Goal: Book appointment/travel/reservation

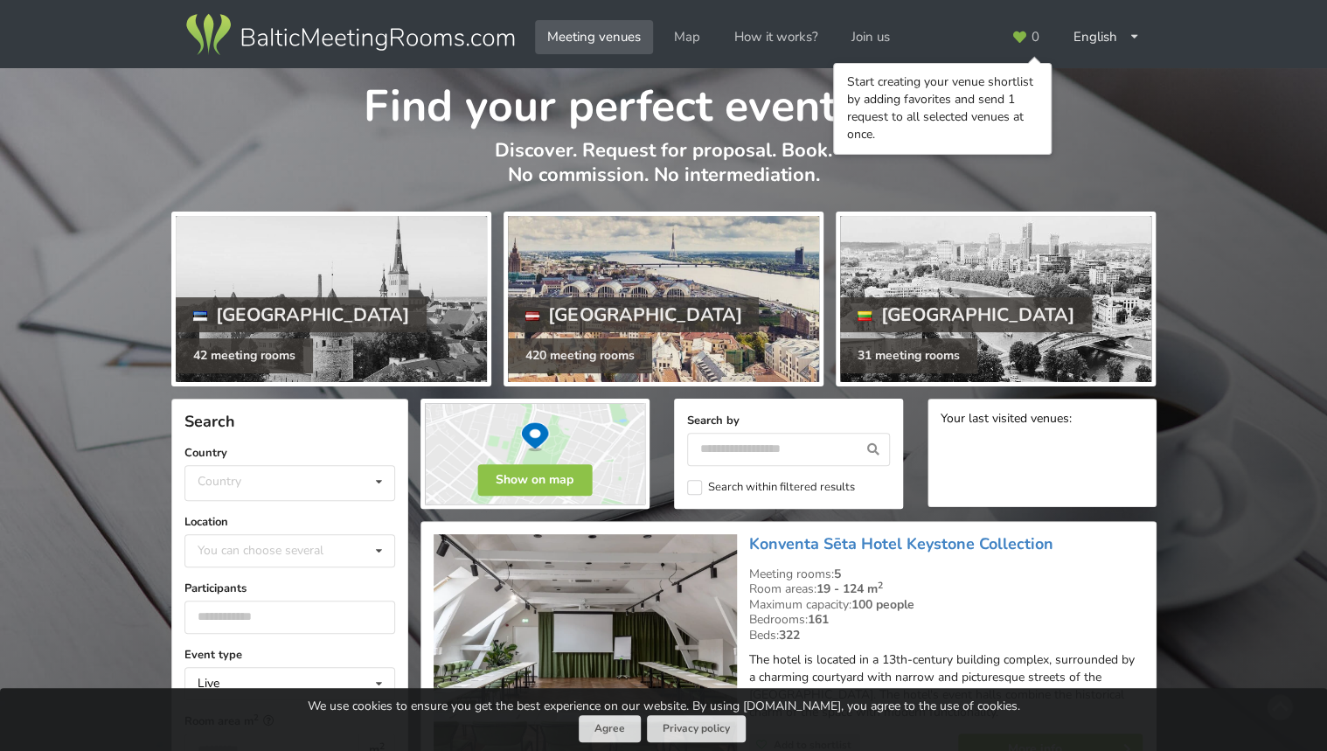
click at [573, 311] on div "[GEOGRAPHIC_DATA]" at bounding box center [634, 314] width 252 height 35
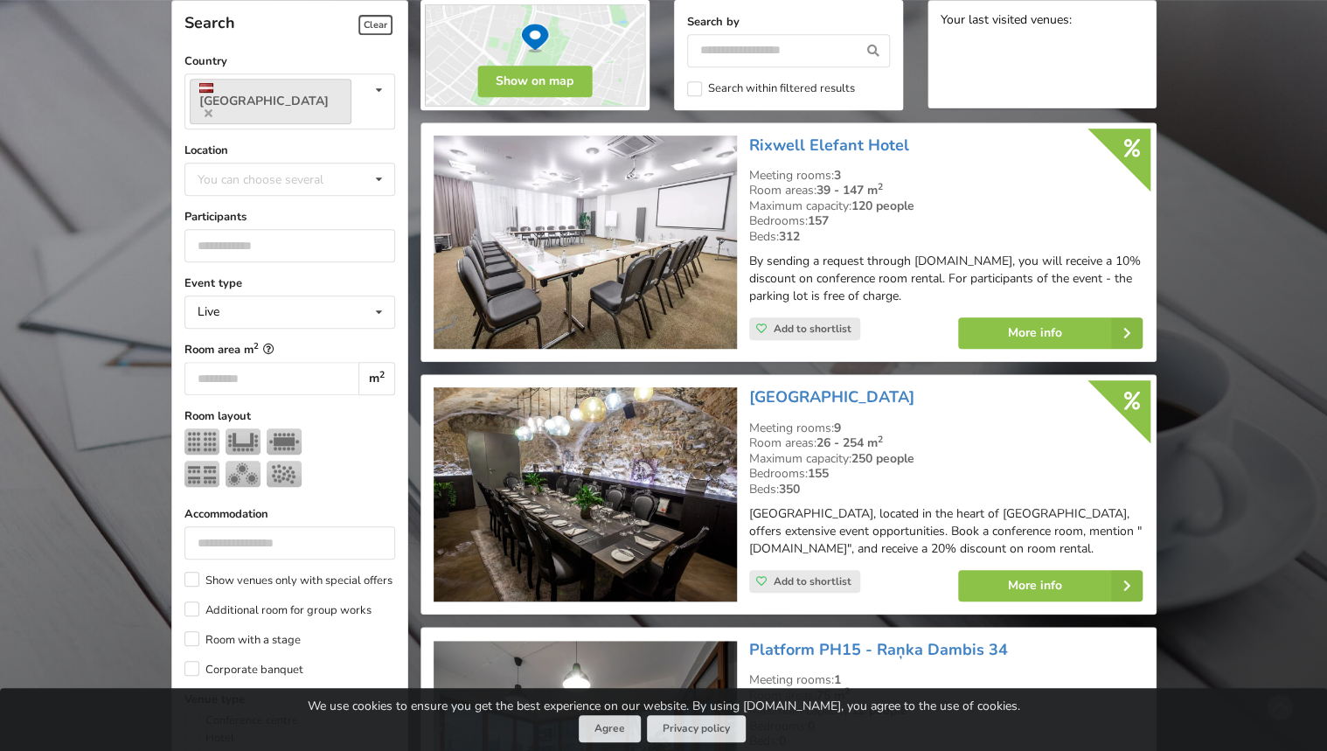
scroll to position [420, 0]
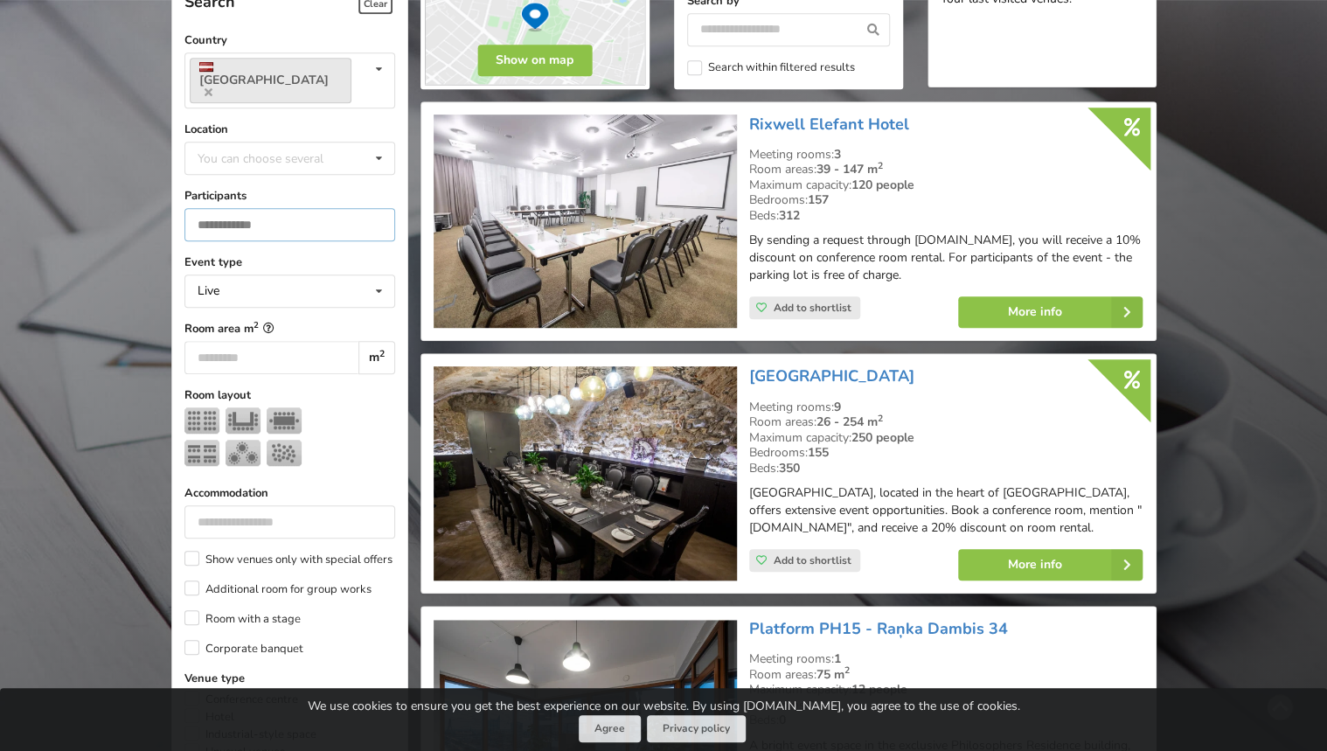
click at [222, 208] on input "number" at bounding box center [289, 224] width 211 height 33
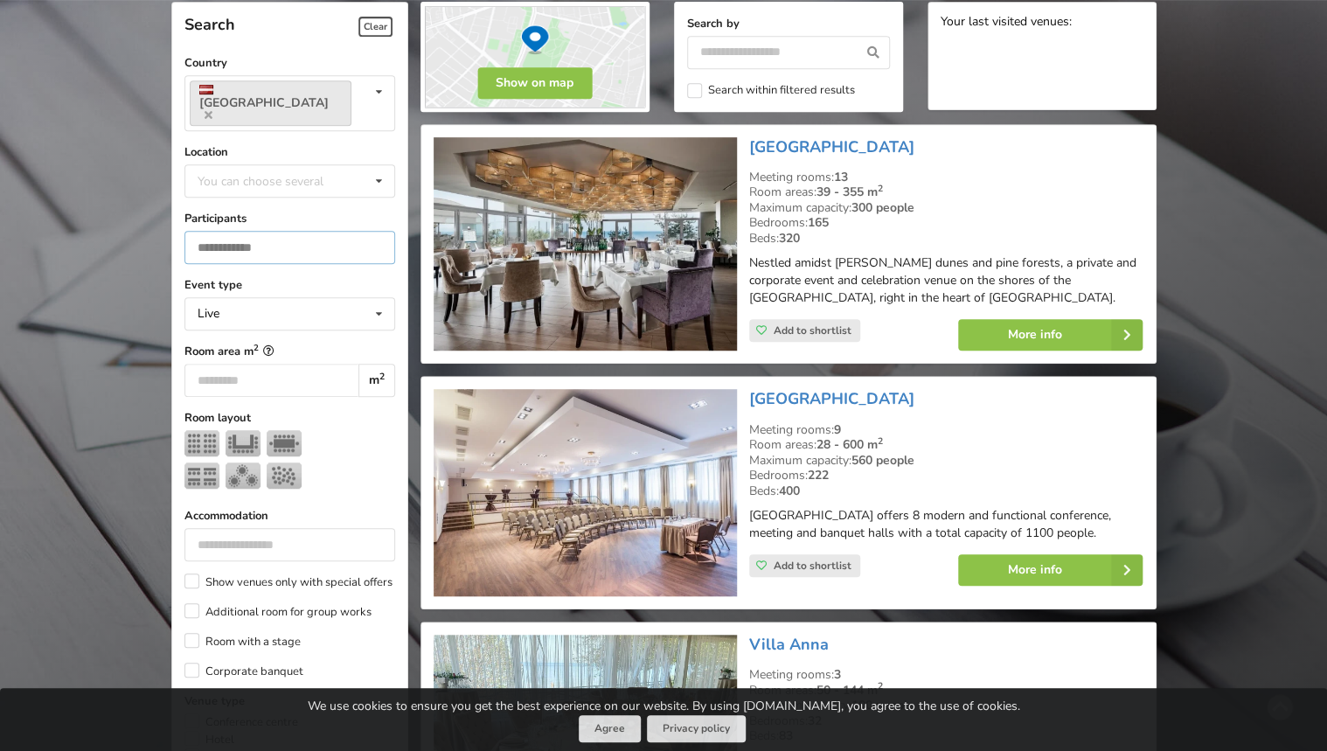
scroll to position [392, 0]
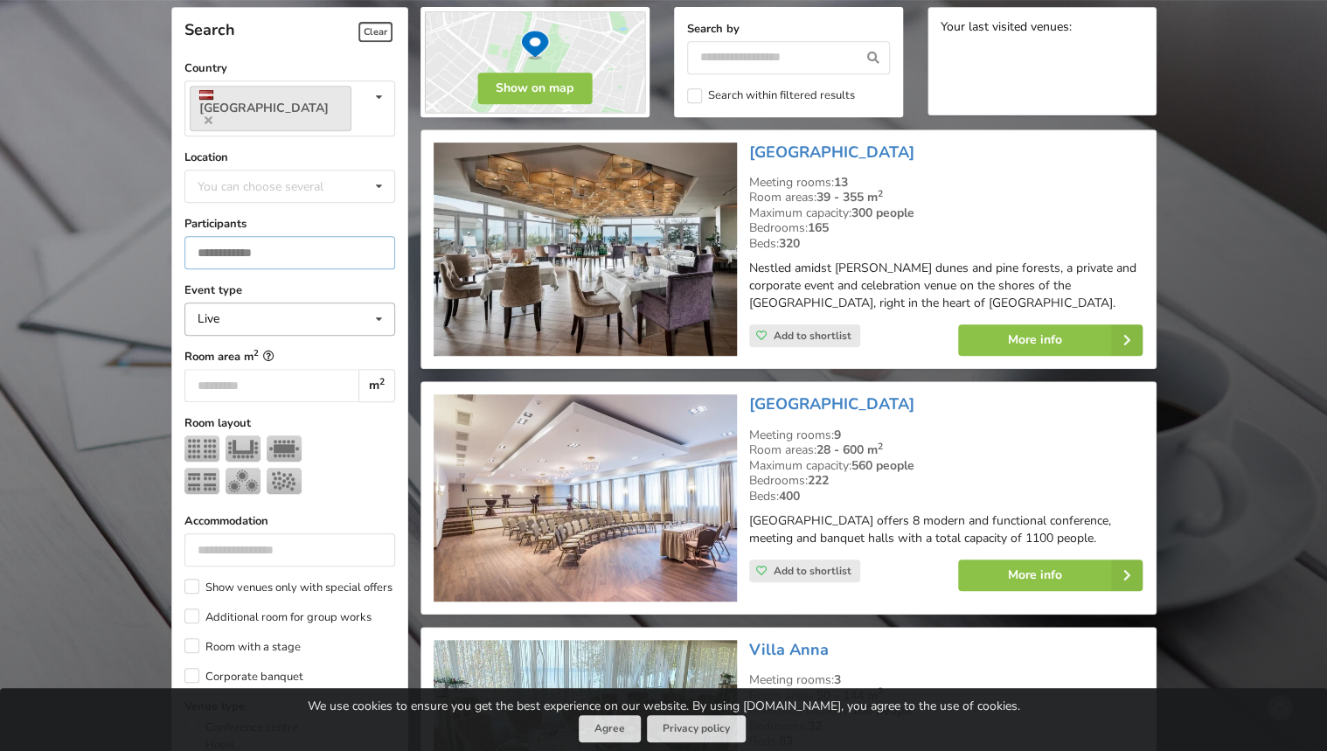
type input "**"
click at [378, 303] on icon at bounding box center [378, 319] width 25 height 32
click at [377, 303] on icon at bounding box center [378, 319] width 25 height 32
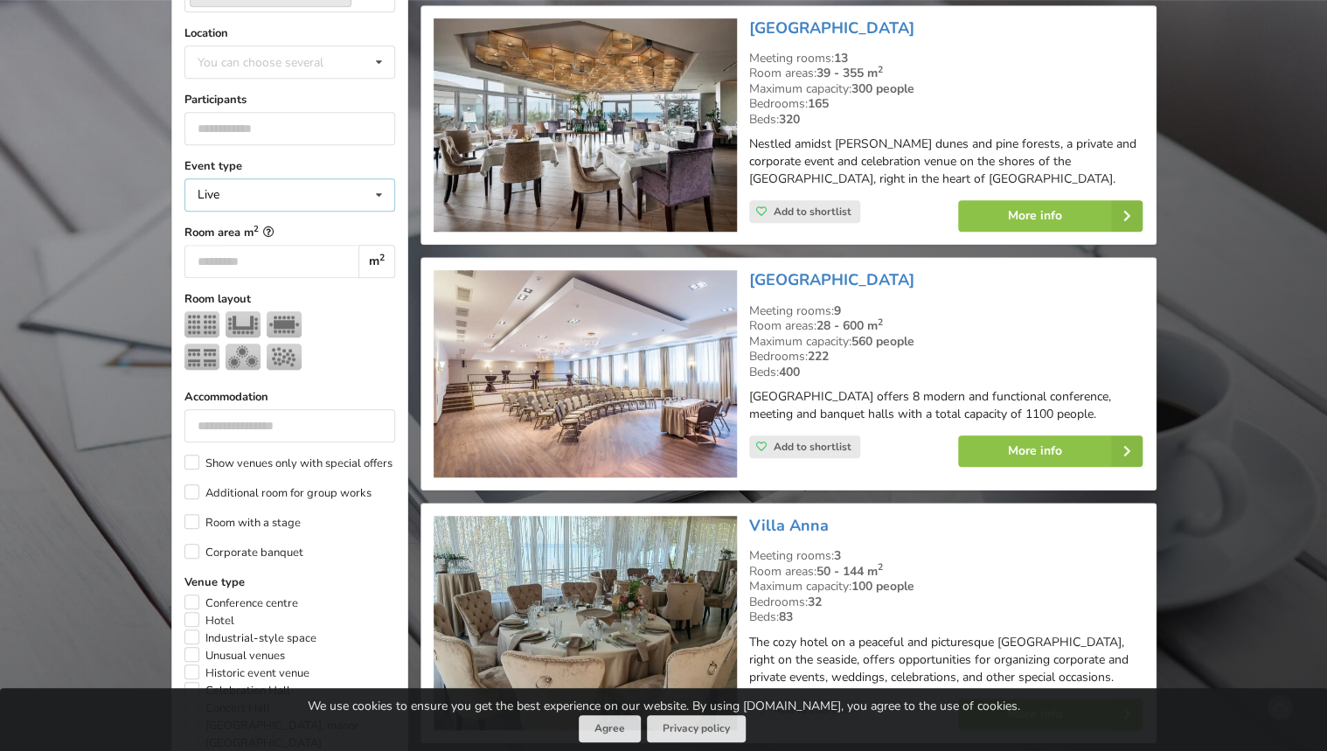
scroll to position [531, 0]
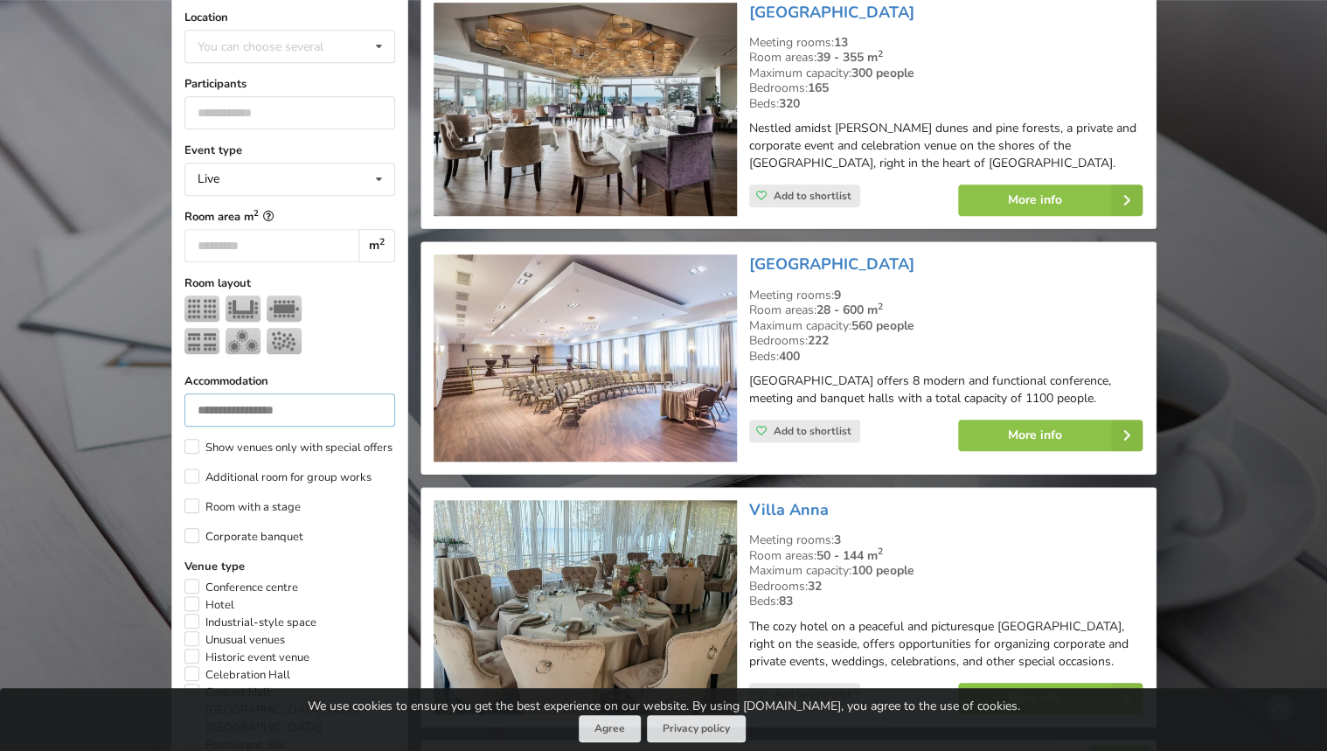
type input "*"
click at [372, 393] on input "*" at bounding box center [289, 409] width 211 height 33
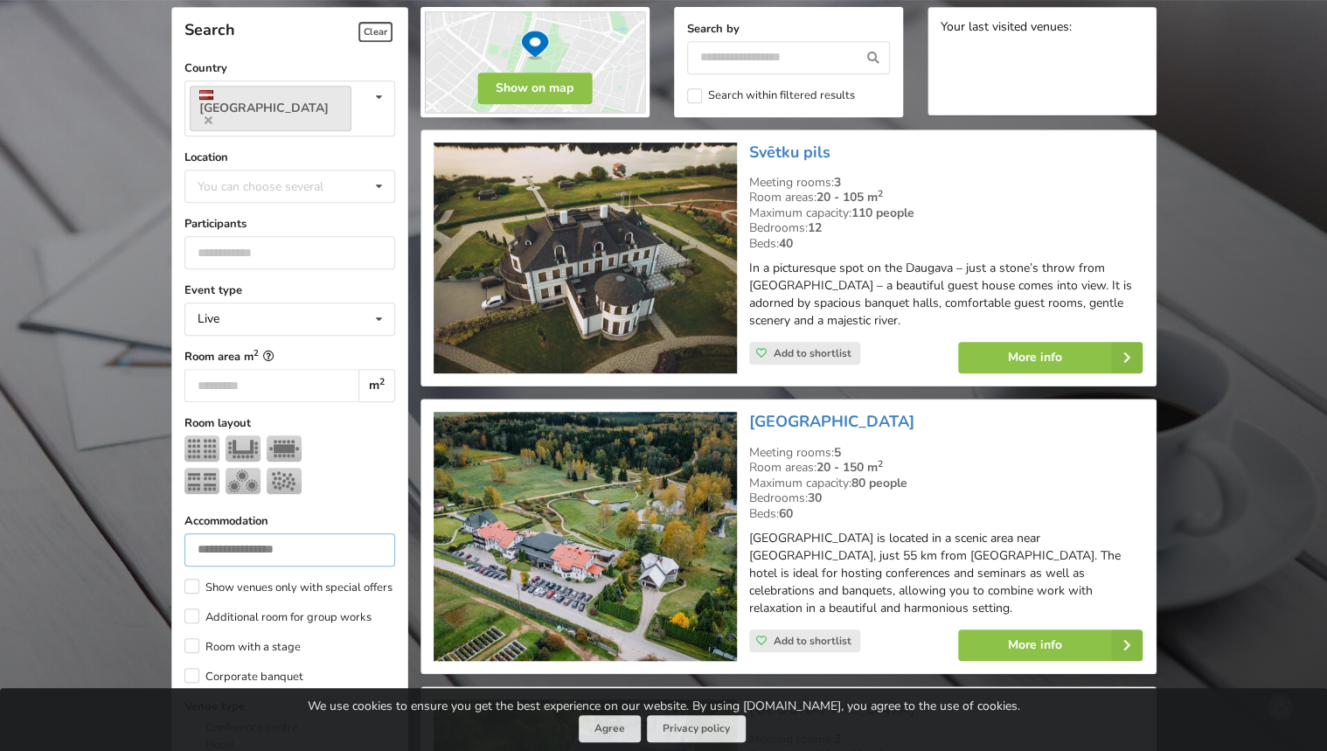
drag, startPoint x: 226, startPoint y: 529, endPoint x: 80, endPoint y: 535, distance: 147.0
drag, startPoint x: 247, startPoint y: 231, endPoint x: -3, endPoint y: 218, distance: 250.3
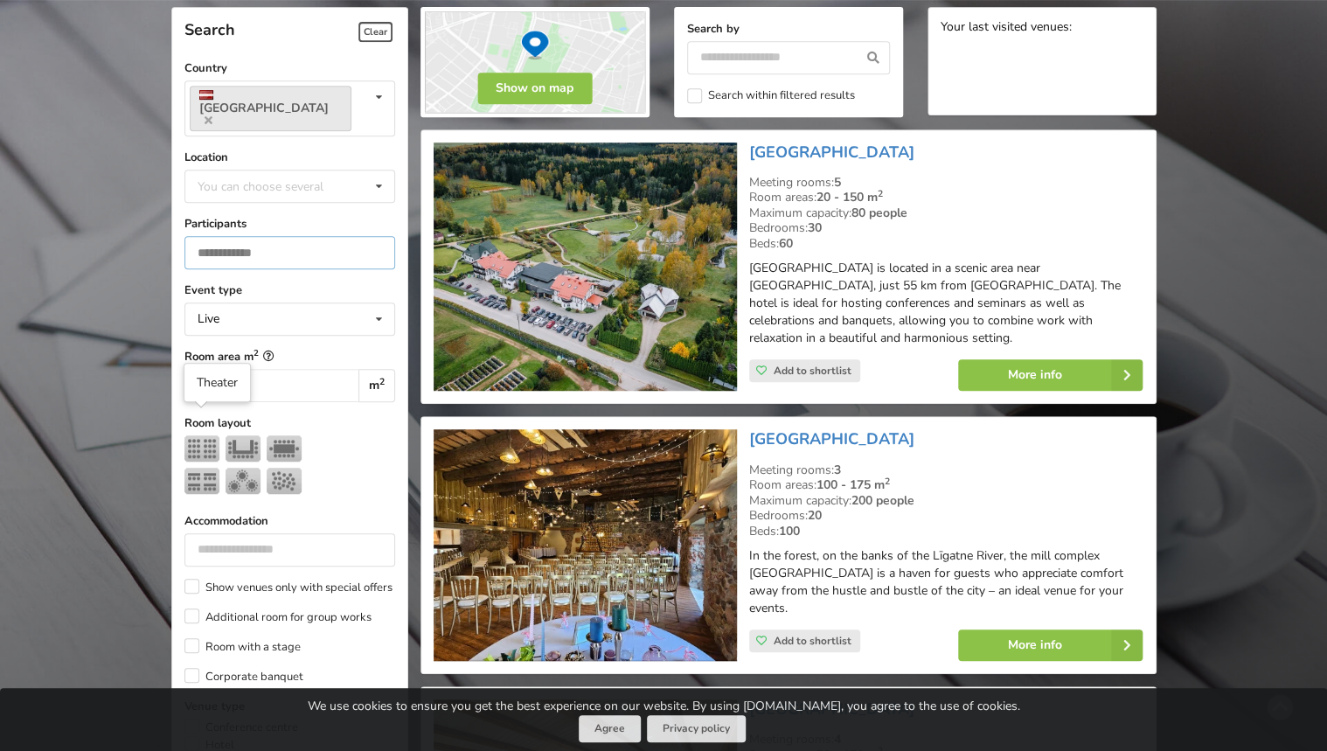
type input "**"
click at [198, 435] on img at bounding box center [201, 448] width 35 height 26
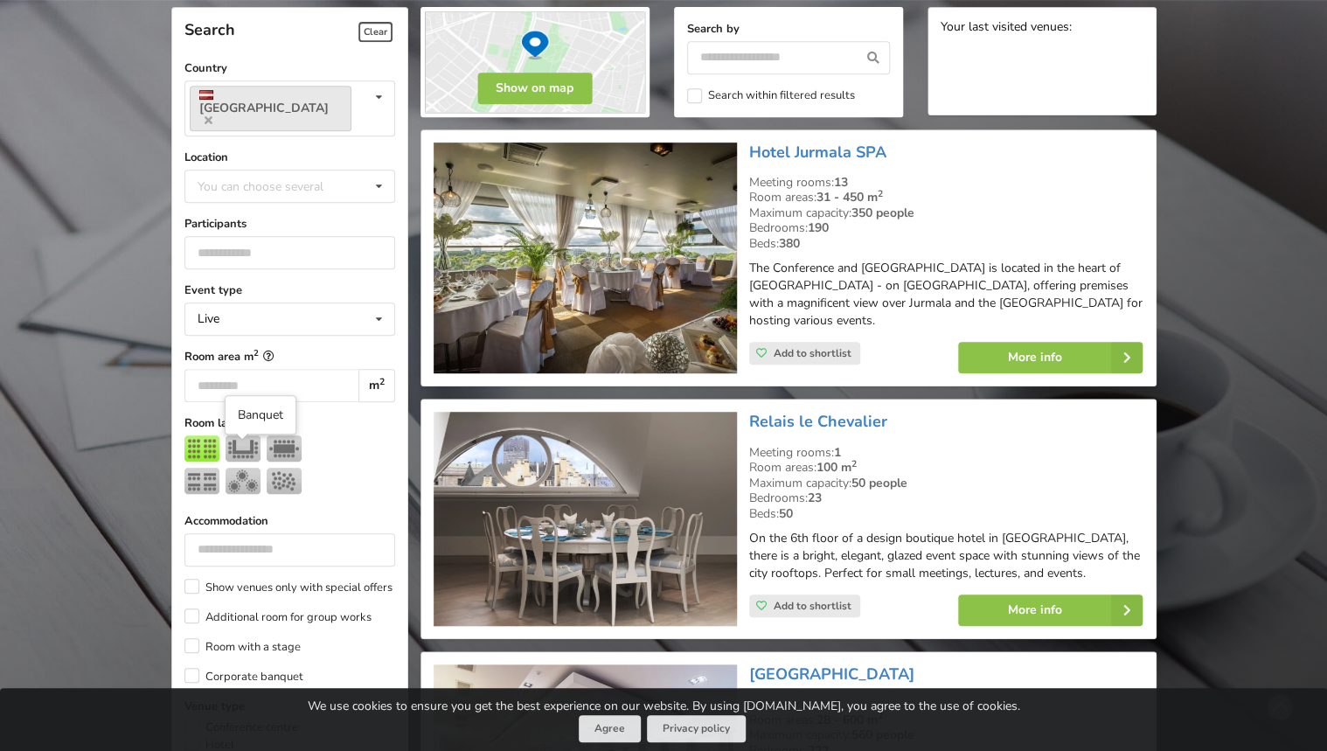
click at [233, 468] on img at bounding box center [243, 481] width 35 height 26
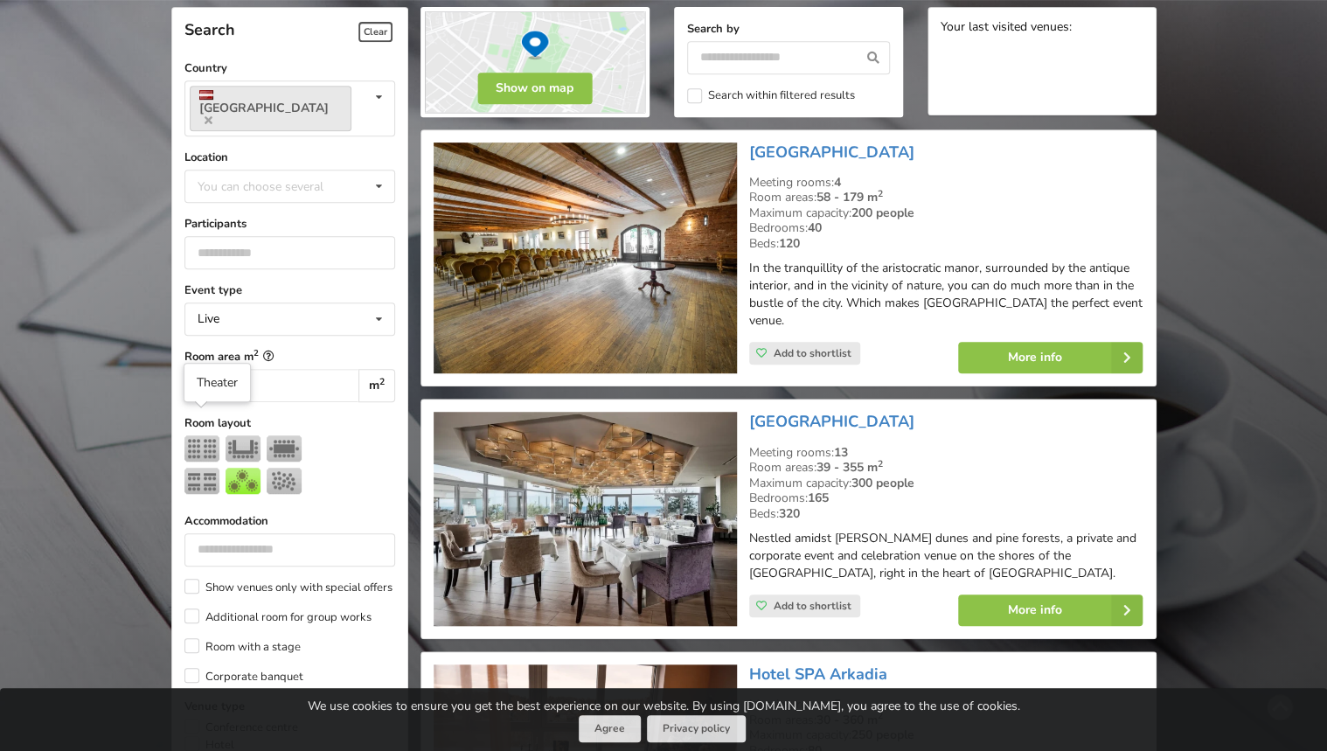
click at [198, 435] on img at bounding box center [201, 448] width 35 height 26
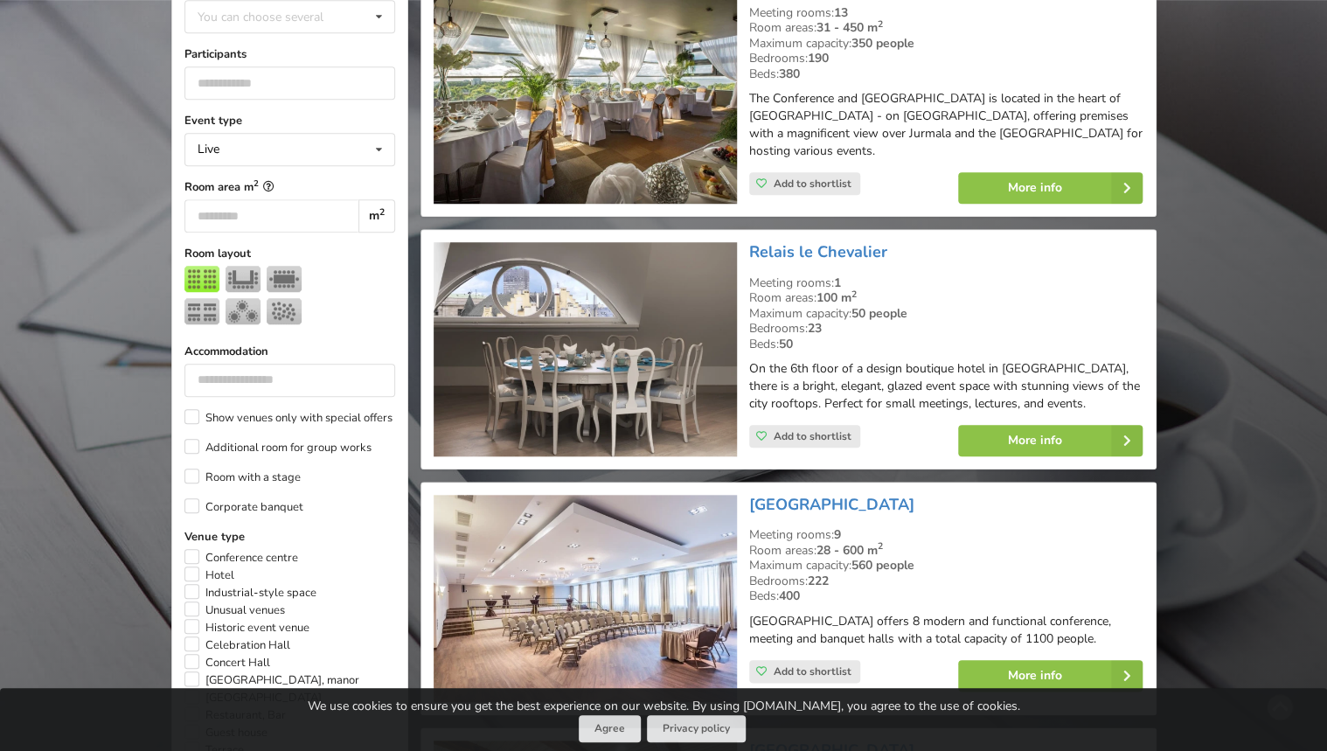
scroll to position [601, 0]
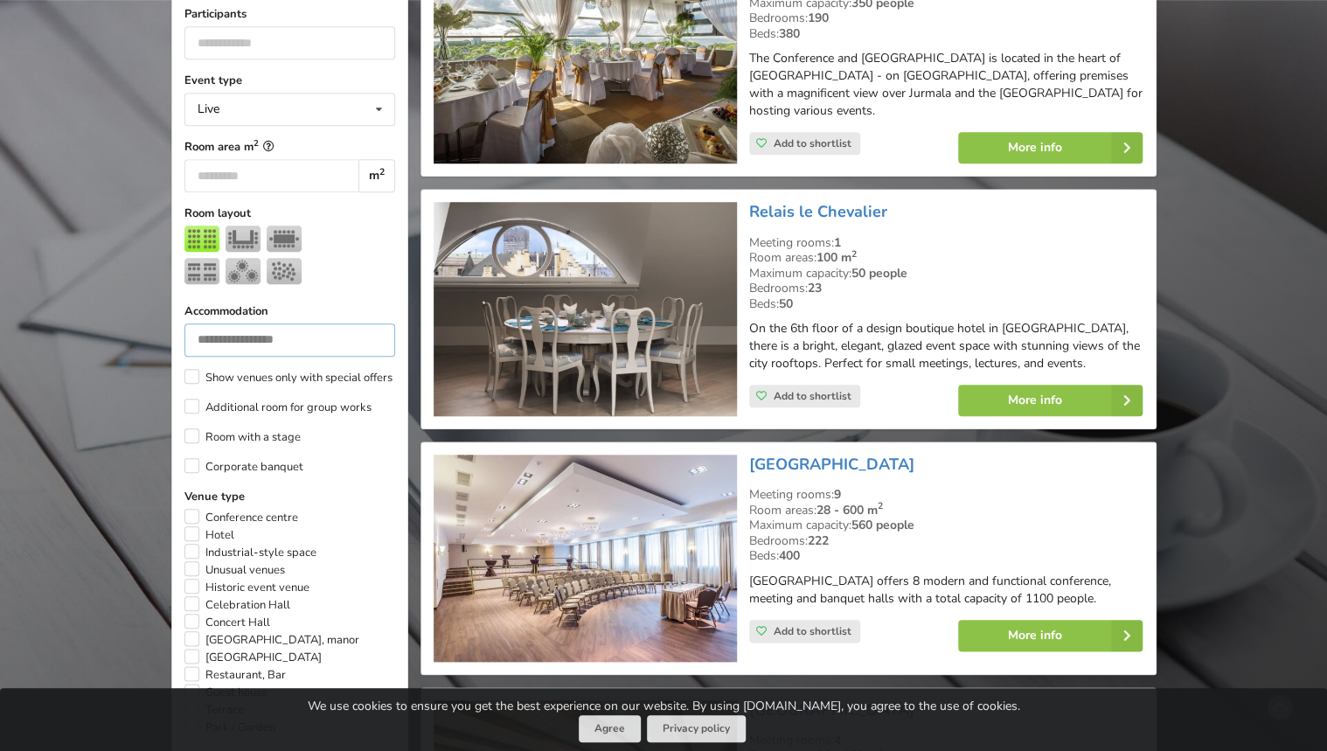
drag, startPoint x: 233, startPoint y: 310, endPoint x: 156, endPoint y: 322, distance: 78.6
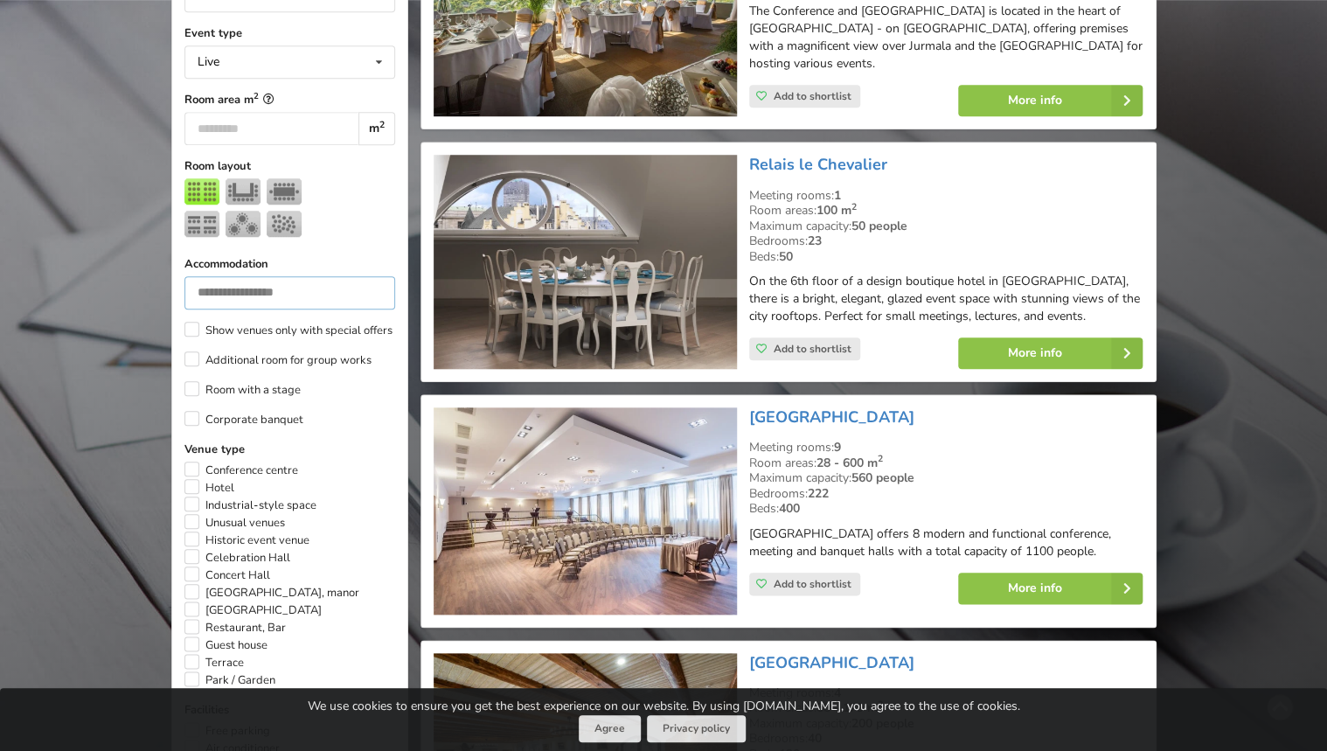
scroll to position [671, 0]
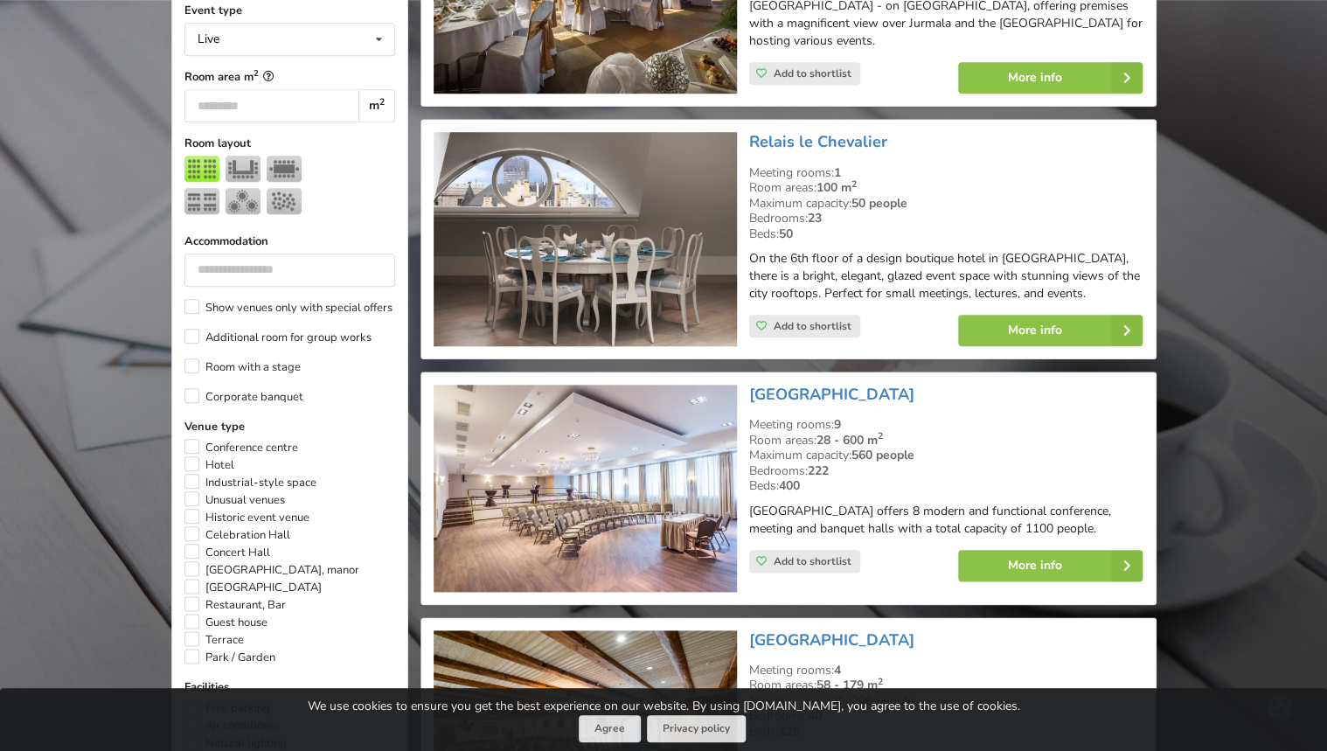
click at [330, 386] on div "Event type Live Live Online Hybrid (Live + Online) Room area m 2 m 2 Room layou…" at bounding box center [289, 507] width 211 height 1010
drag, startPoint x: 217, startPoint y: 241, endPoint x: 153, endPoint y: 248, distance: 64.2
type input "*"
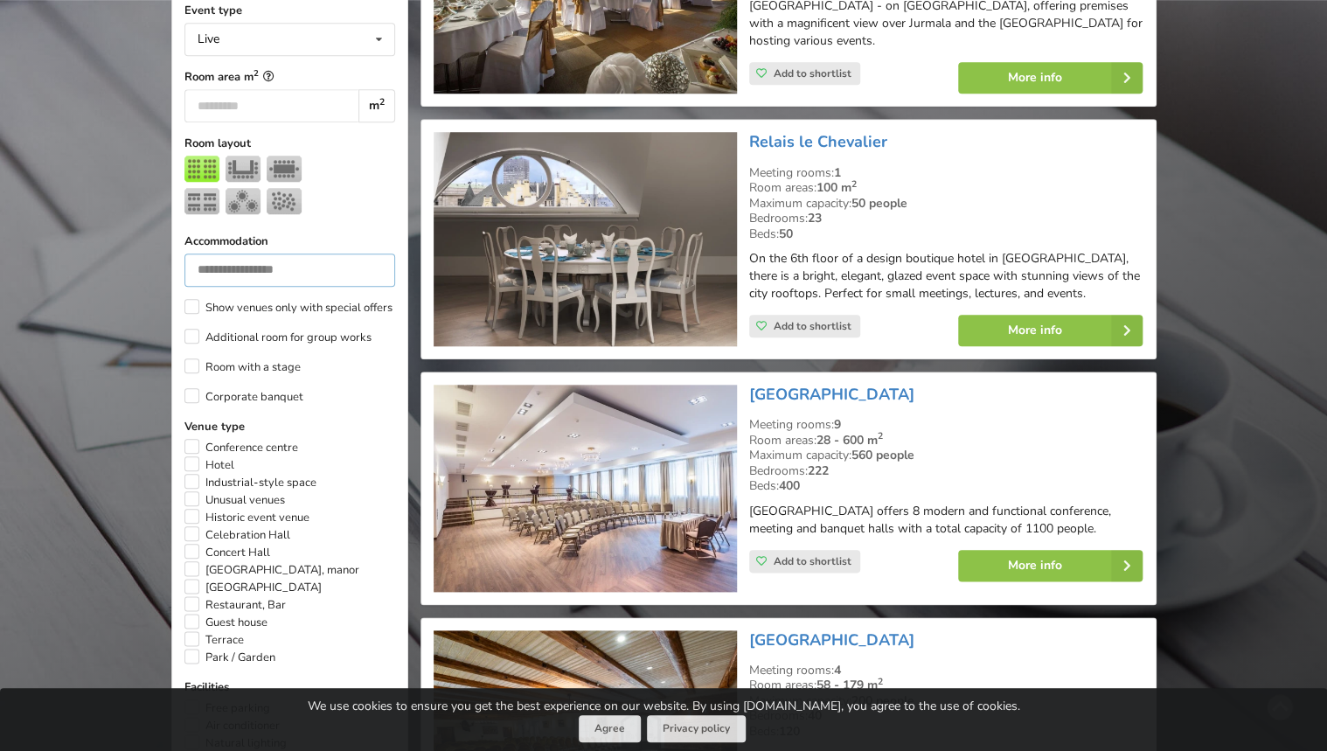
click at [372, 253] on input "*" at bounding box center [290, 269] width 212 height 33
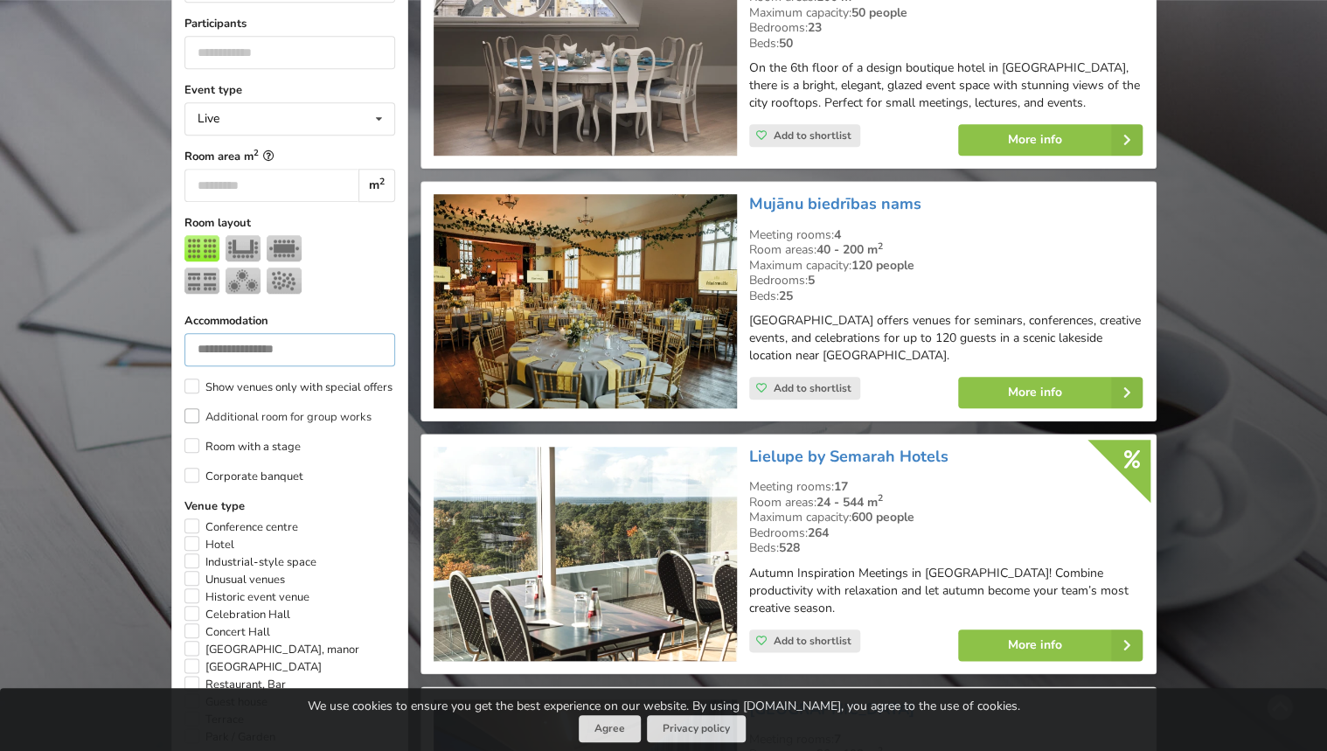
scroll to position [671, 0]
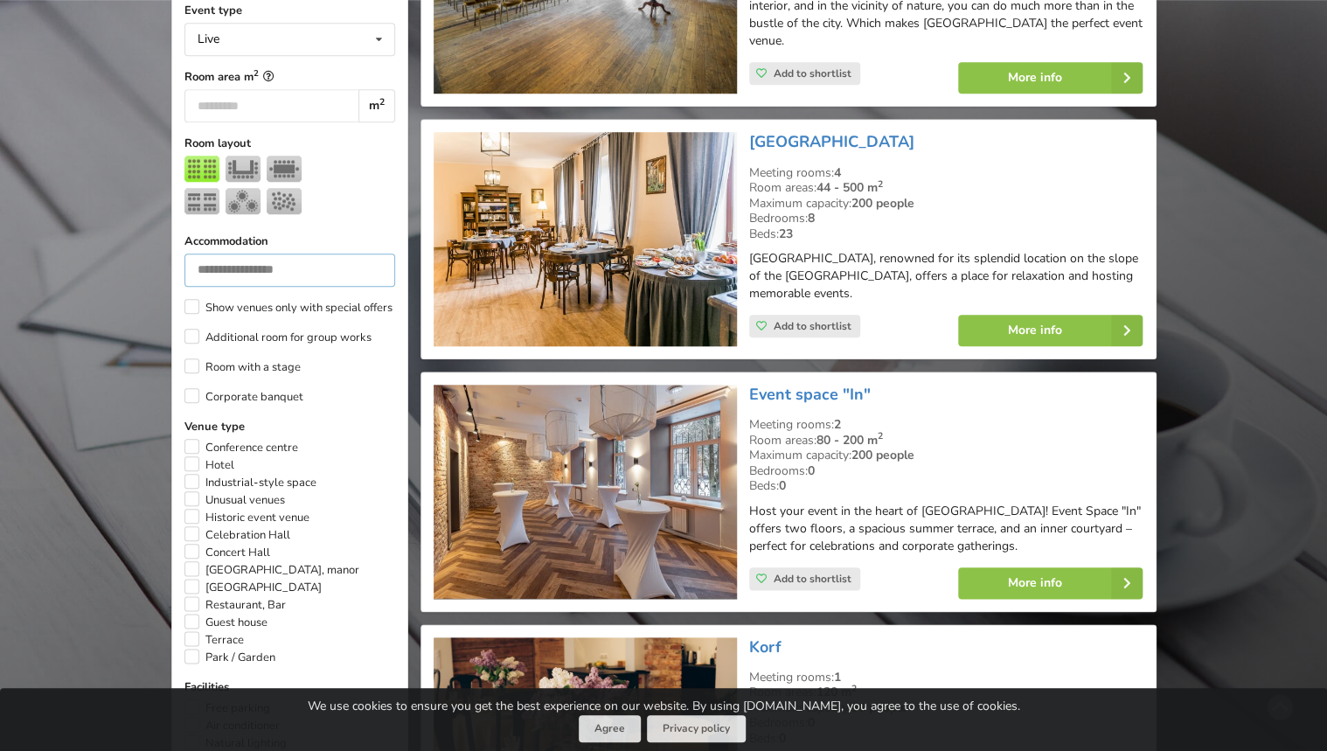
scroll to position [392, 0]
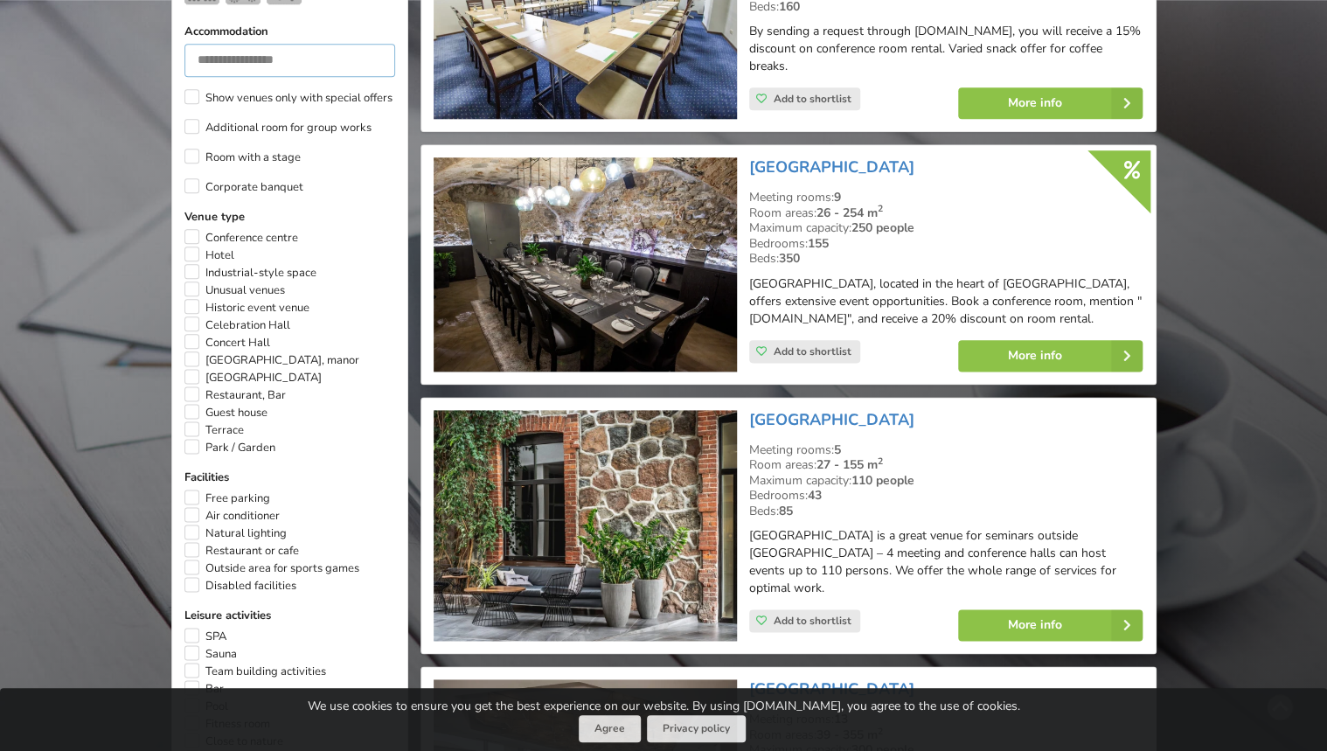
scroll to position [951, 0]
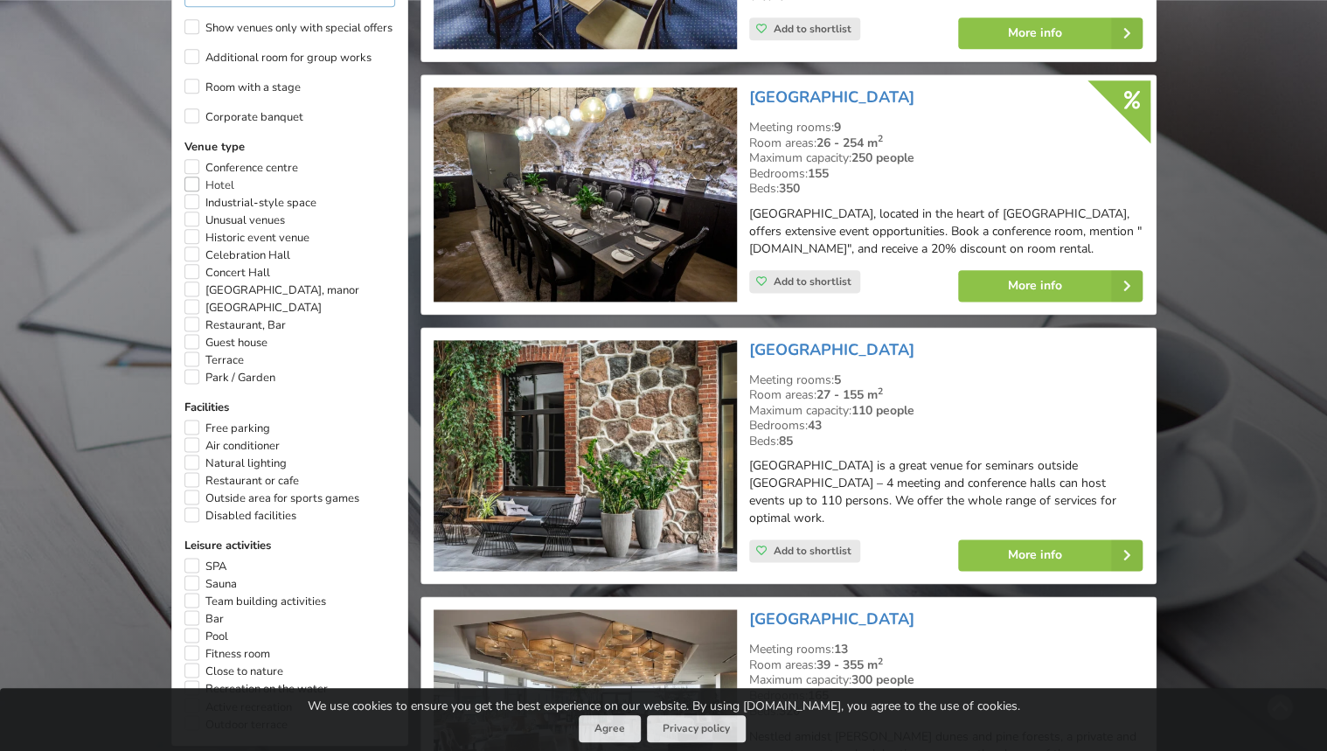
type input "**"
click at [188, 177] on label "Hotel" at bounding box center [209, 185] width 50 height 17
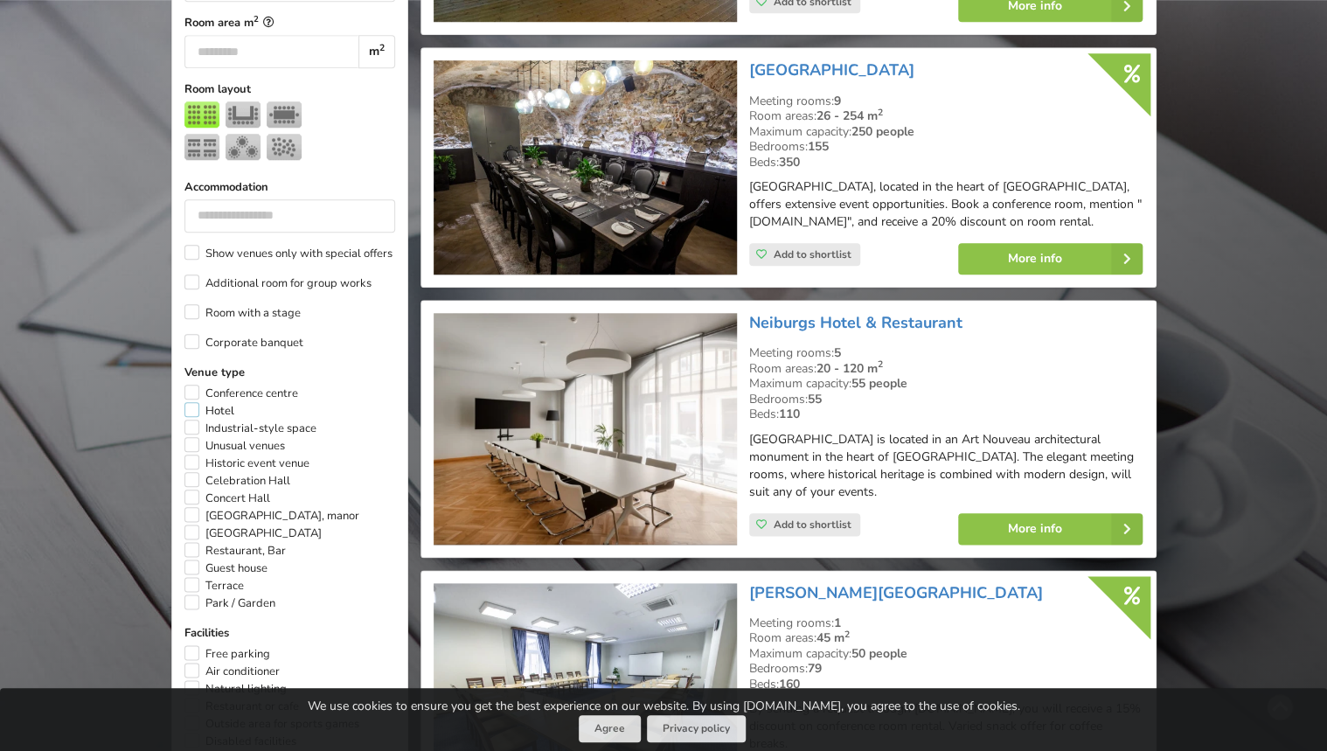
scroll to position [741, 0]
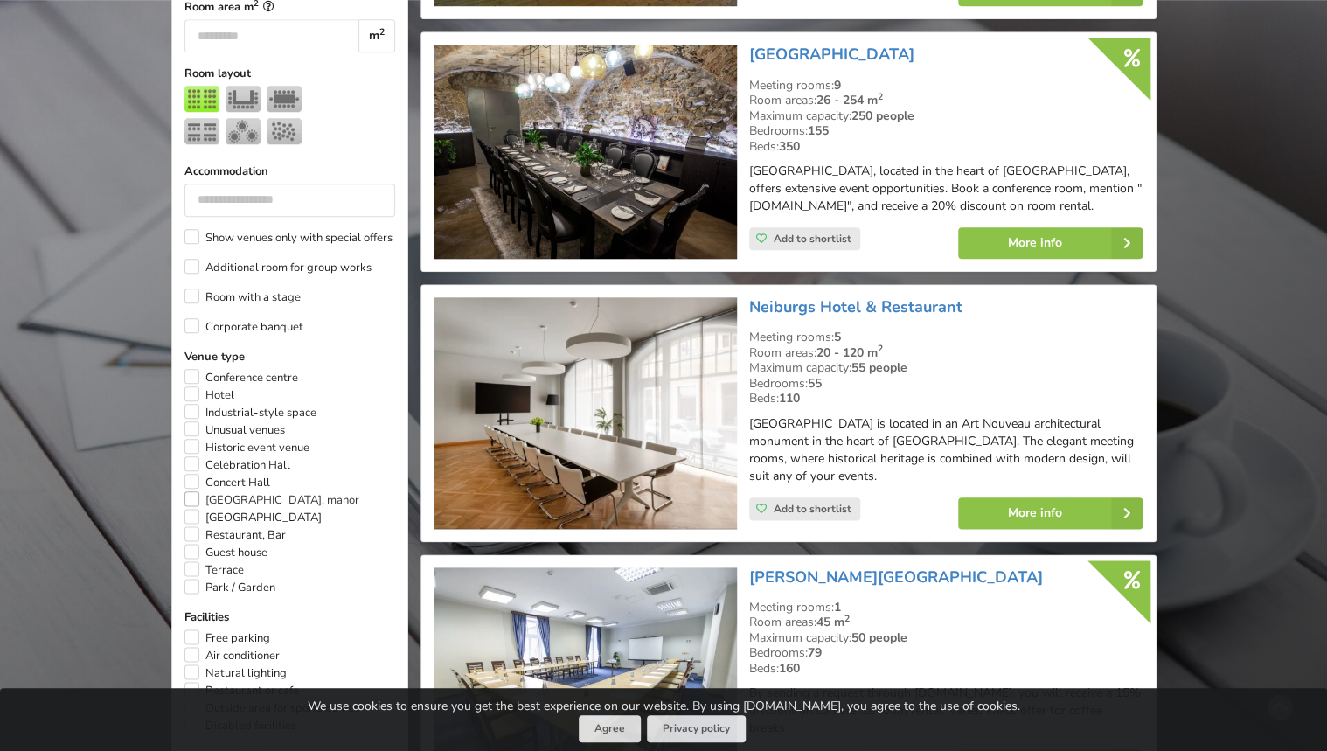
click at [189, 491] on label "[GEOGRAPHIC_DATA], manor" at bounding box center [271, 499] width 175 height 17
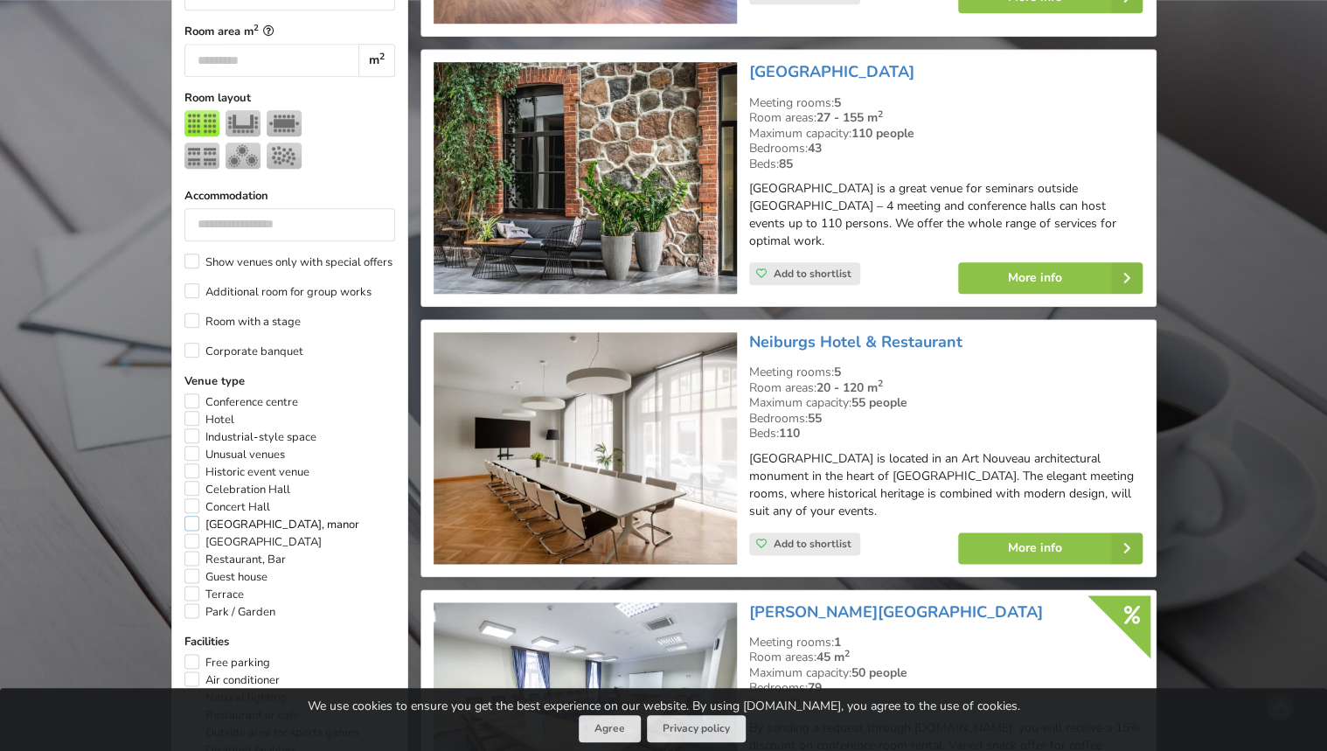
scroll to position [741, 0]
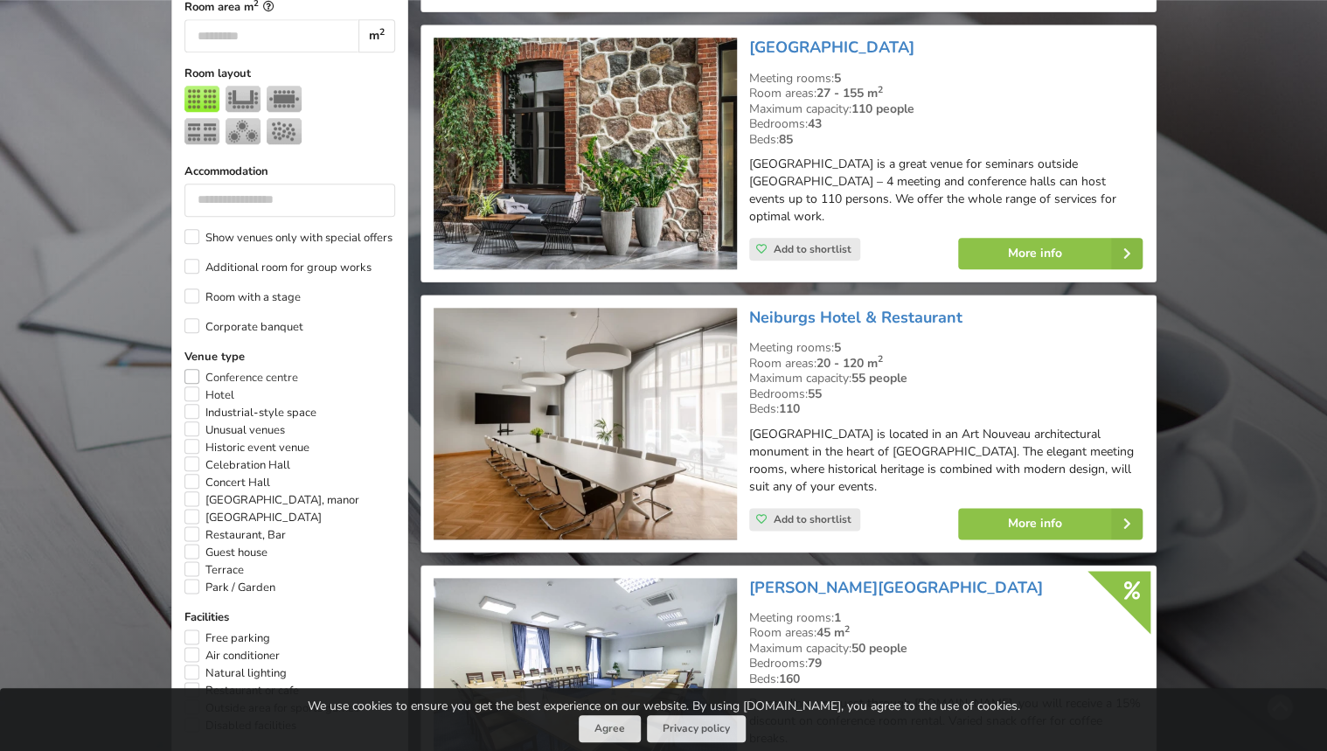
click at [190, 369] on label "Conference centre" at bounding box center [241, 377] width 114 height 17
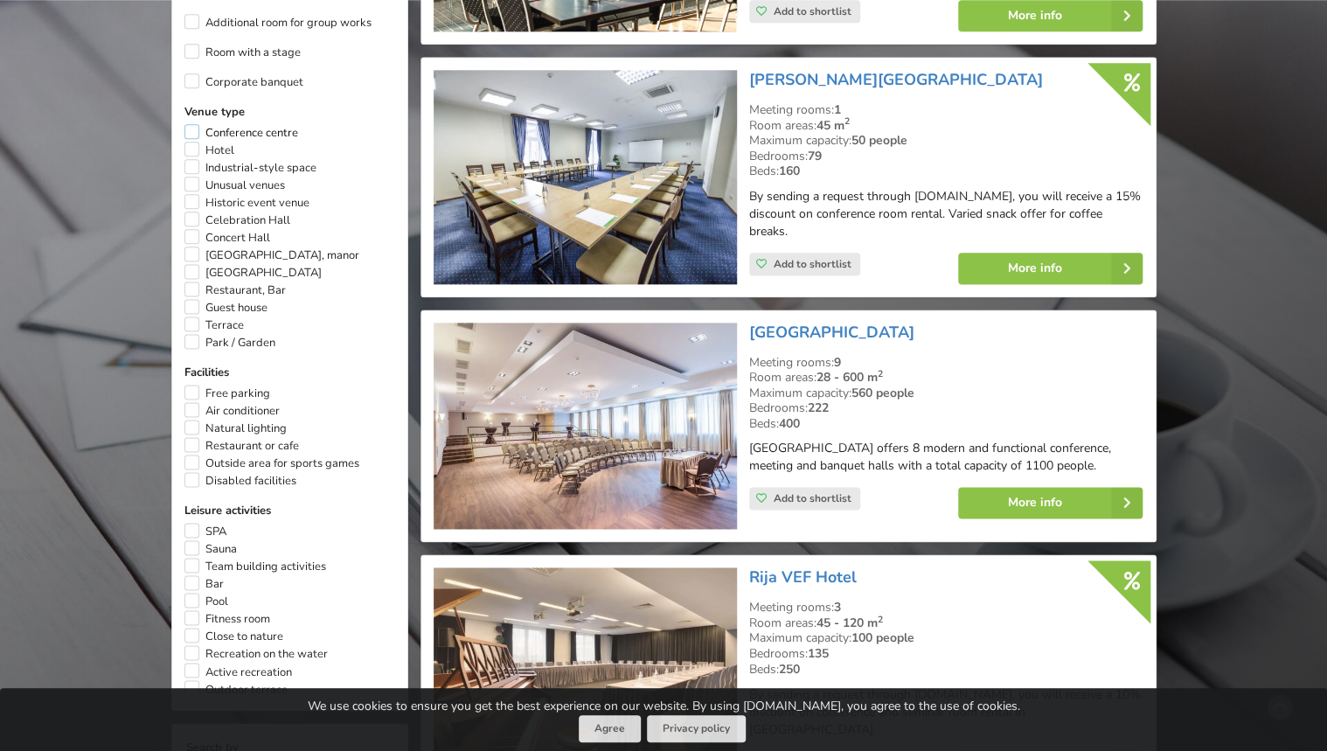
scroll to position [1021, 0]
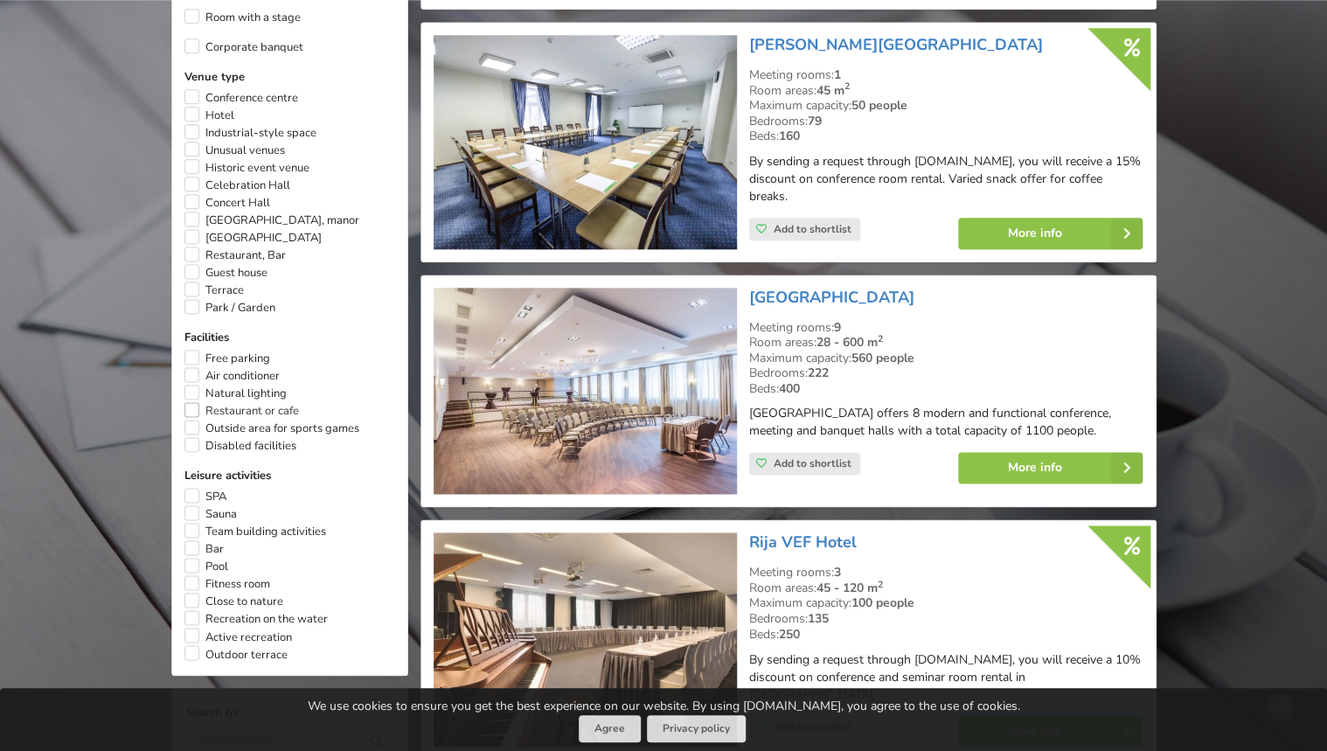
click at [192, 402] on label "Restaurant or cafe" at bounding box center [241, 410] width 115 height 17
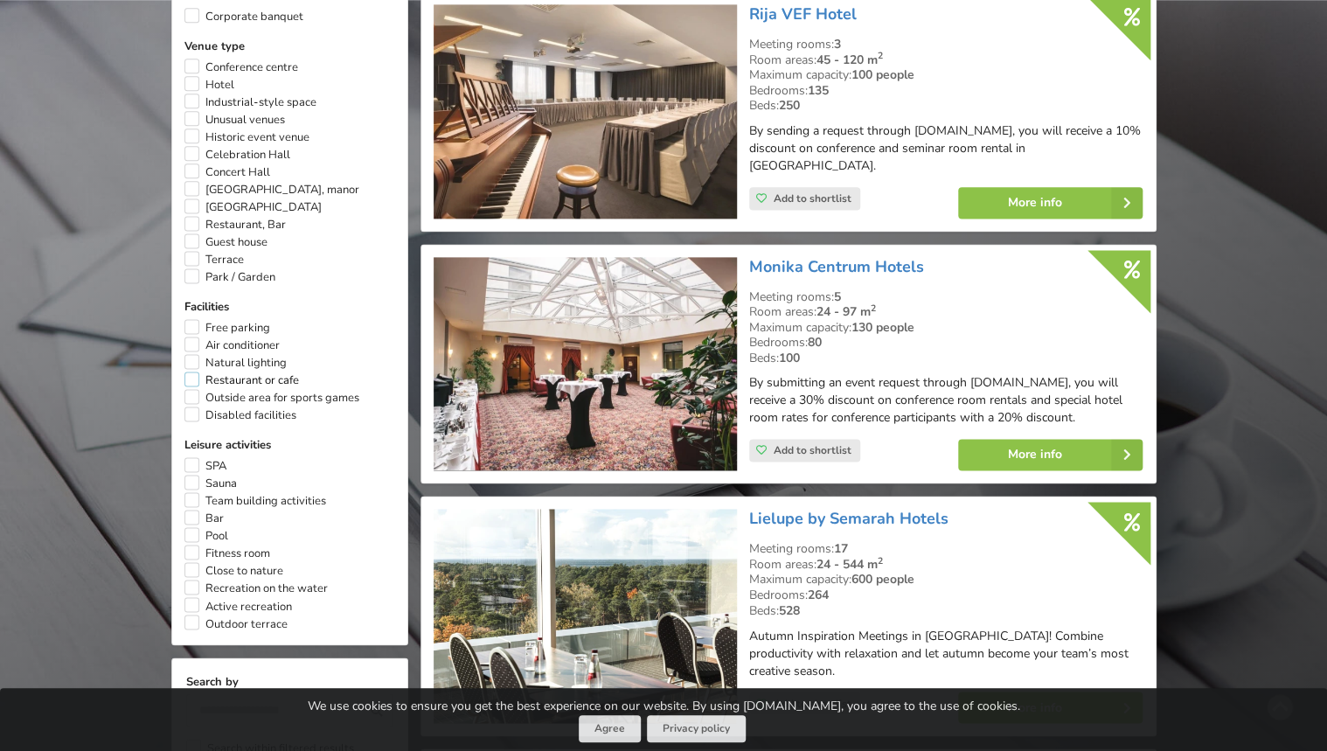
scroll to position [1161, 0]
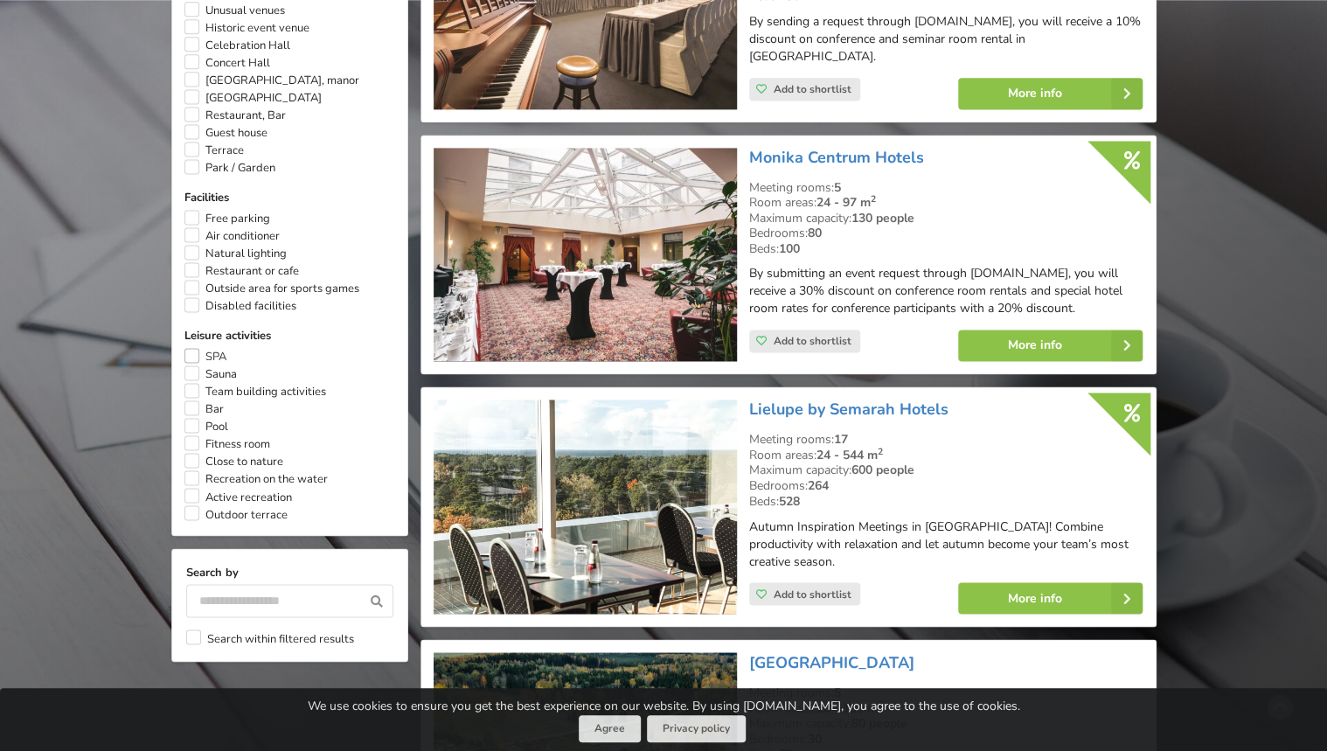
click at [193, 350] on label "SPA" at bounding box center [205, 356] width 42 height 17
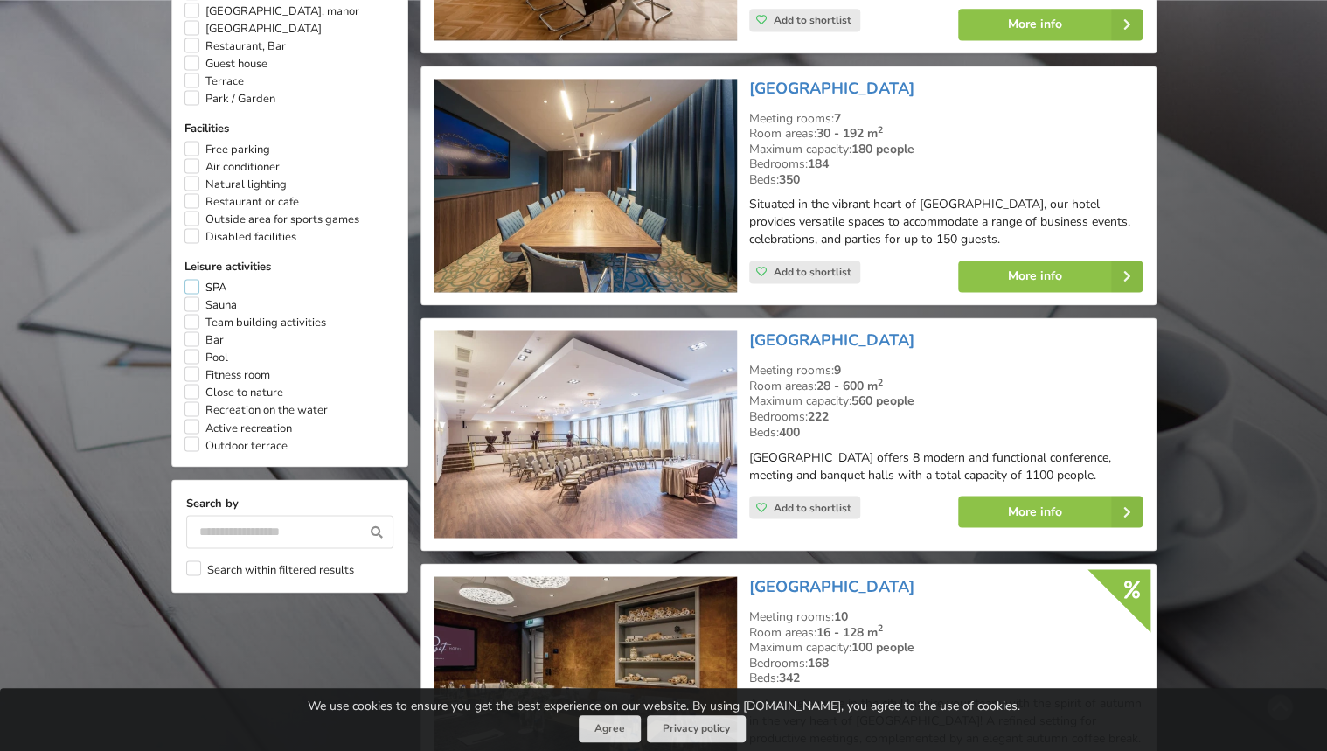
scroll to position [1231, 0]
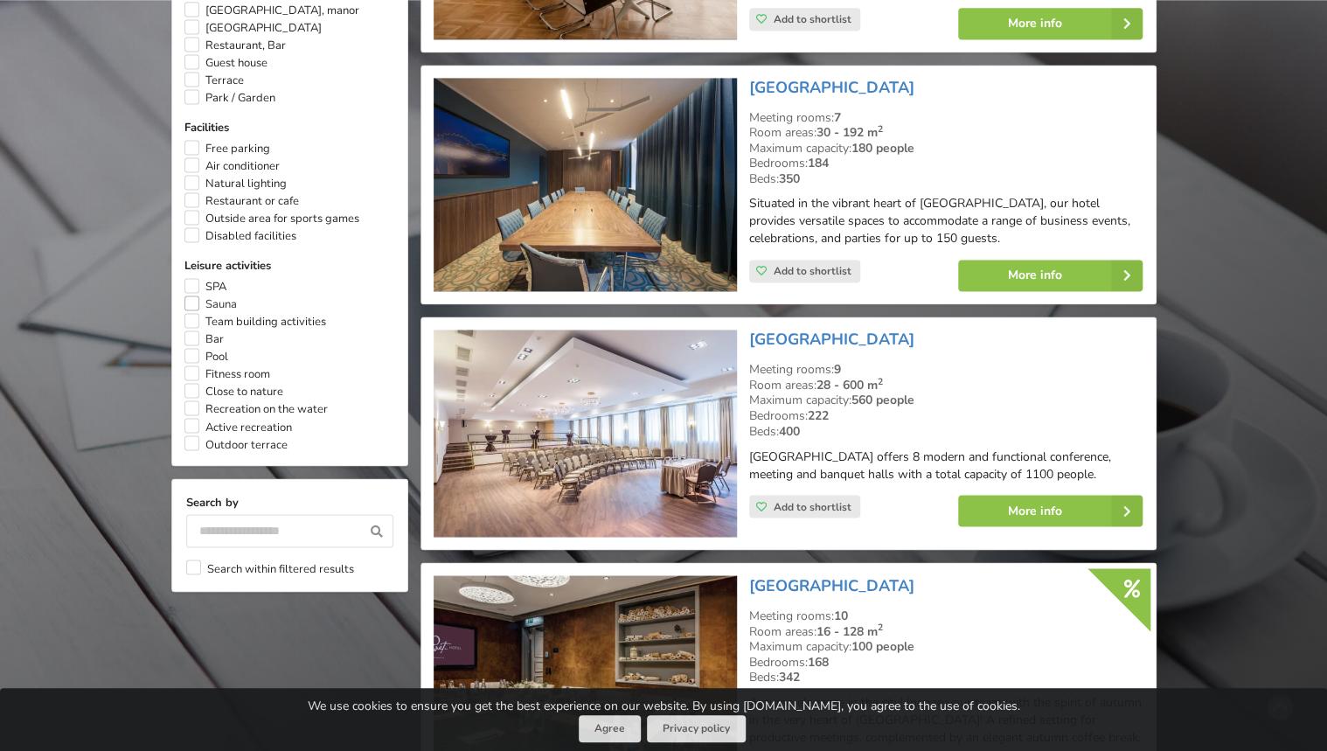
click at [192, 295] on label "Sauna" at bounding box center [210, 303] width 52 height 17
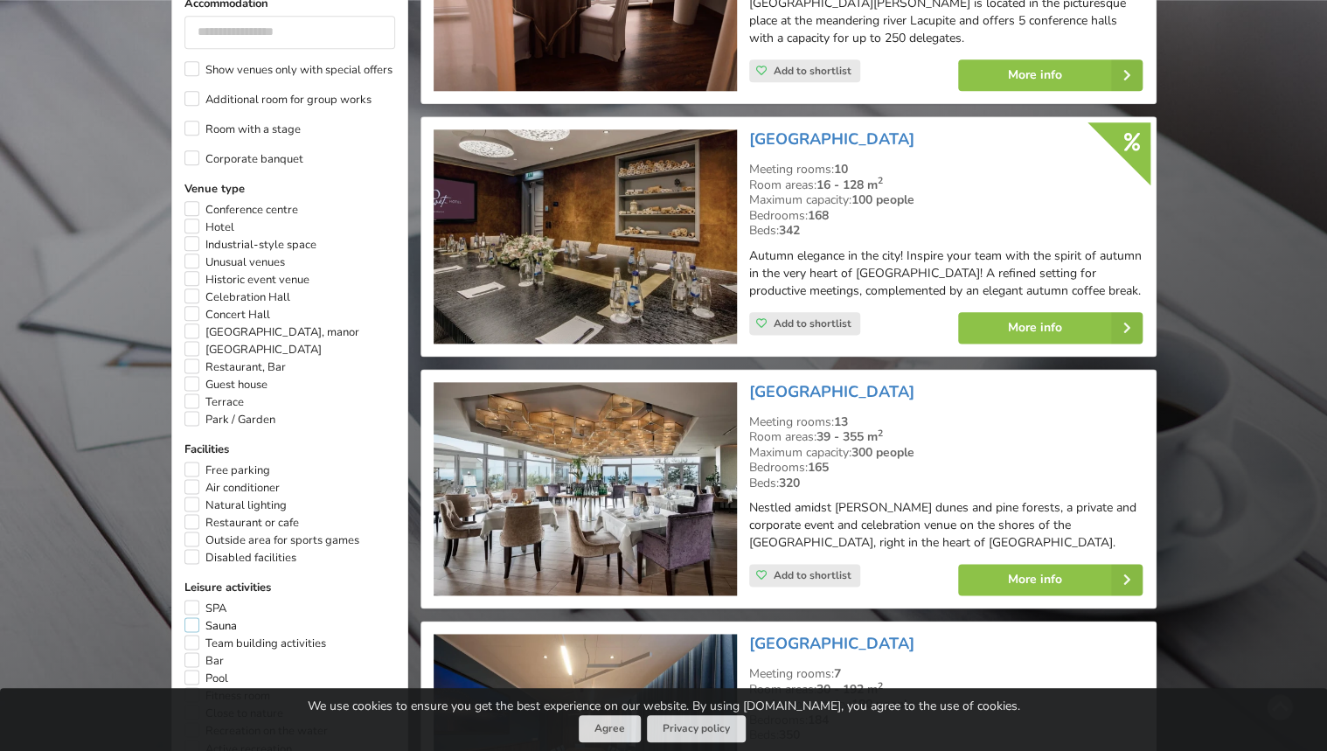
scroll to position [1091, 0]
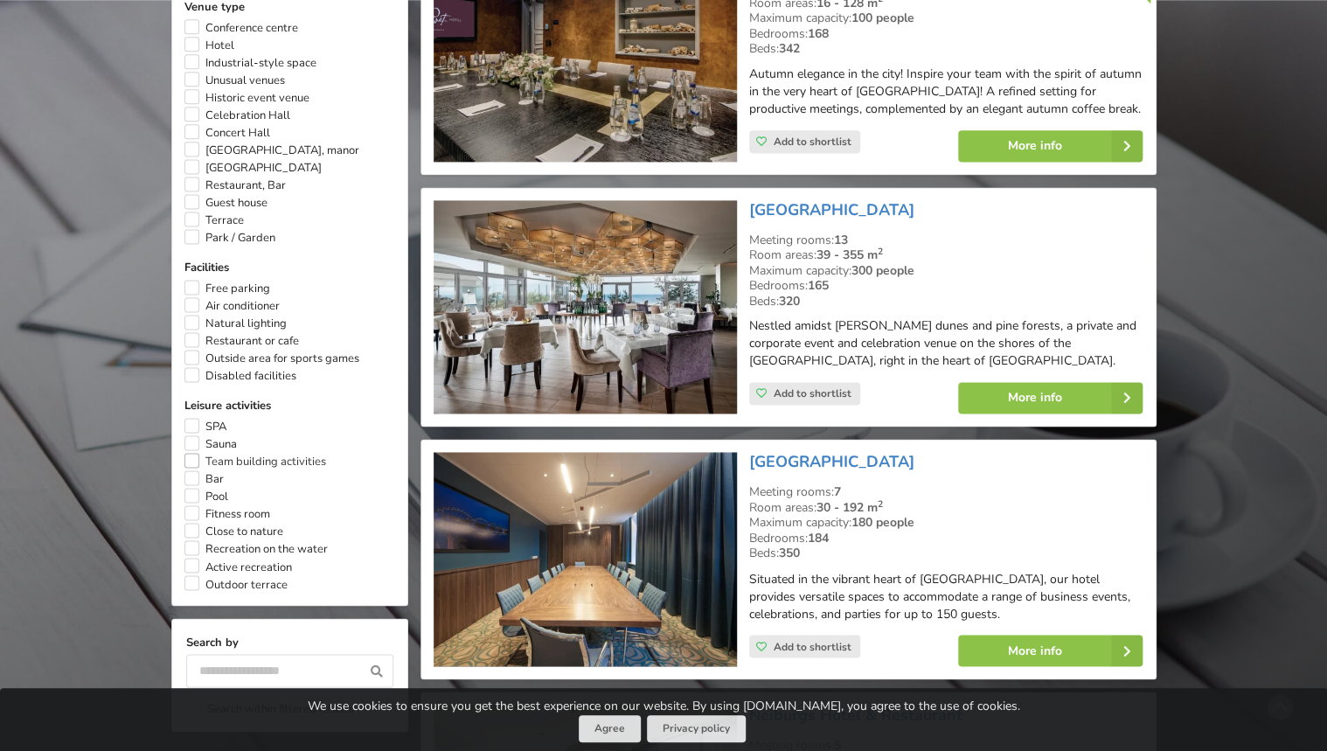
click at [189, 453] on label "Team building activities" at bounding box center [255, 461] width 142 height 17
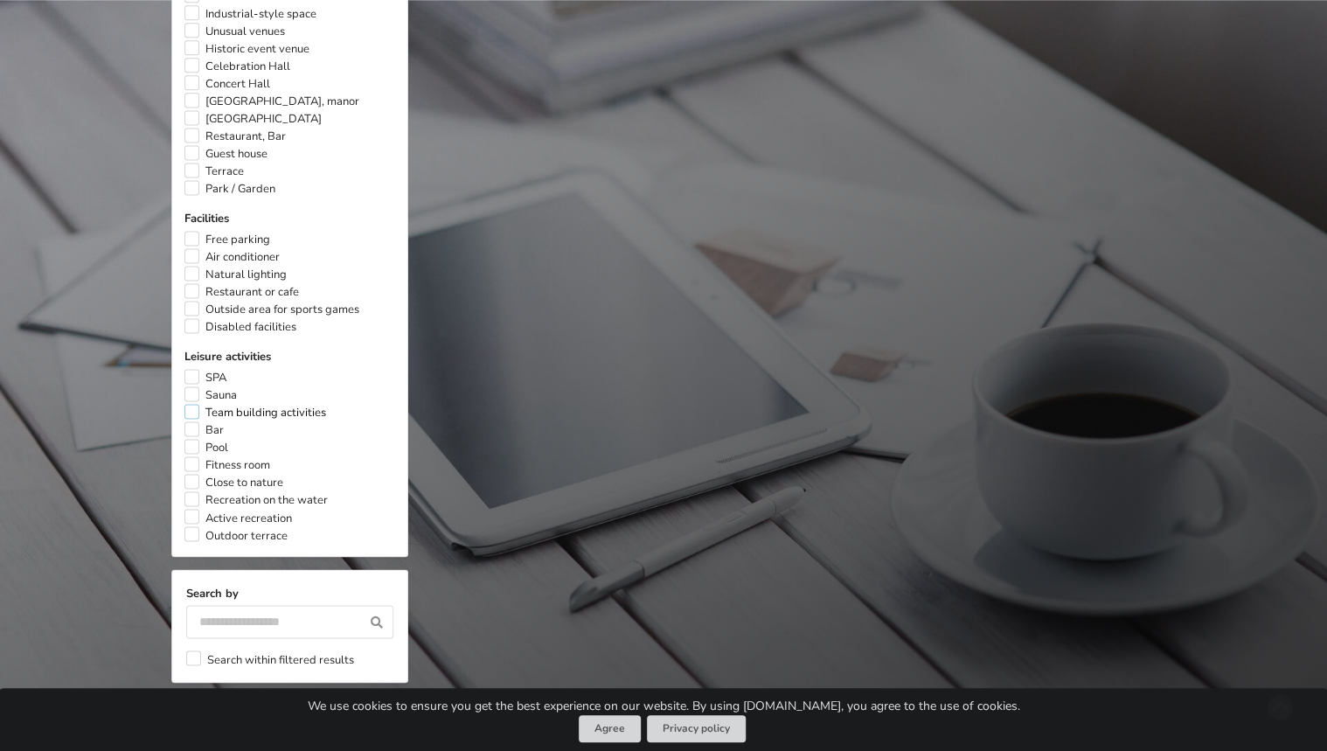
scroll to position [1161, 0]
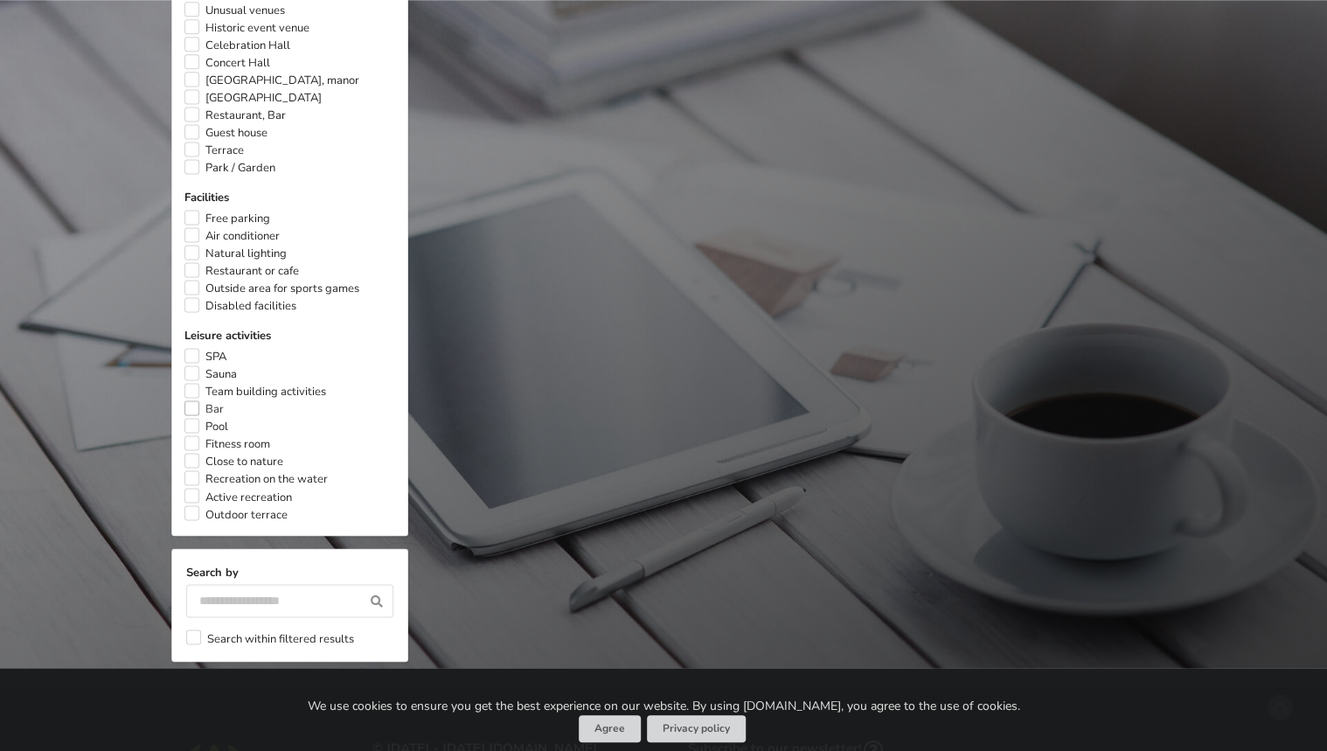
click at [188, 403] on label "Bar" at bounding box center [203, 408] width 39 height 17
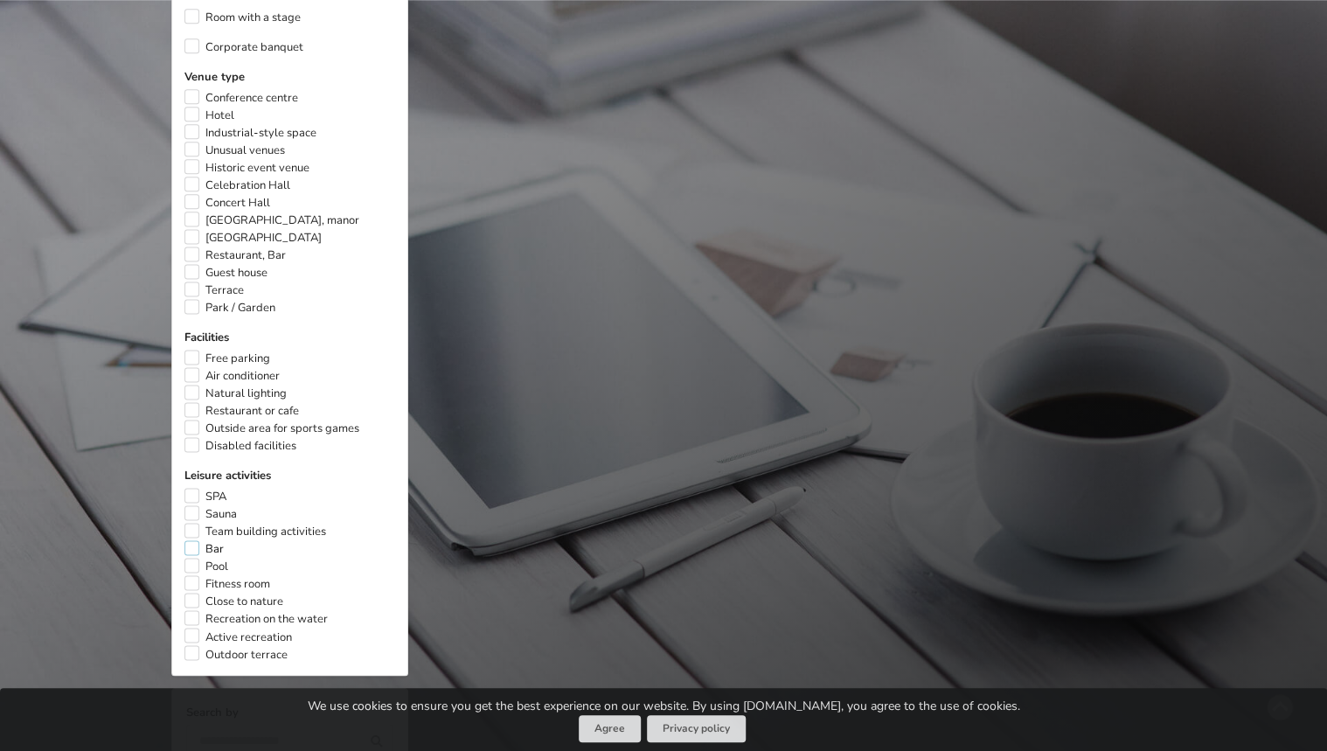
scroll to position [1161, 0]
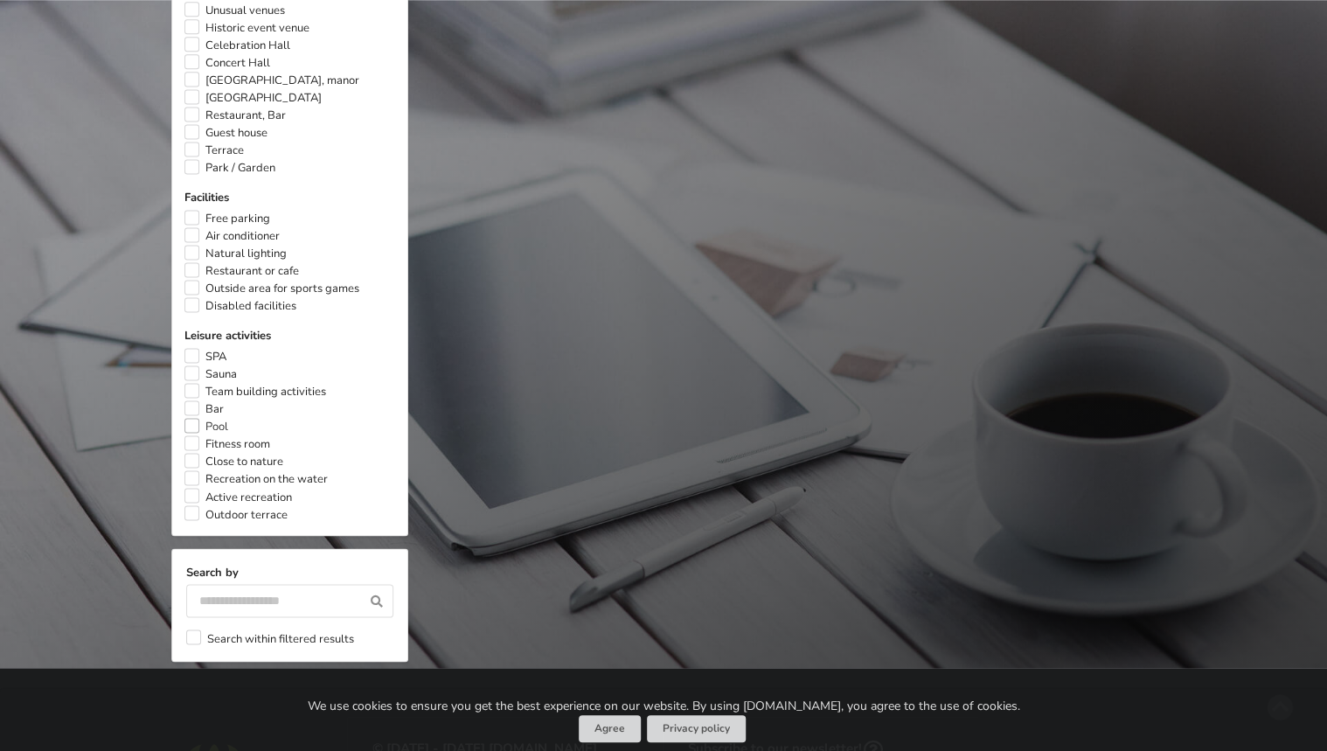
click at [185, 420] on label "Pool" at bounding box center [206, 426] width 44 height 17
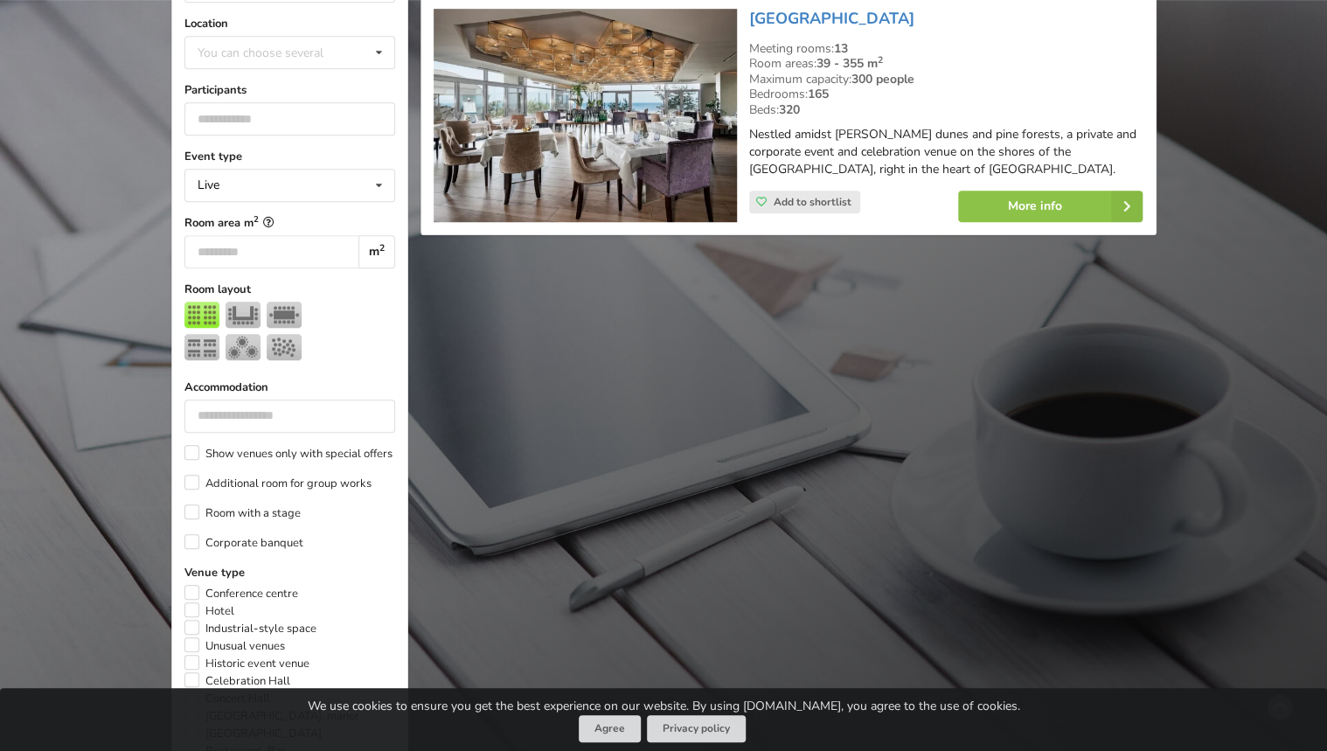
scroll to position [392, 0]
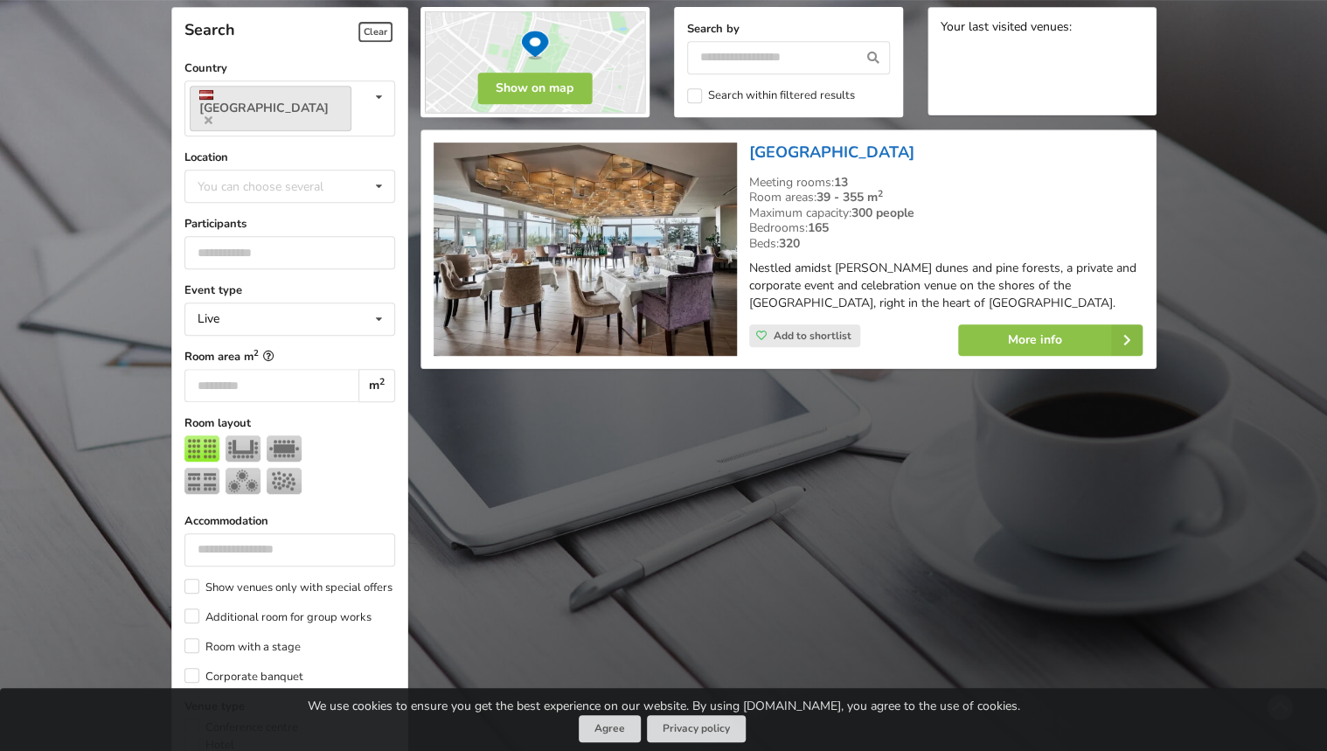
click at [822, 152] on link "[GEOGRAPHIC_DATA]" at bounding box center [831, 152] width 165 height 21
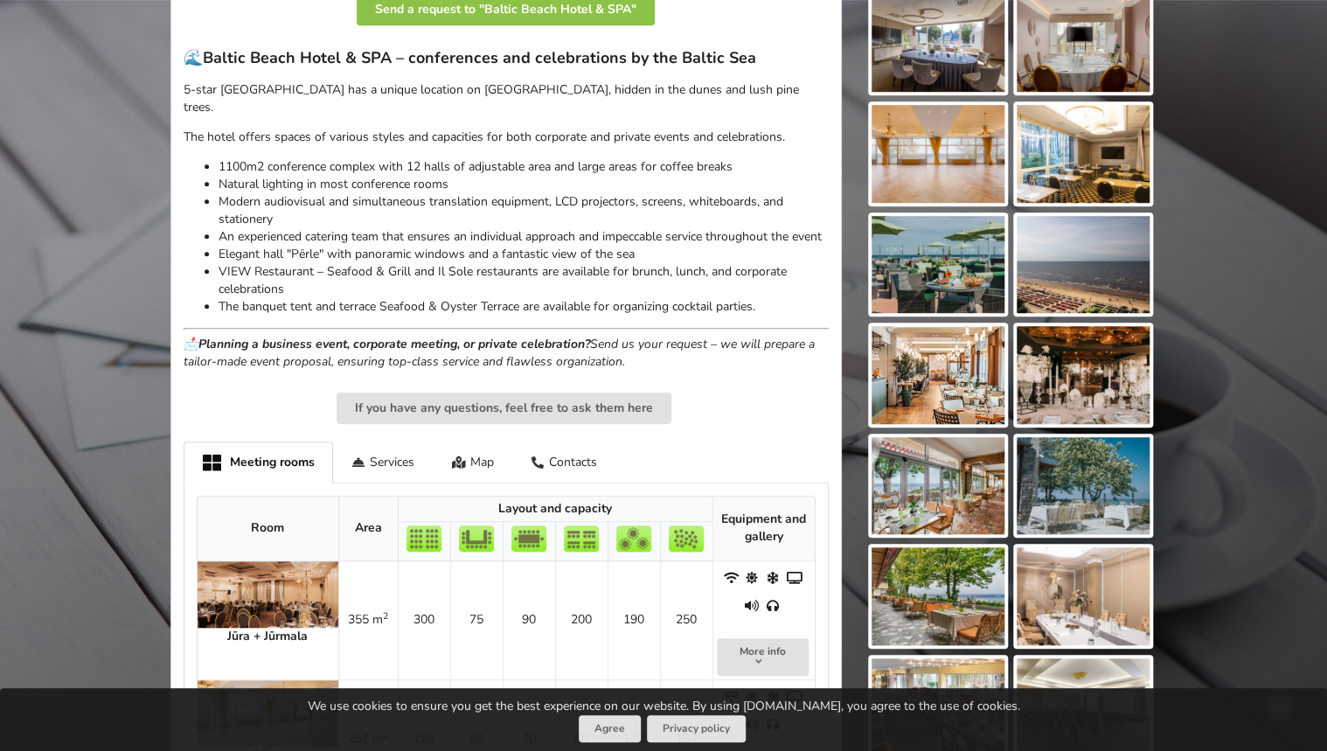
scroll to position [420, 0]
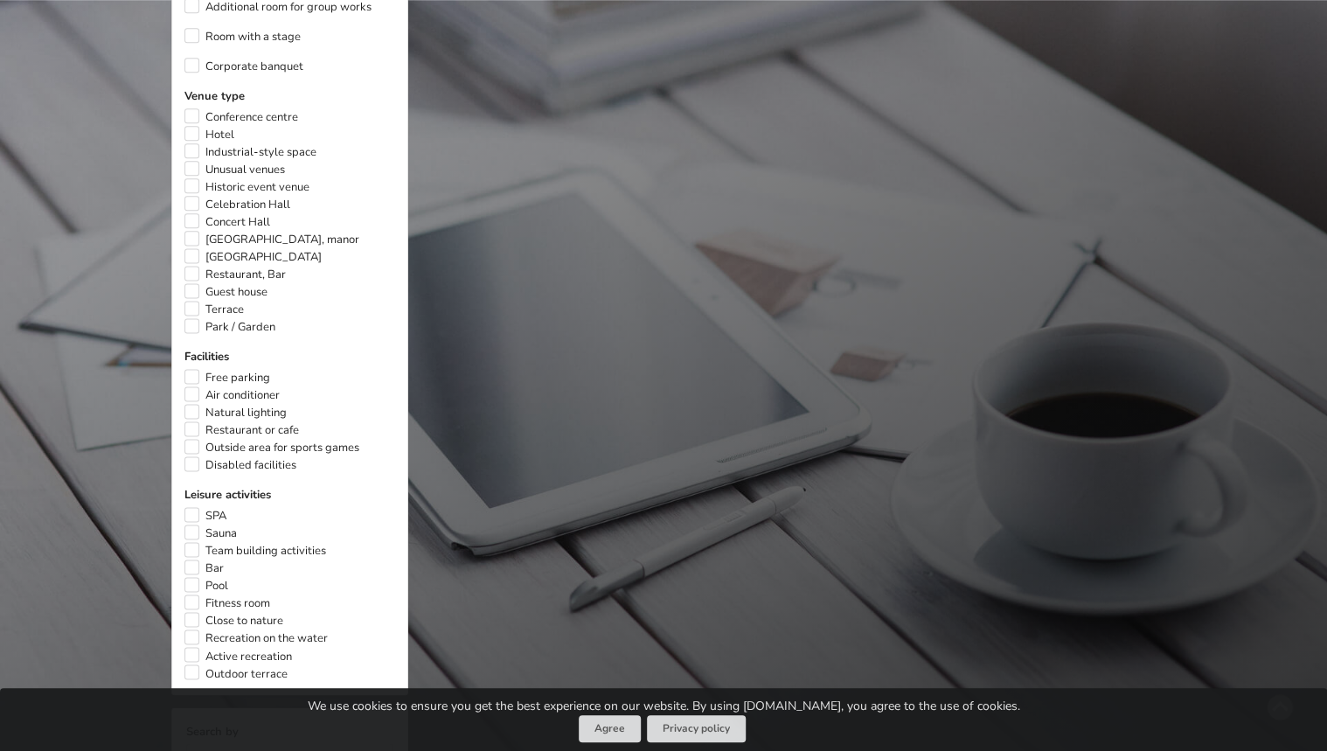
scroll to position [1021, 0]
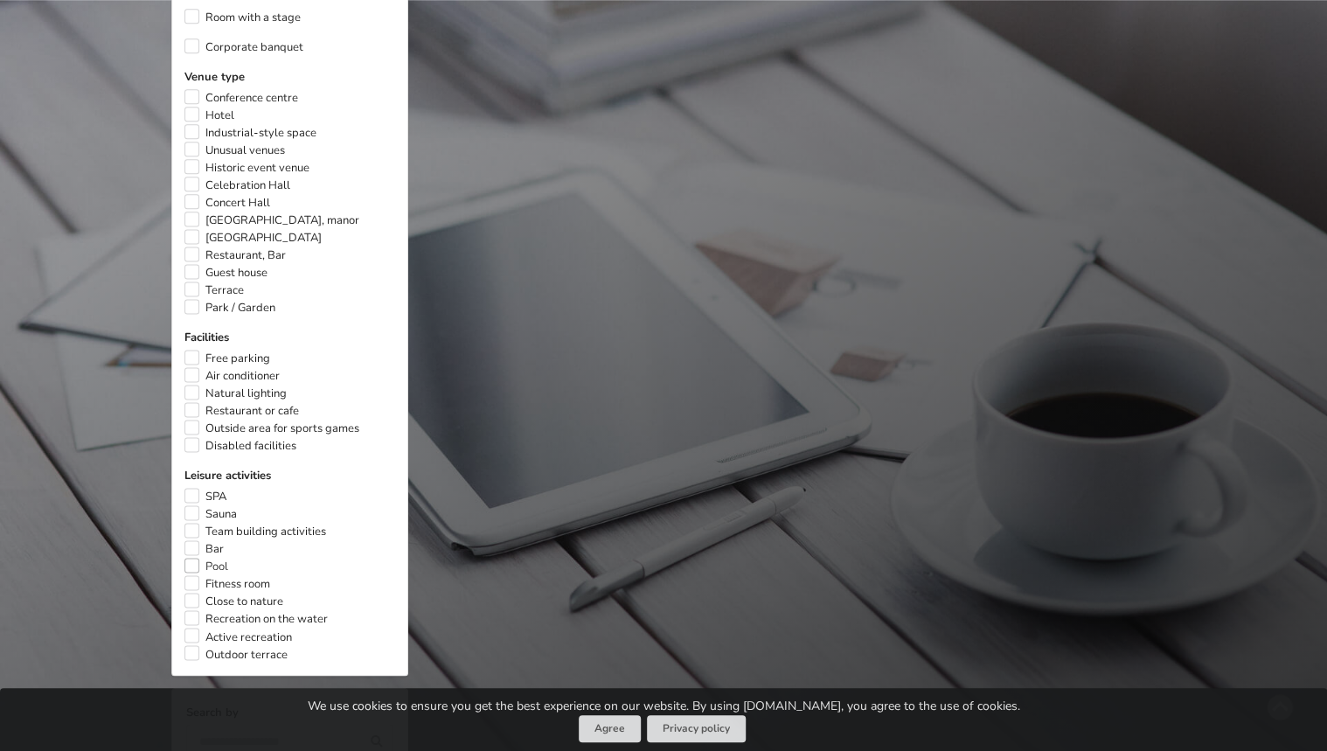
click at [189, 558] on label "Pool" at bounding box center [206, 566] width 44 height 17
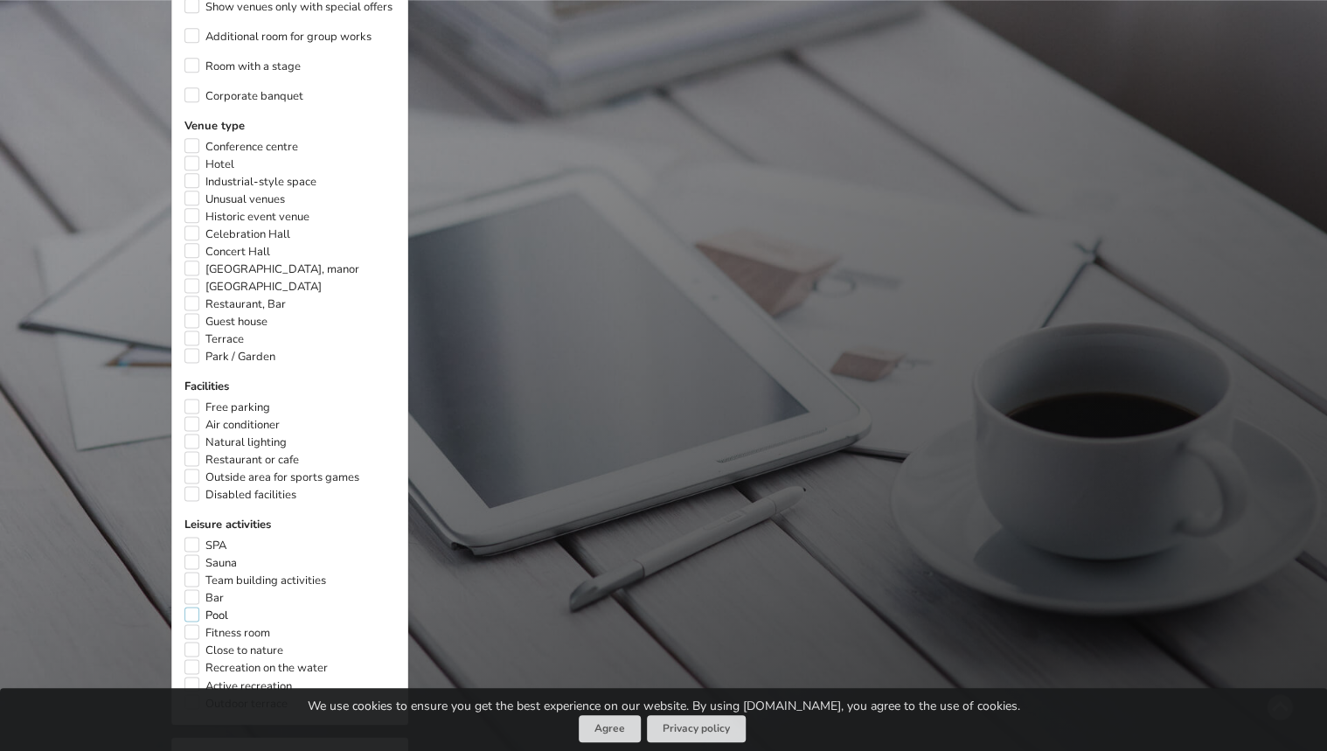
scroll to position [1161, 0]
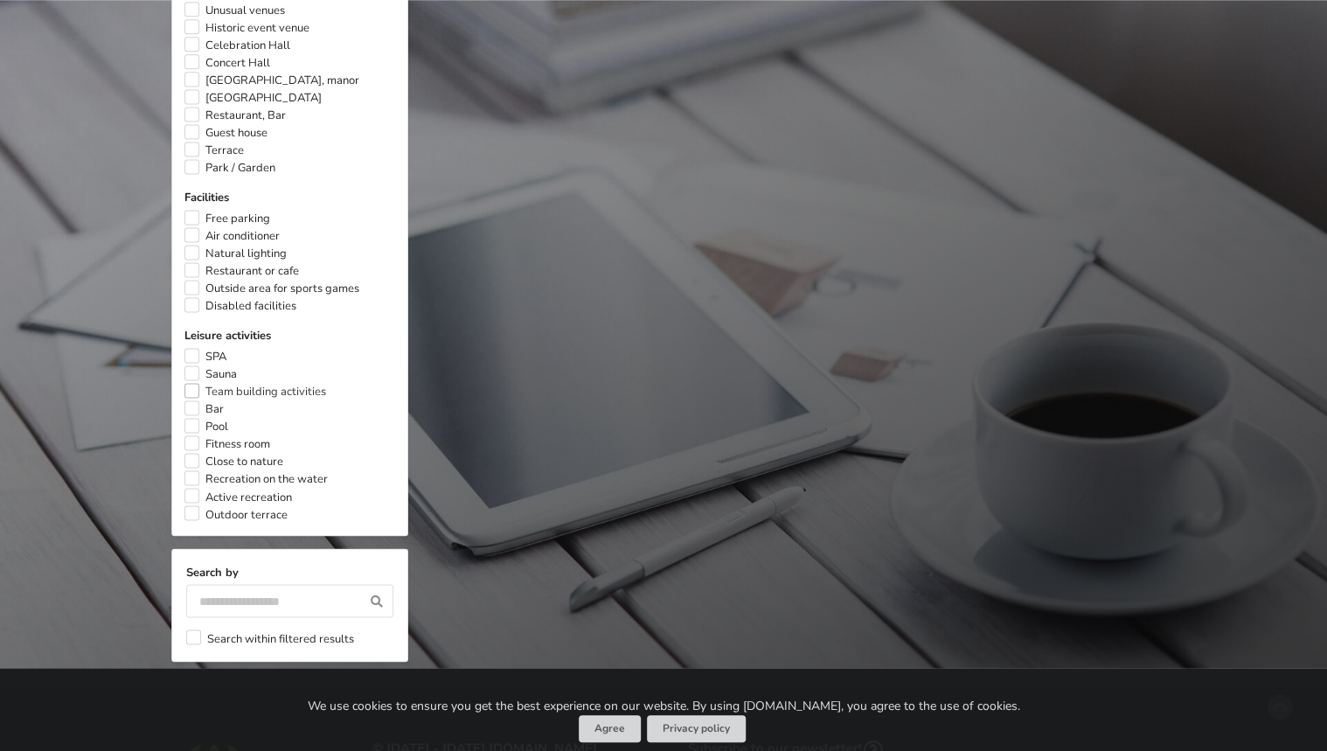
click at [191, 383] on label "Team building activities" at bounding box center [255, 391] width 142 height 17
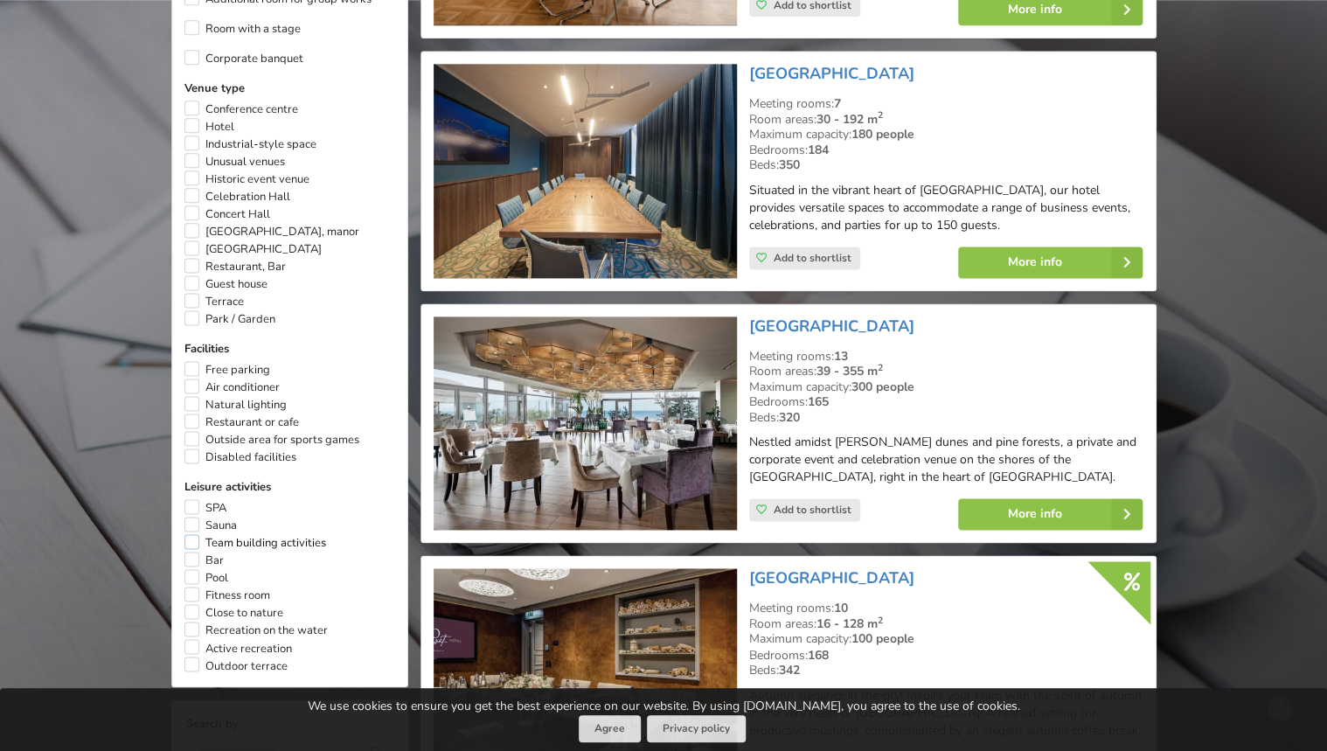
scroll to position [1021, 0]
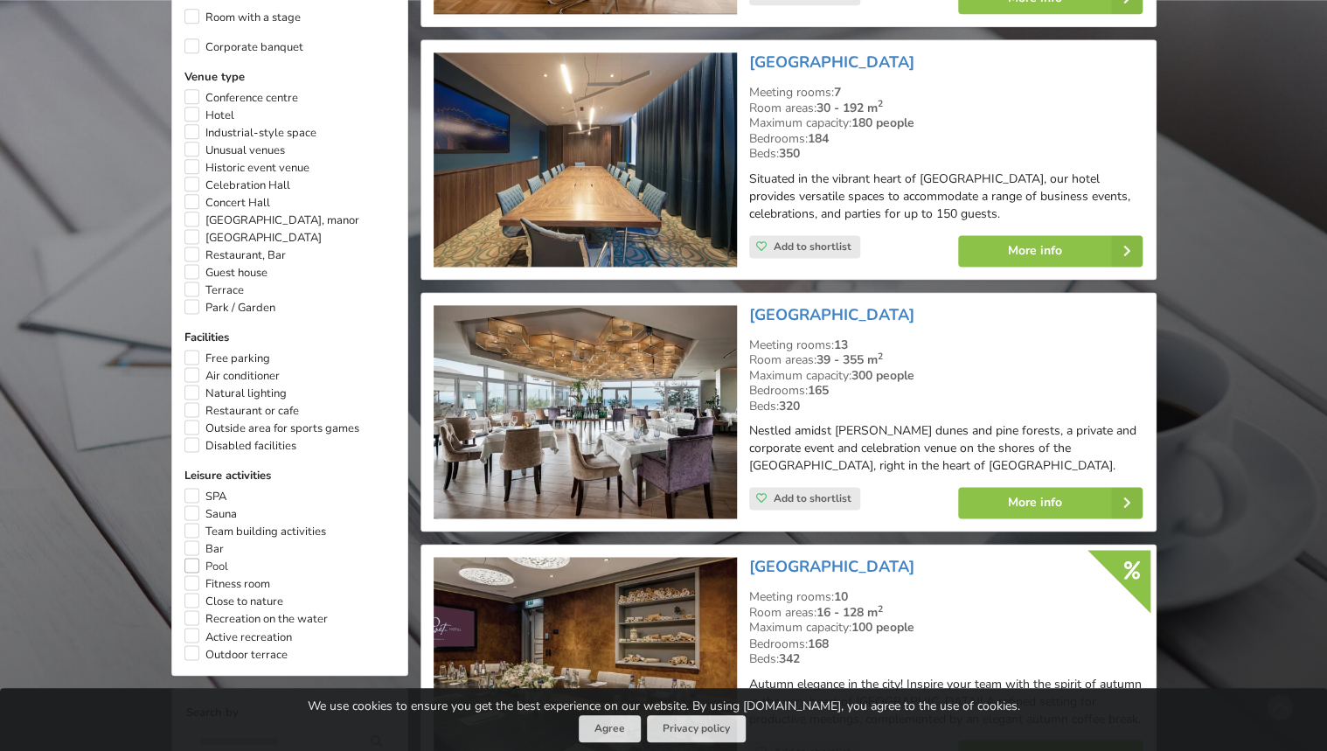
click at [192, 562] on label "Pool" at bounding box center [206, 566] width 44 height 17
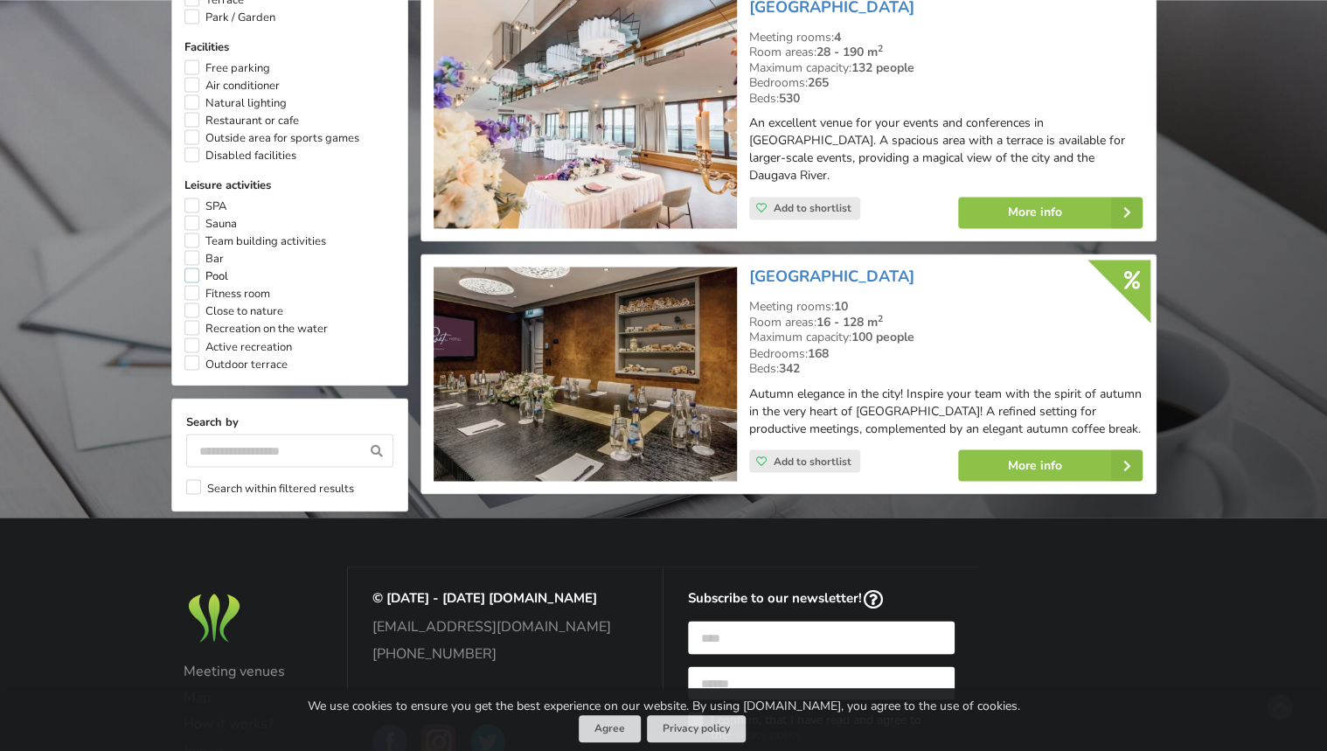
scroll to position [1371, 0]
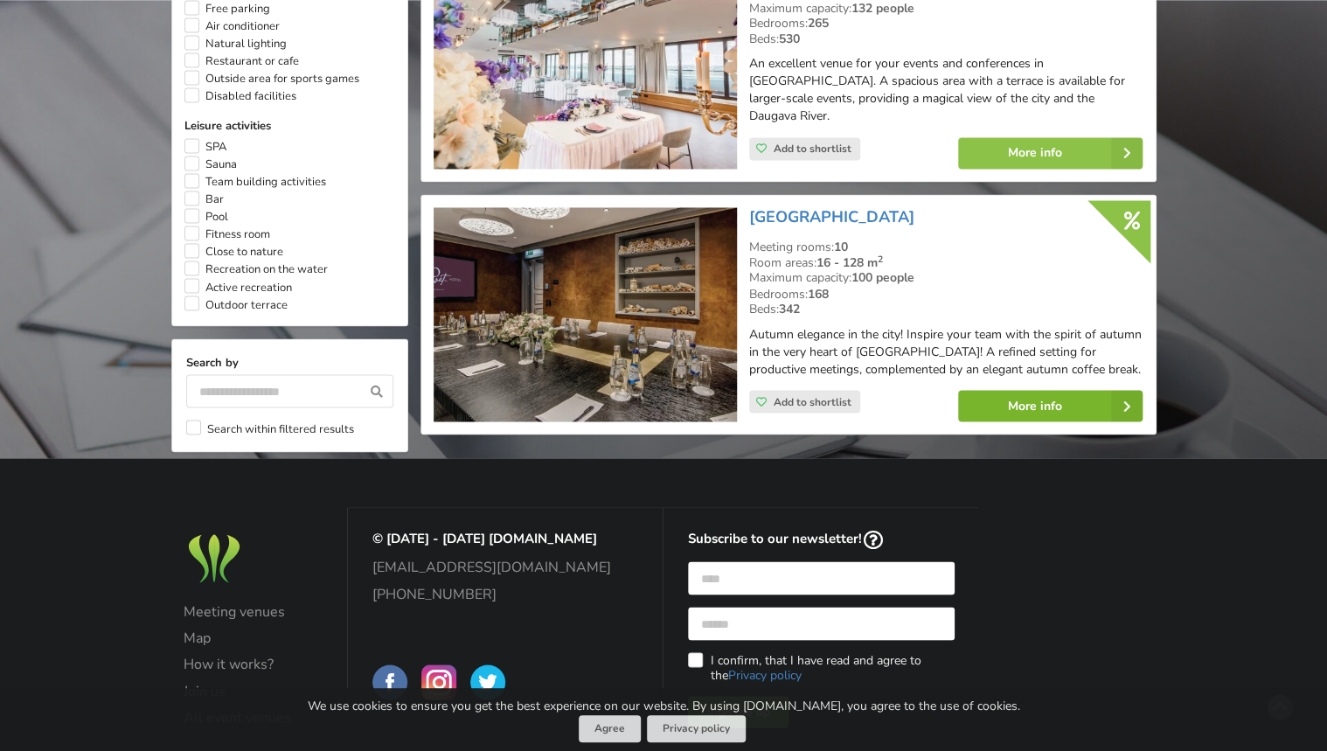
click at [1011, 390] on link "More info" at bounding box center [1050, 405] width 184 height 31
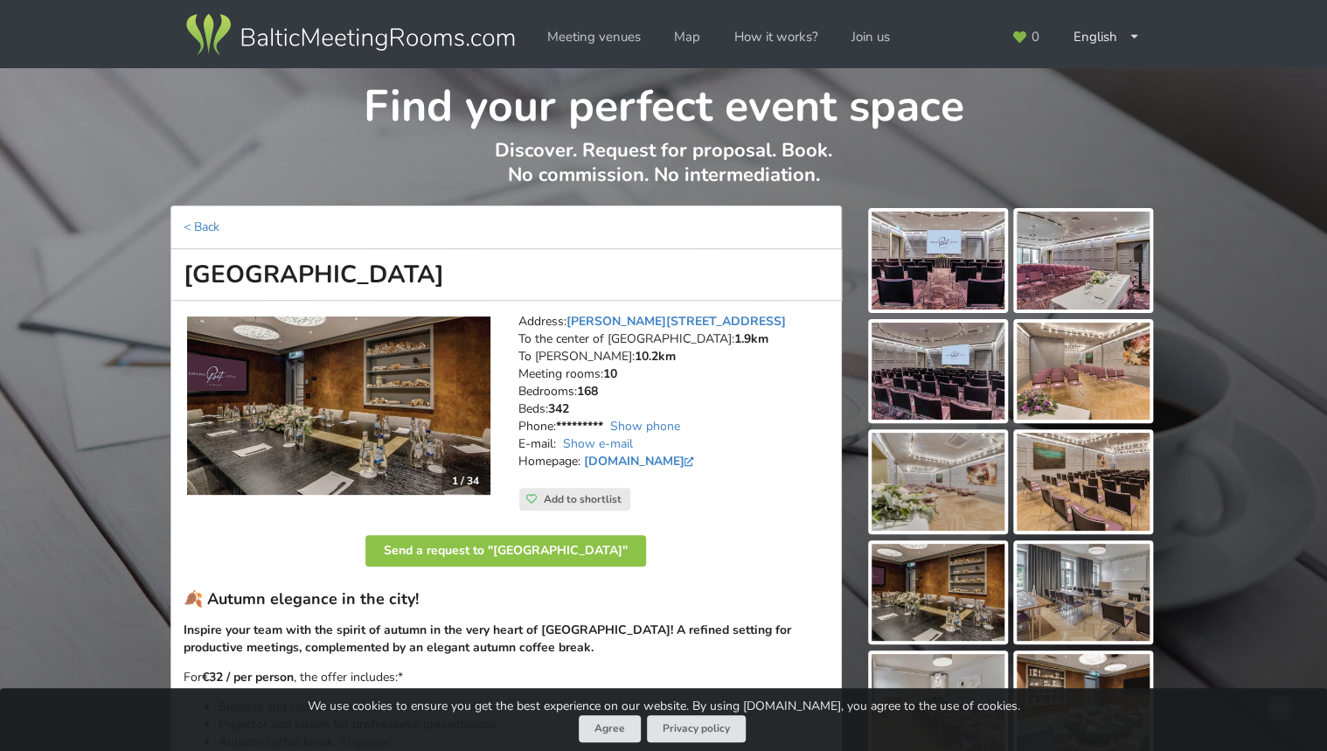
click at [934, 241] on img at bounding box center [938, 261] width 133 height 98
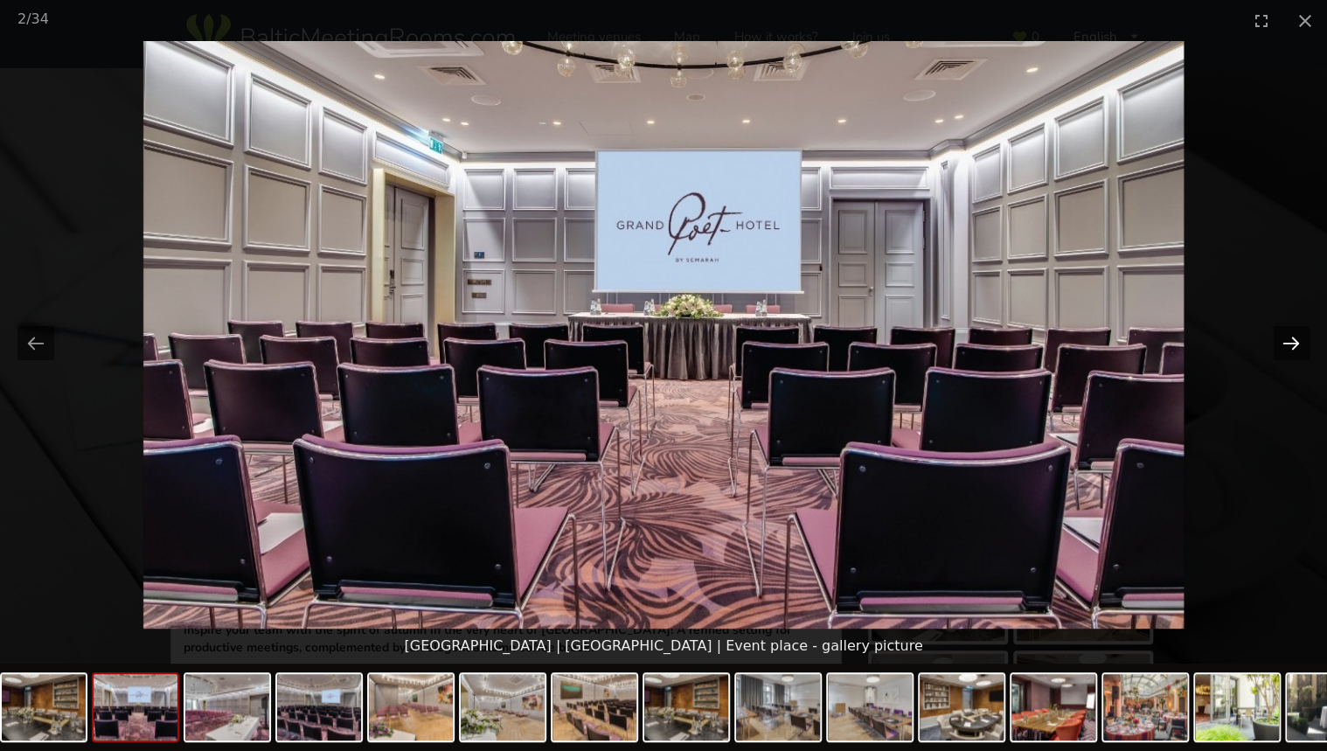
click at [1294, 344] on button "Next slide" at bounding box center [1291, 343] width 37 height 34
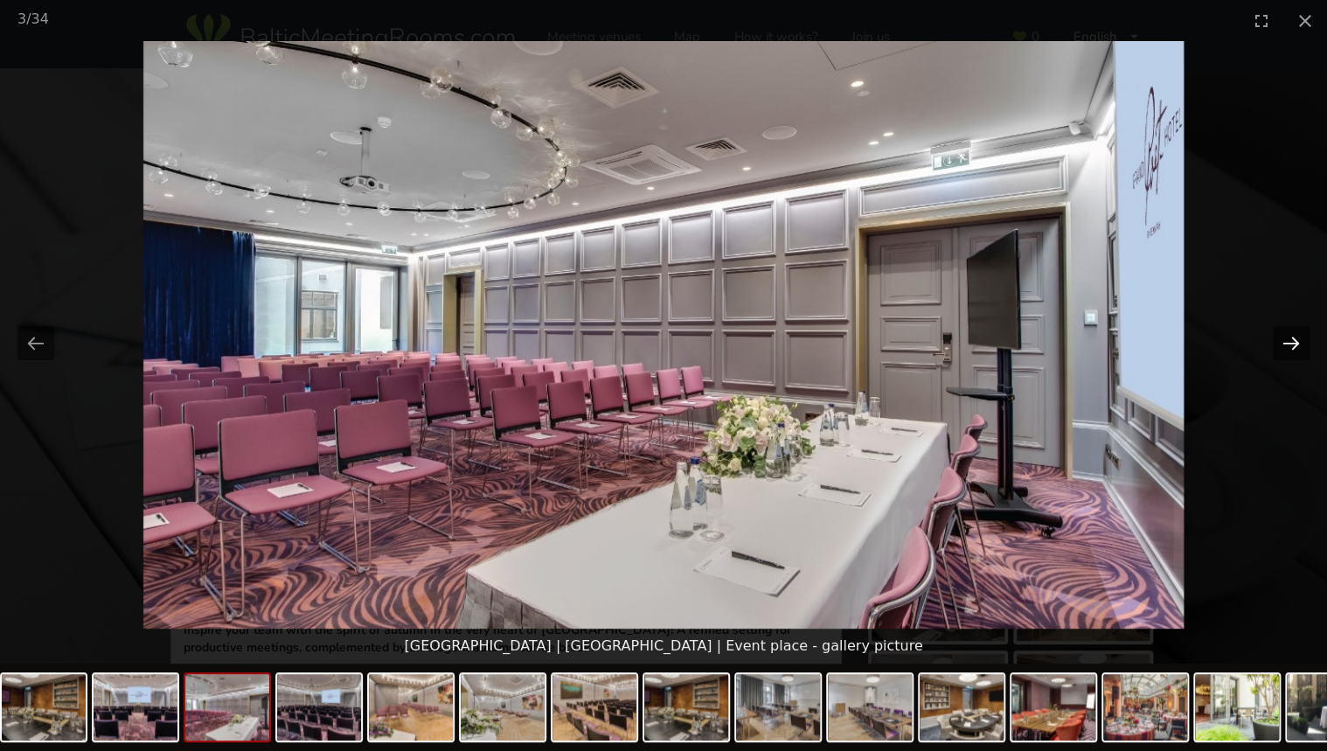
click at [1294, 344] on button "Next slide" at bounding box center [1291, 343] width 37 height 34
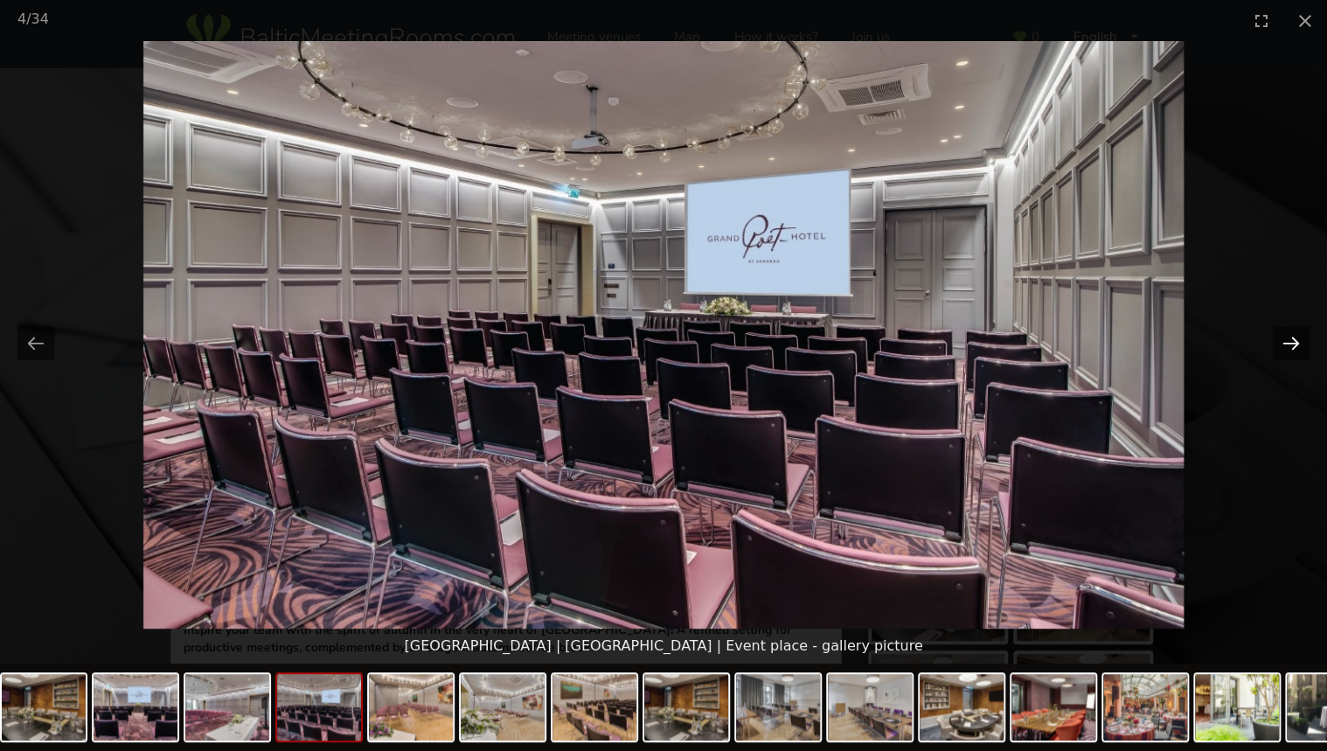
click at [1294, 344] on button "Next slide" at bounding box center [1291, 343] width 37 height 34
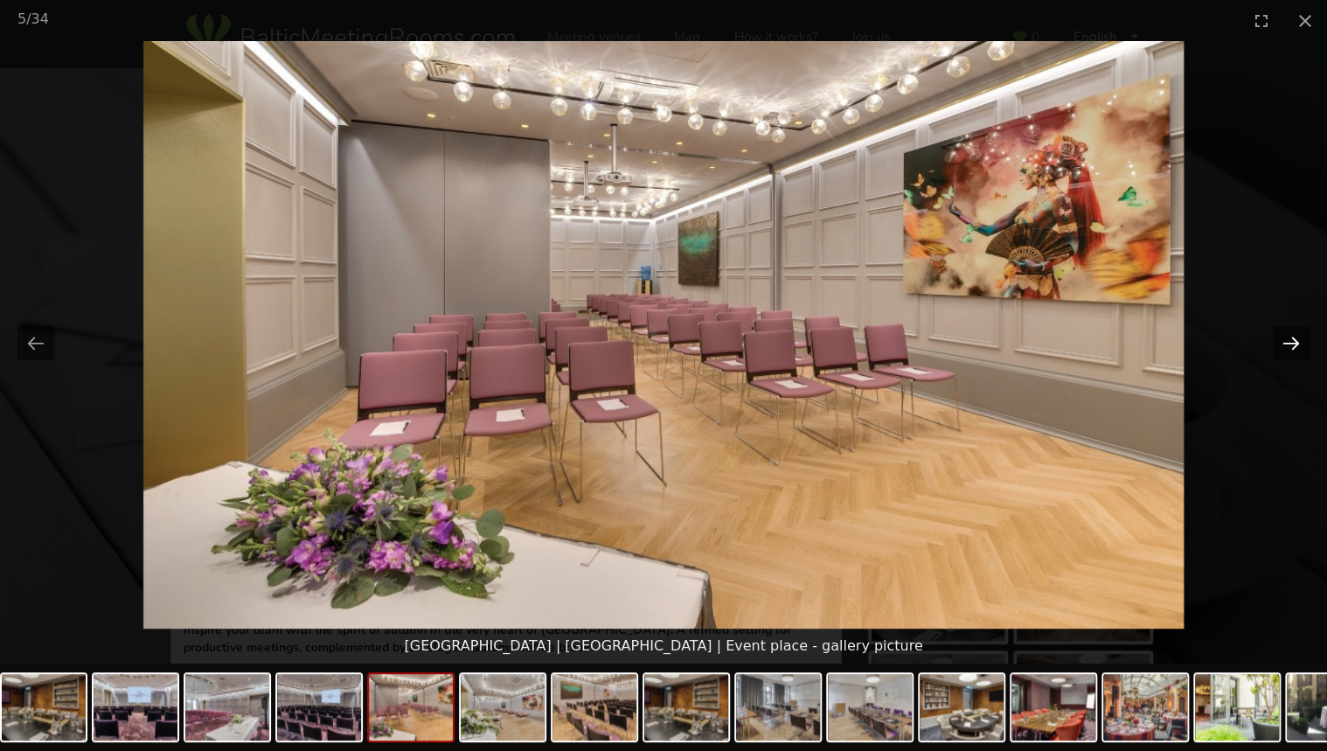
click at [1294, 344] on button "Next slide" at bounding box center [1291, 343] width 37 height 34
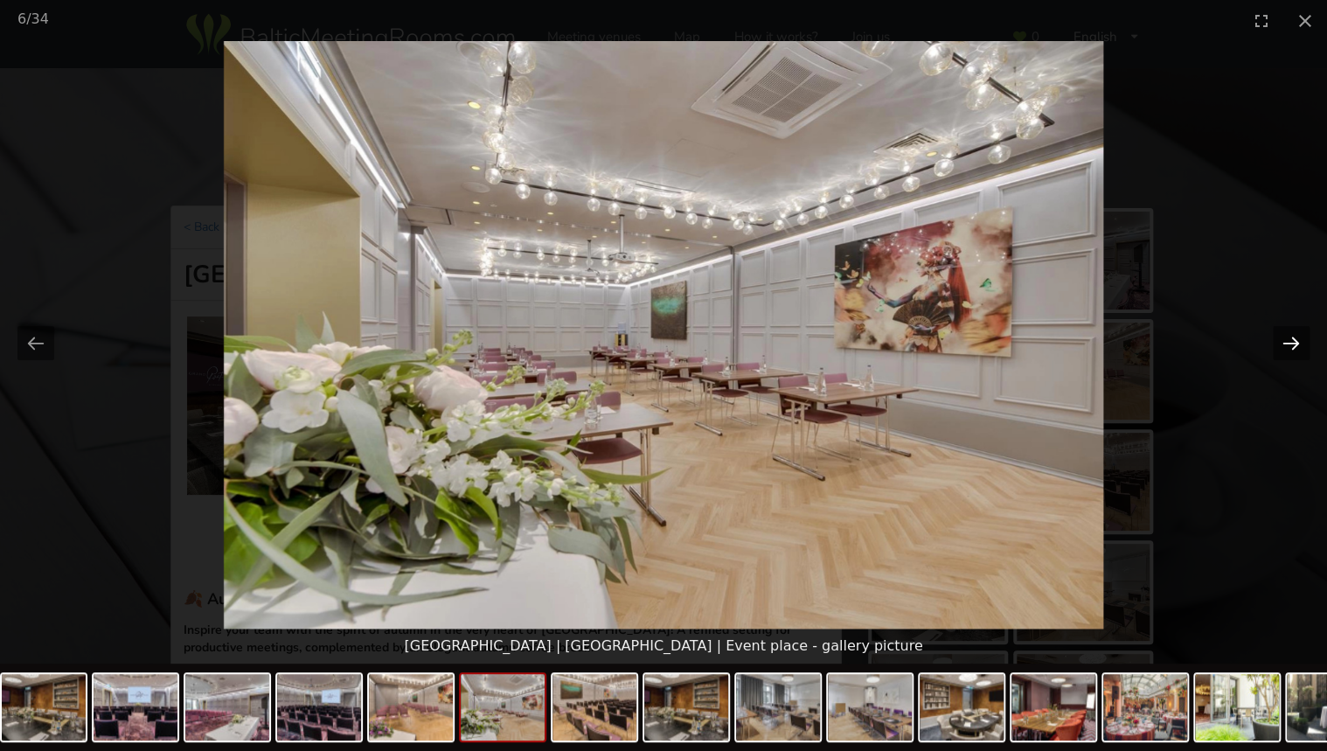
click at [1288, 349] on button "Next slide" at bounding box center [1291, 343] width 37 height 34
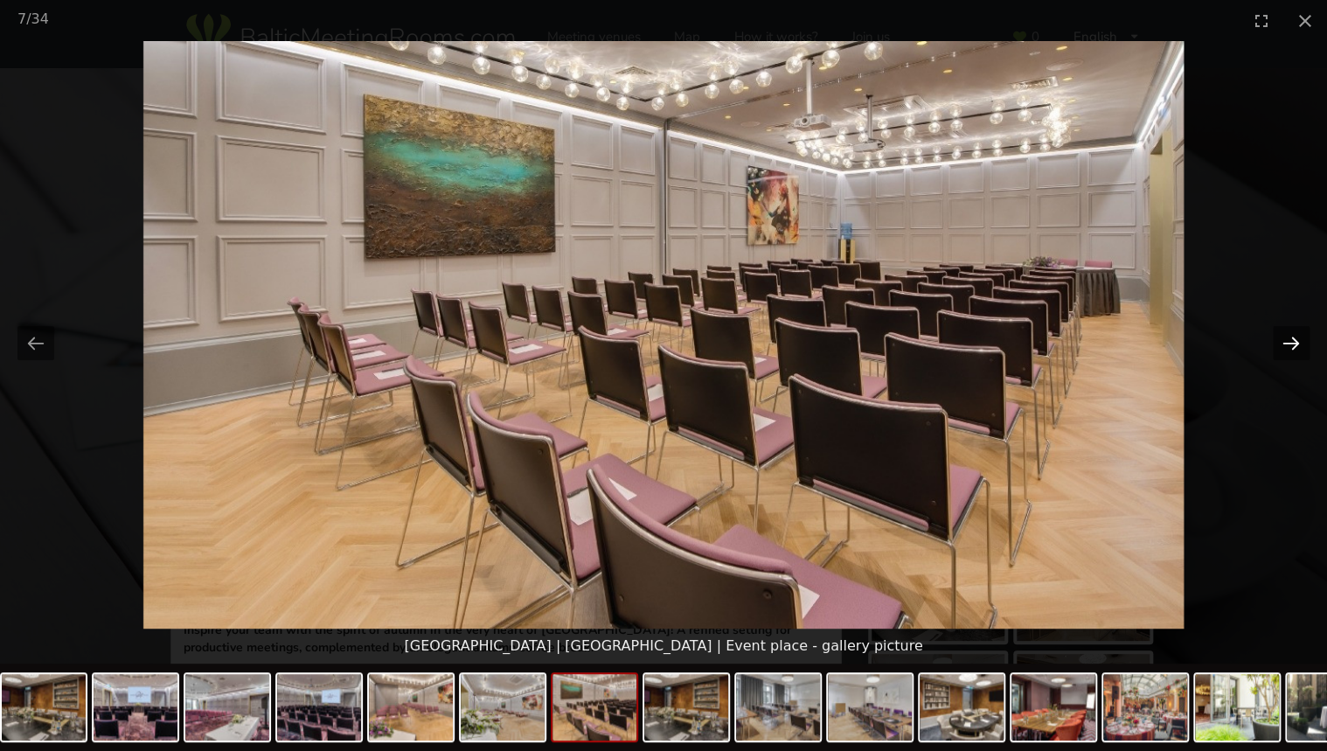
click at [1288, 349] on button "Next slide" at bounding box center [1291, 343] width 37 height 34
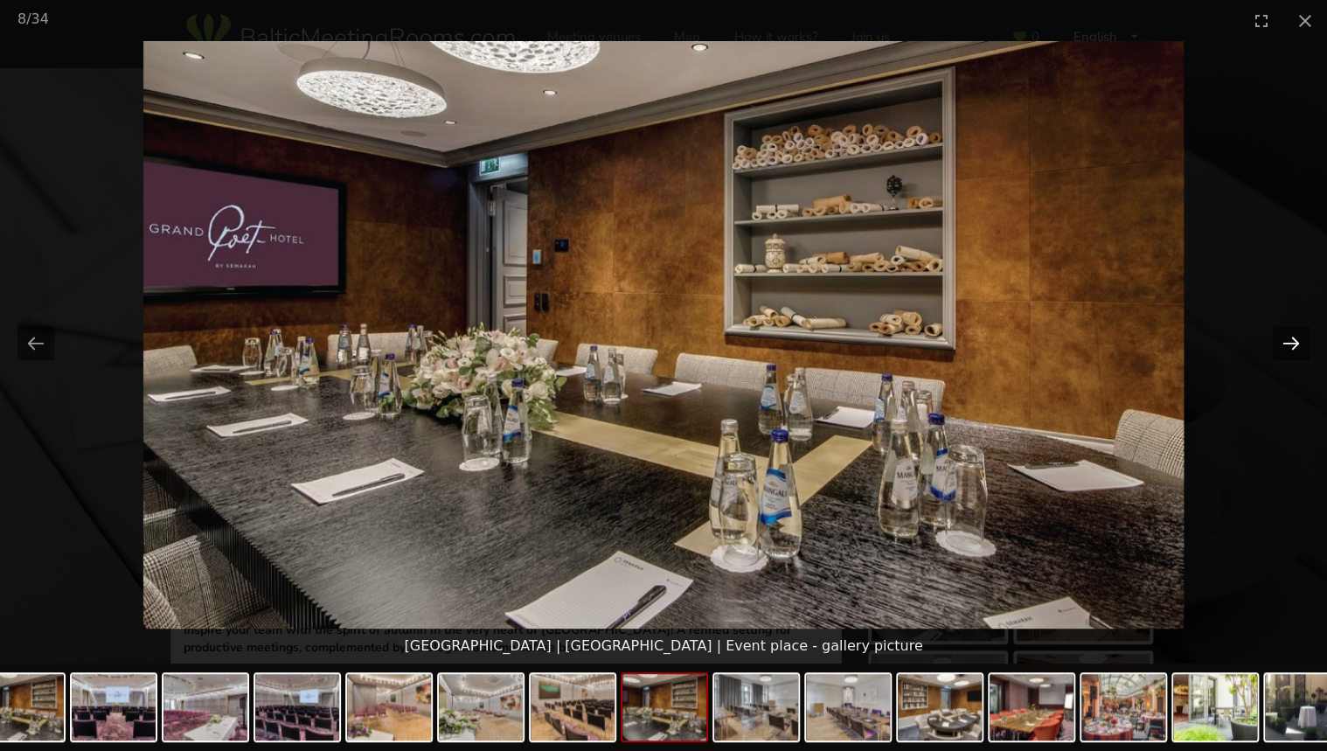
click at [1288, 349] on button "Next slide" at bounding box center [1291, 343] width 37 height 34
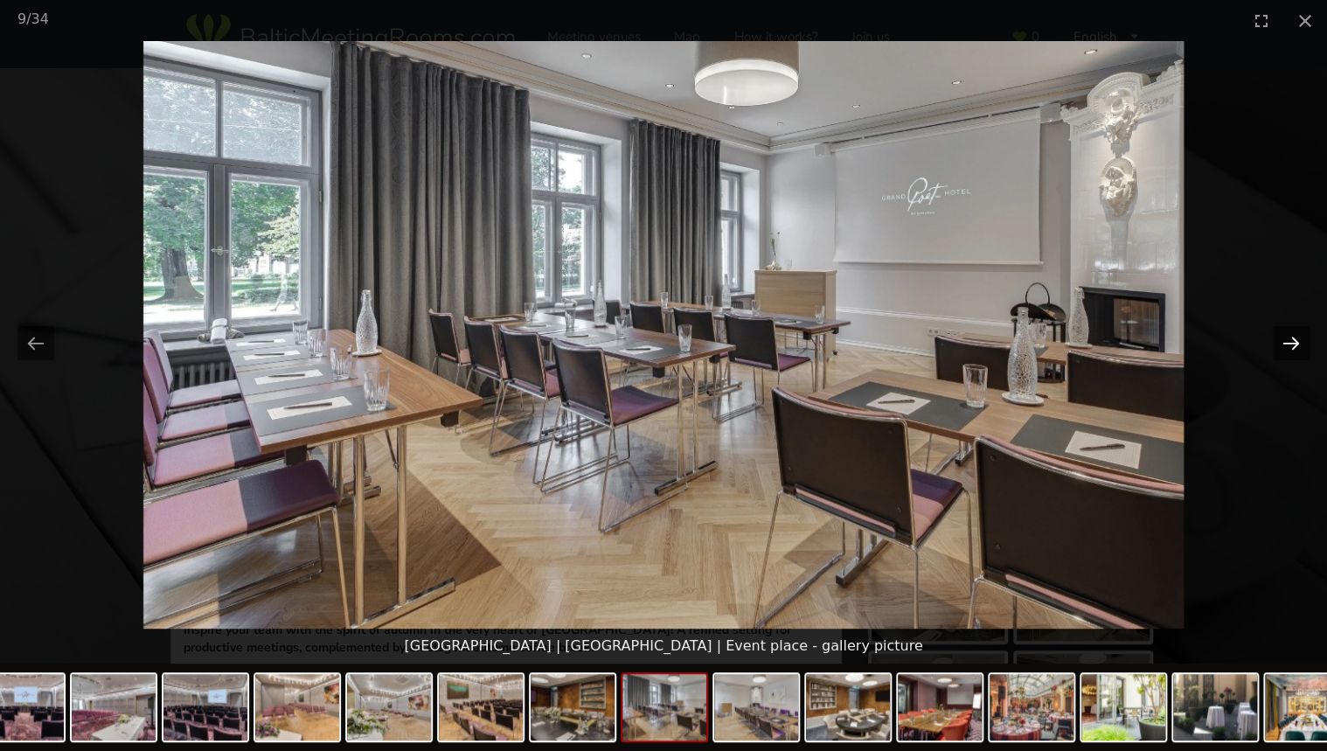
click at [1287, 349] on button "Next slide" at bounding box center [1291, 343] width 37 height 34
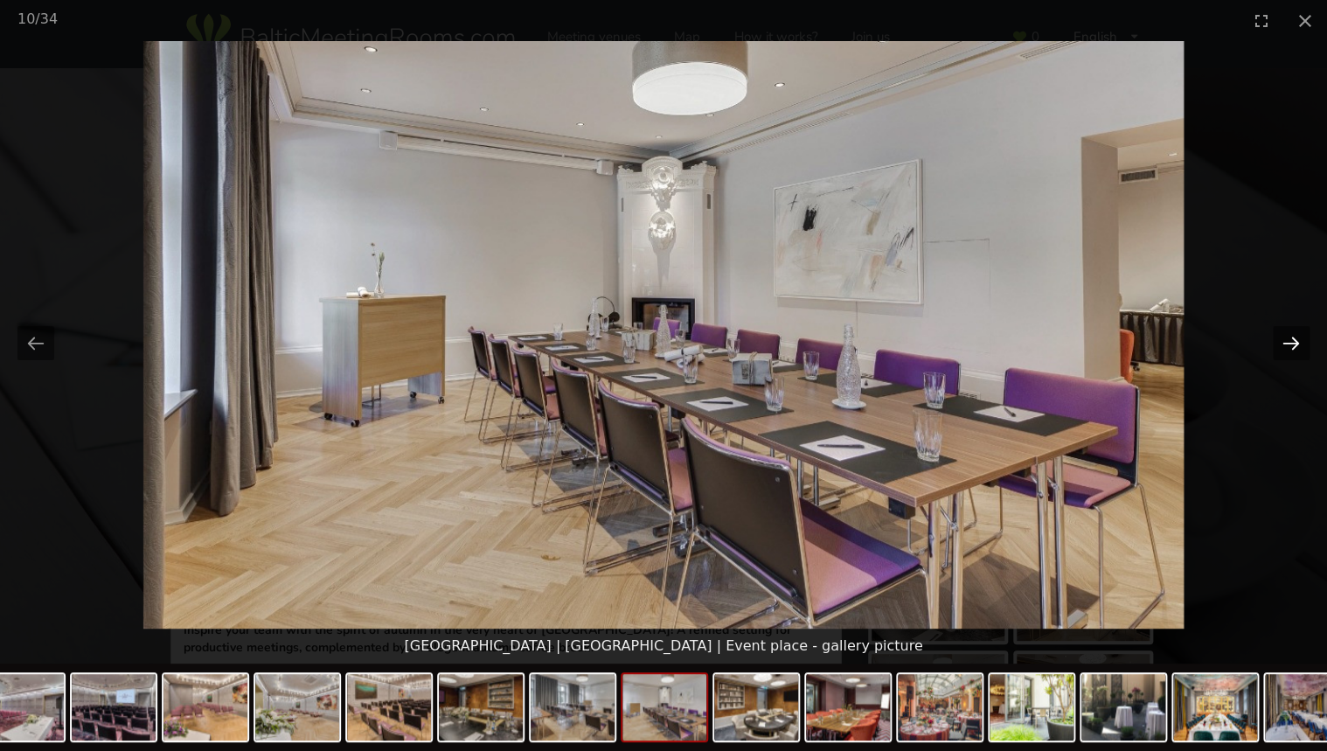
click at [1288, 347] on button "Next slide" at bounding box center [1291, 343] width 37 height 34
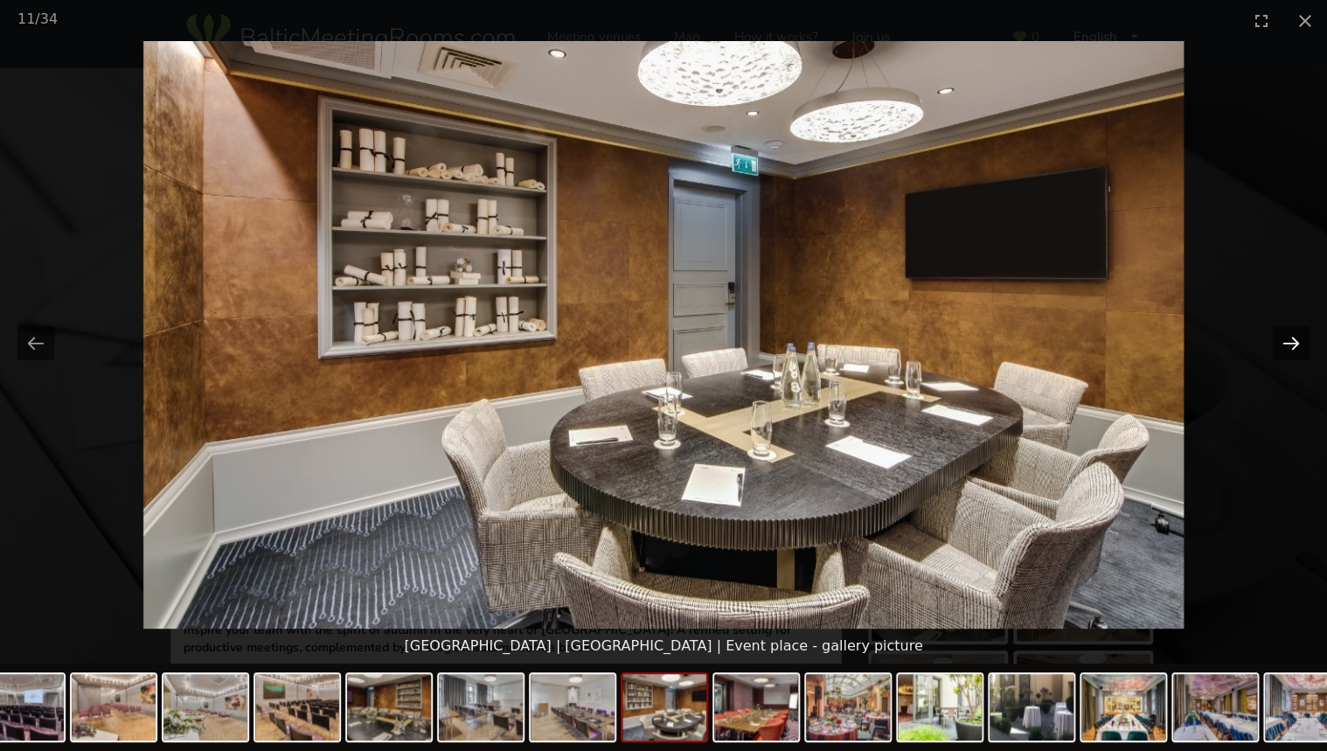
click at [1288, 347] on button "Next slide" at bounding box center [1291, 343] width 37 height 34
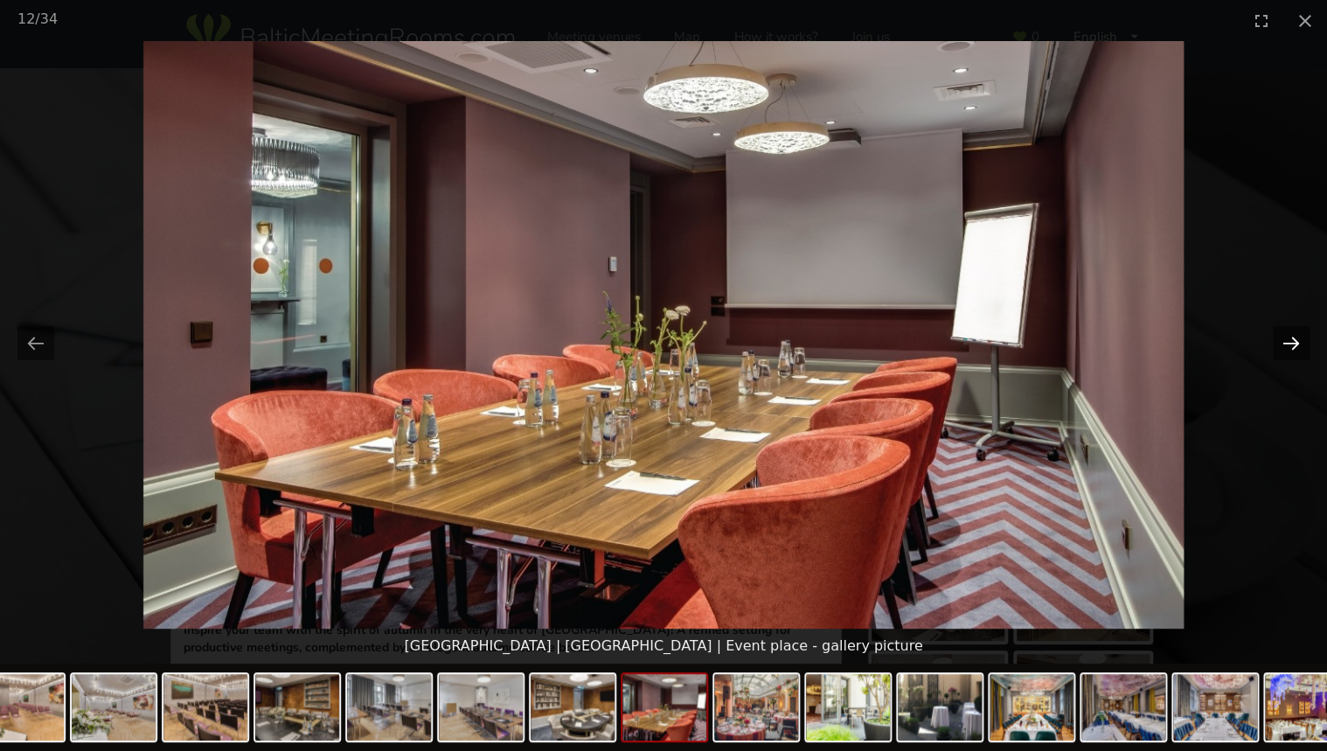
click at [1288, 347] on button "Next slide" at bounding box center [1291, 343] width 37 height 34
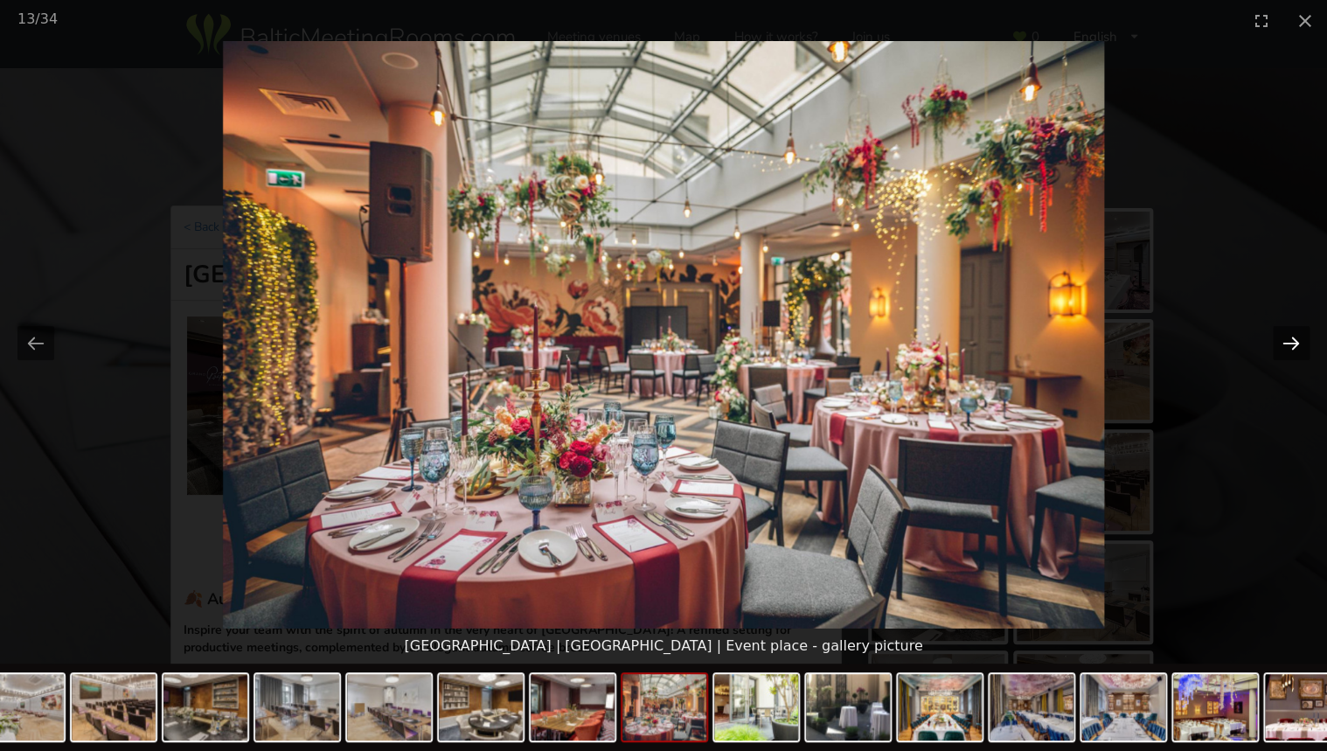
click at [1289, 340] on button "Next slide" at bounding box center [1291, 343] width 37 height 34
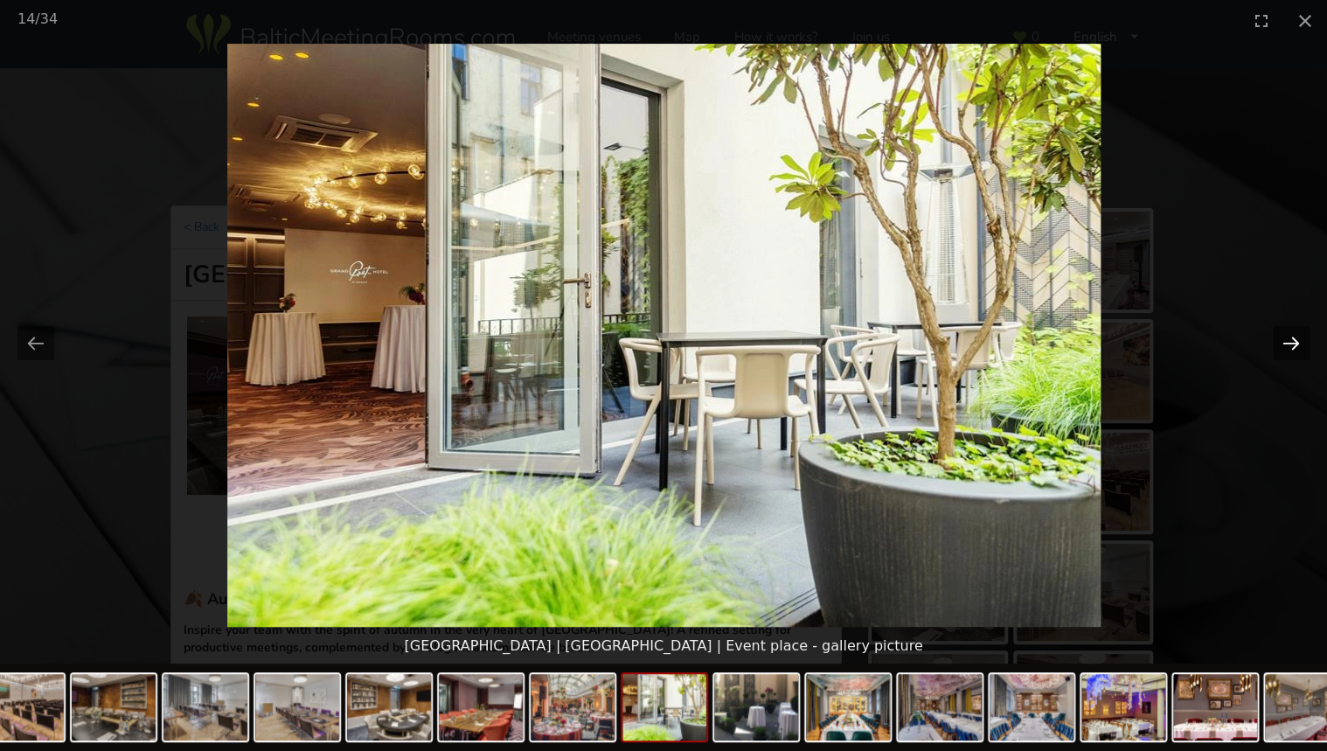
click at [1289, 340] on button "Next slide" at bounding box center [1291, 343] width 37 height 34
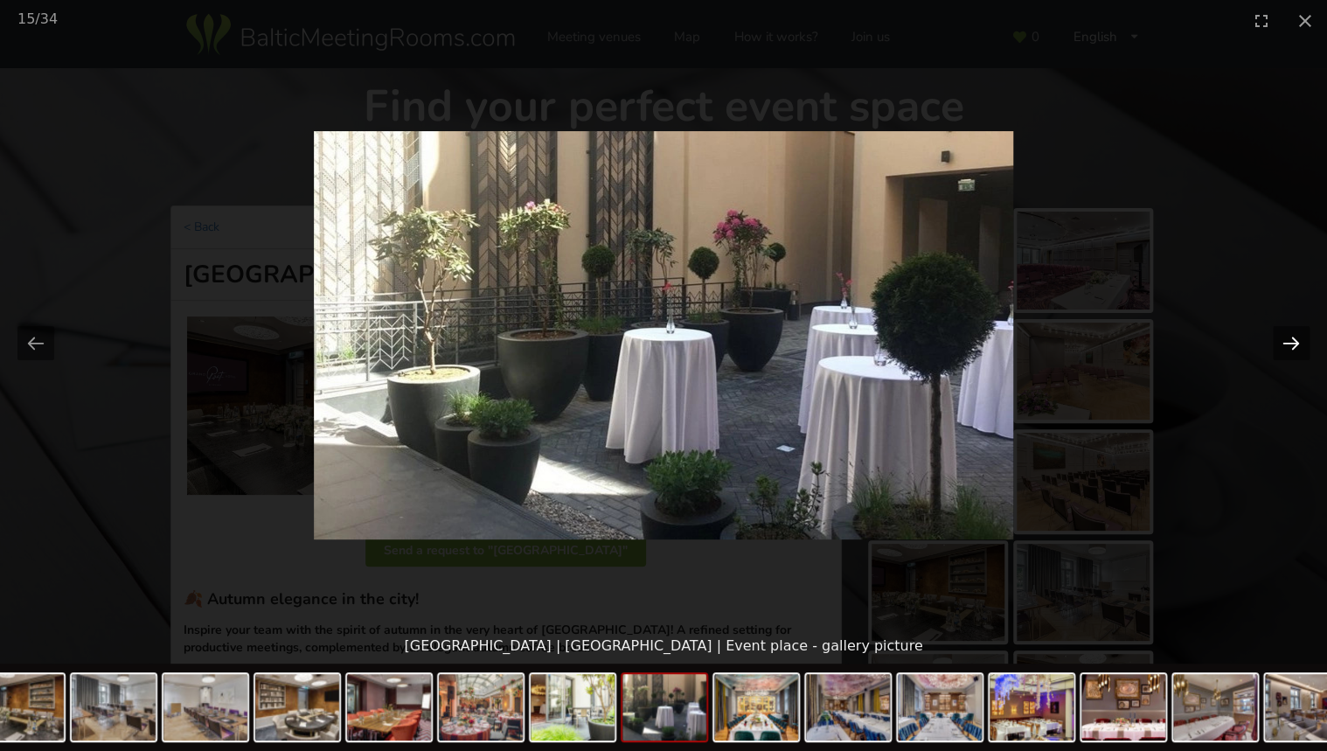
click at [1289, 340] on button "Next slide" at bounding box center [1291, 343] width 37 height 34
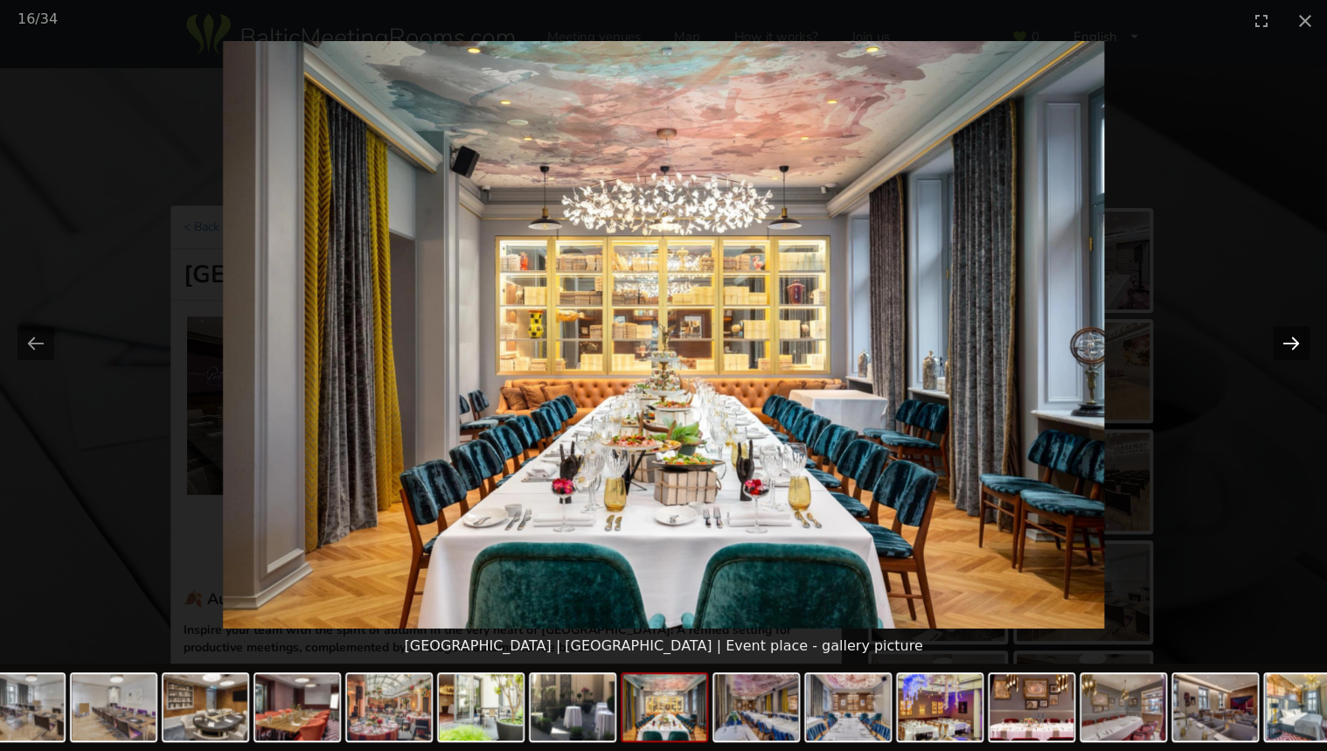
click at [1289, 340] on button "Next slide" at bounding box center [1291, 343] width 37 height 34
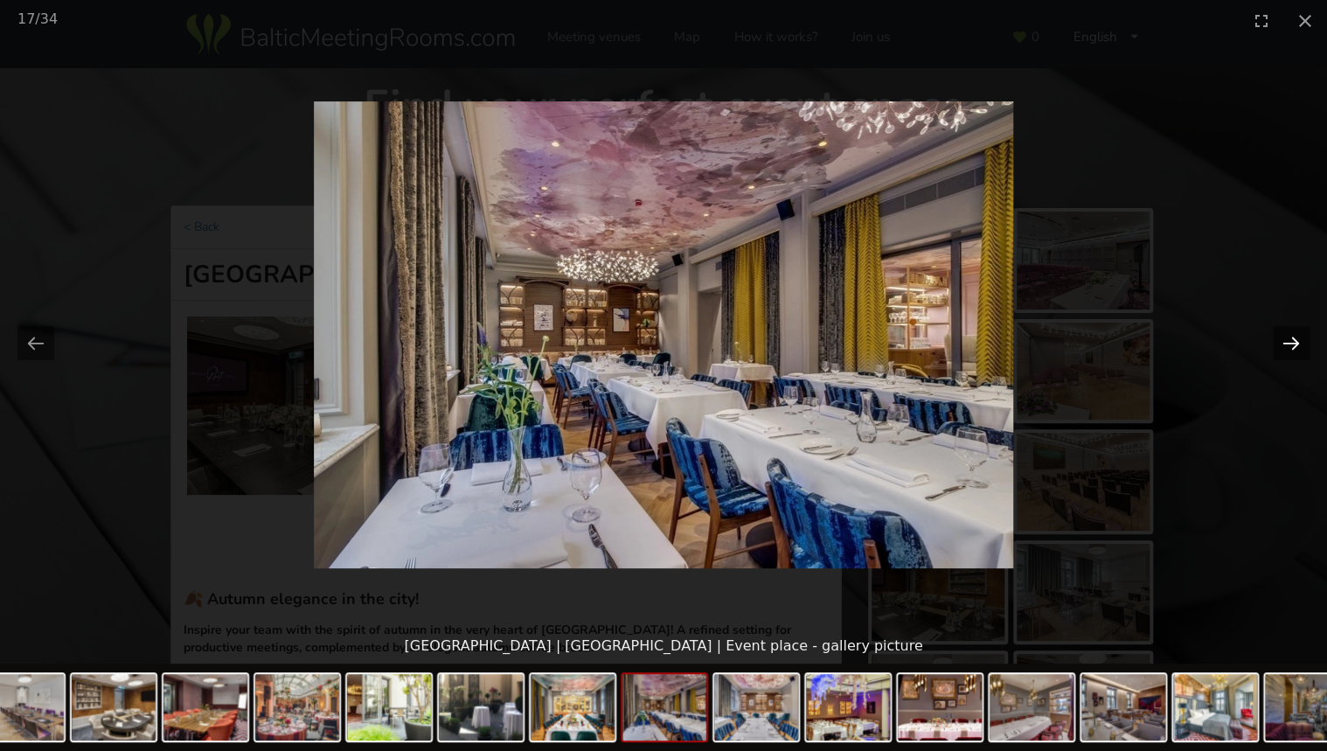
click at [1289, 340] on button "Next slide" at bounding box center [1291, 343] width 37 height 34
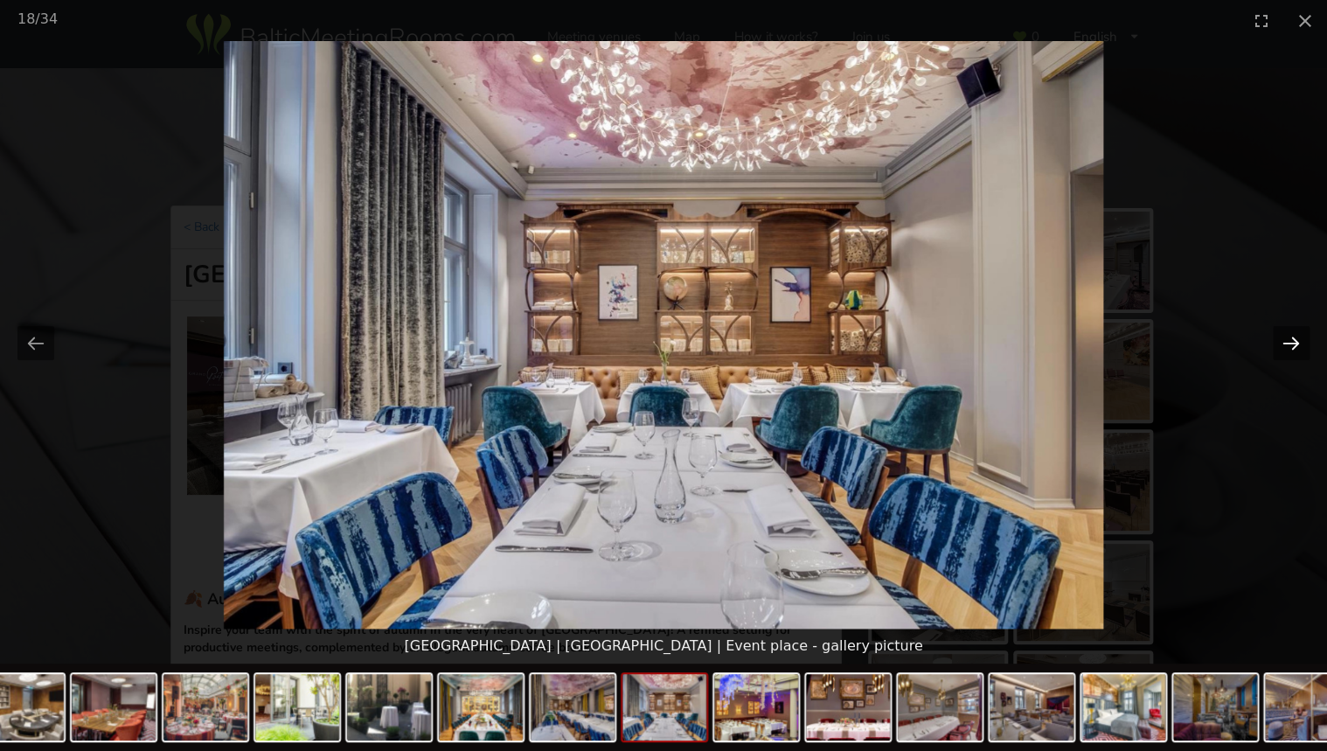
click at [1289, 340] on button "Next slide" at bounding box center [1291, 343] width 37 height 34
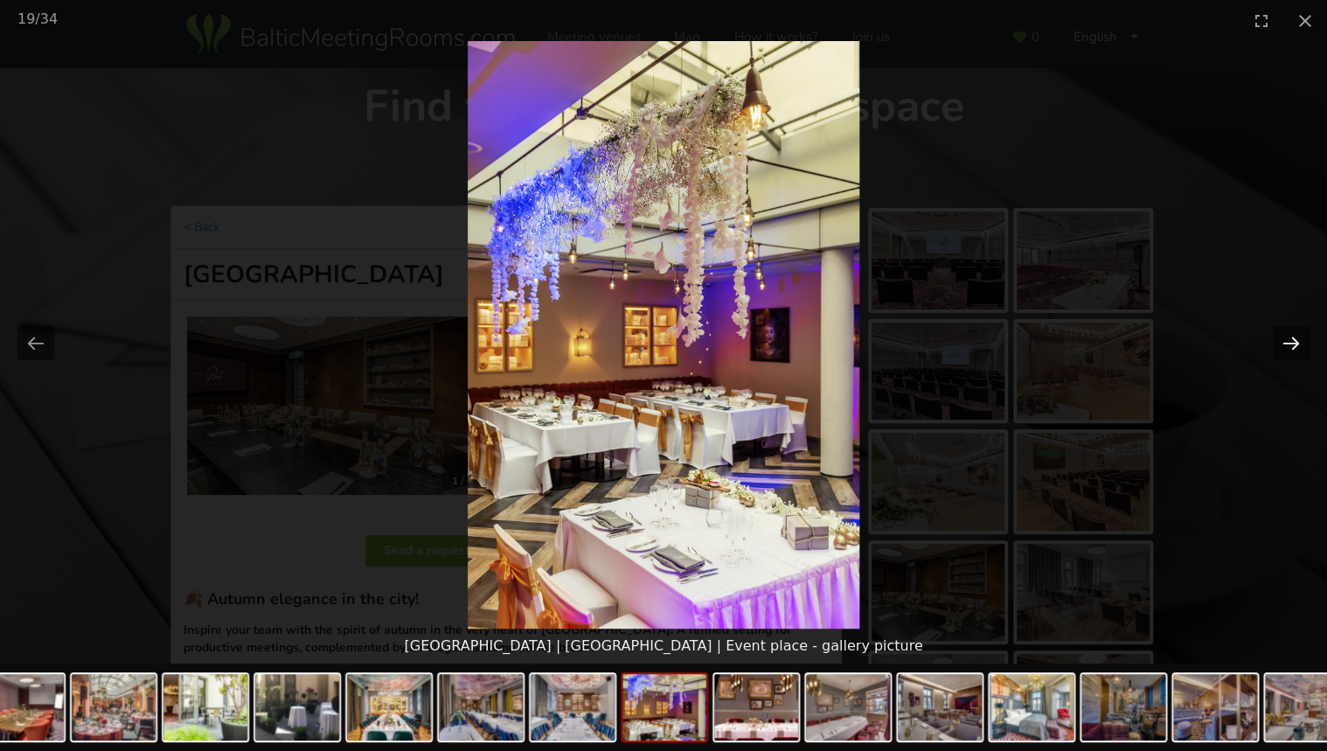
click at [1289, 340] on button "Next slide" at bounding box center [1291, 343] width 37 height 34
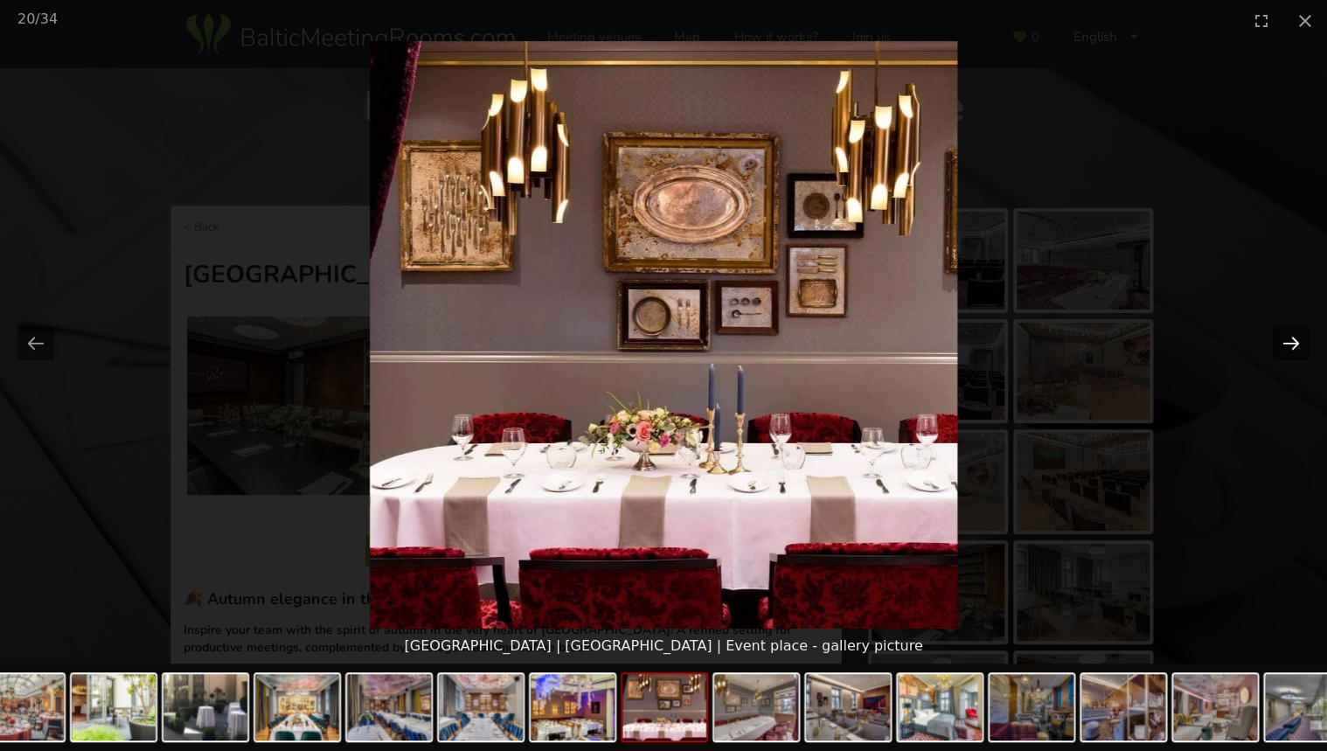
click at [1289, 340] on button "Next slide" at bounding box center [1291, 343] width 37 height 34
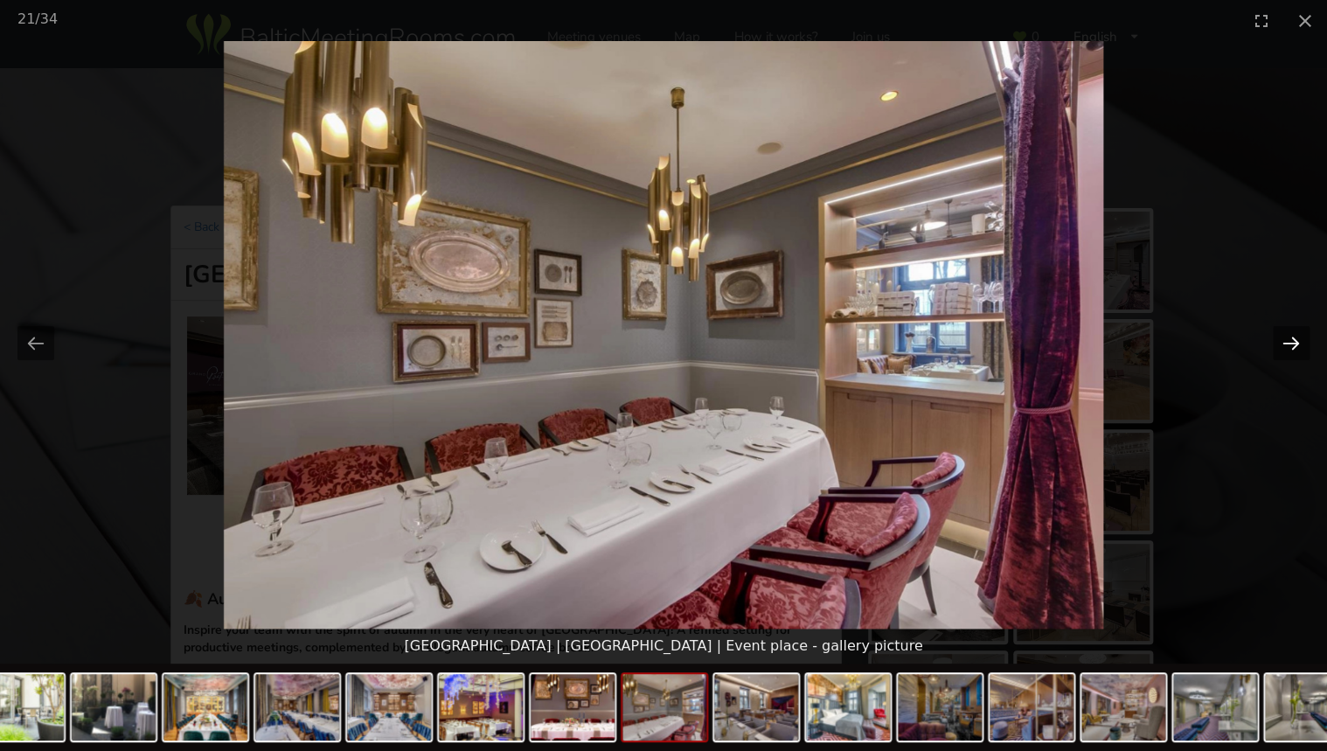
click at [1289, 340] on button "Next slide" at bounding box center [1291, 343] width 37 height 34
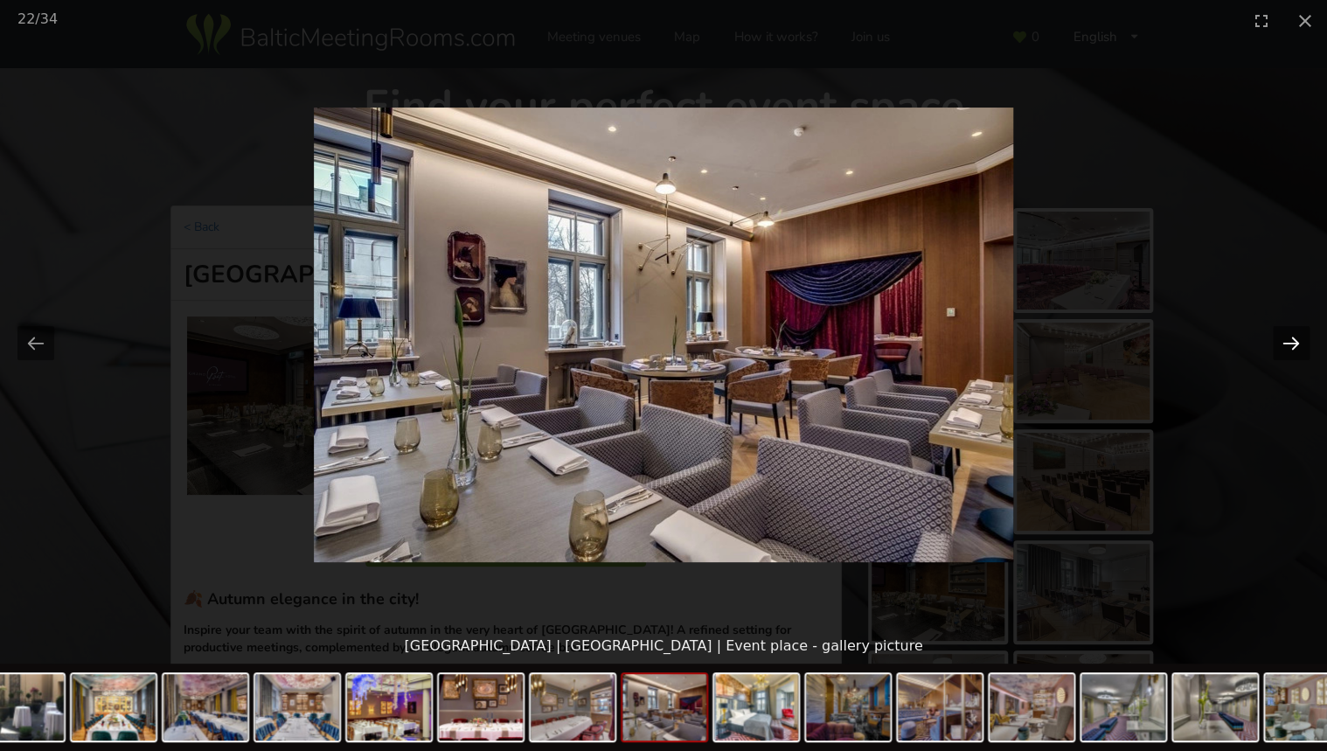
click at [1289, 340] on button "Next slide" at bounding box center [1291, 343] width 37 height 34
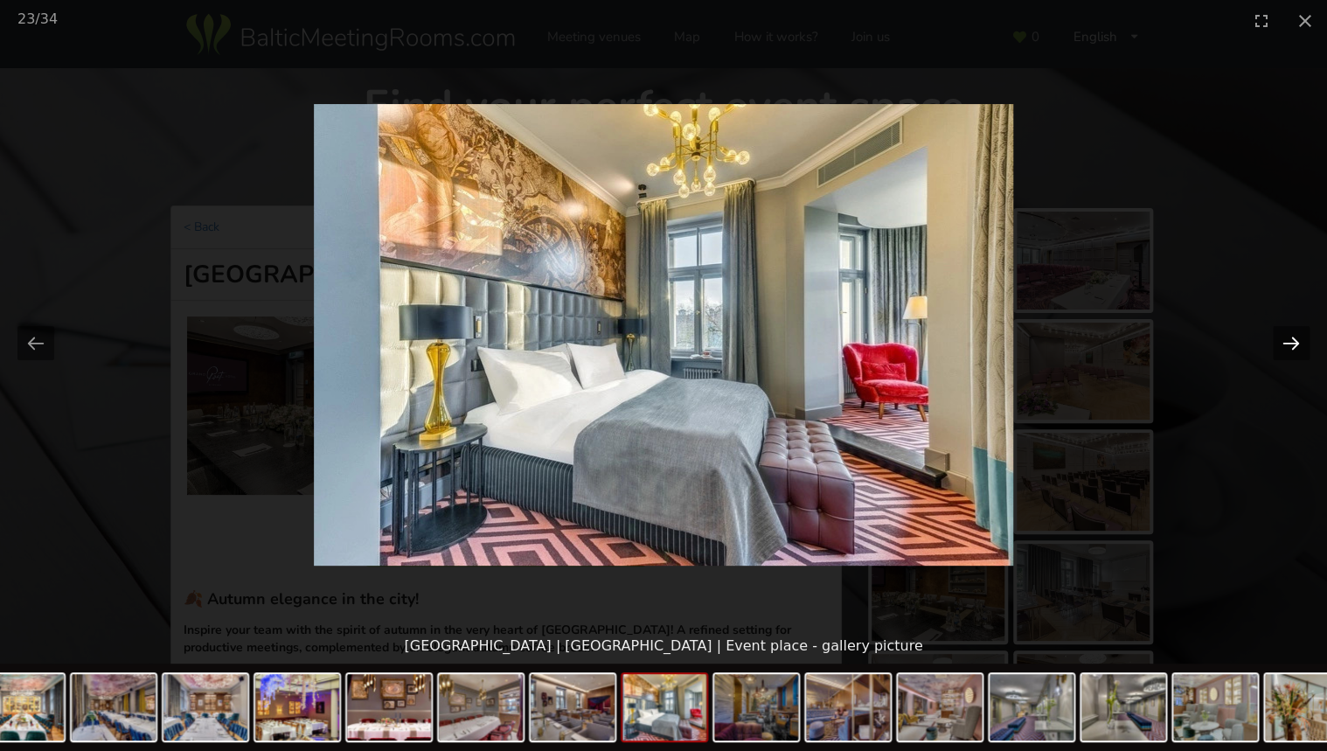
click at [1287, 341] on button "Next slide" at bounding box center [1291, 343] width 37 height 34
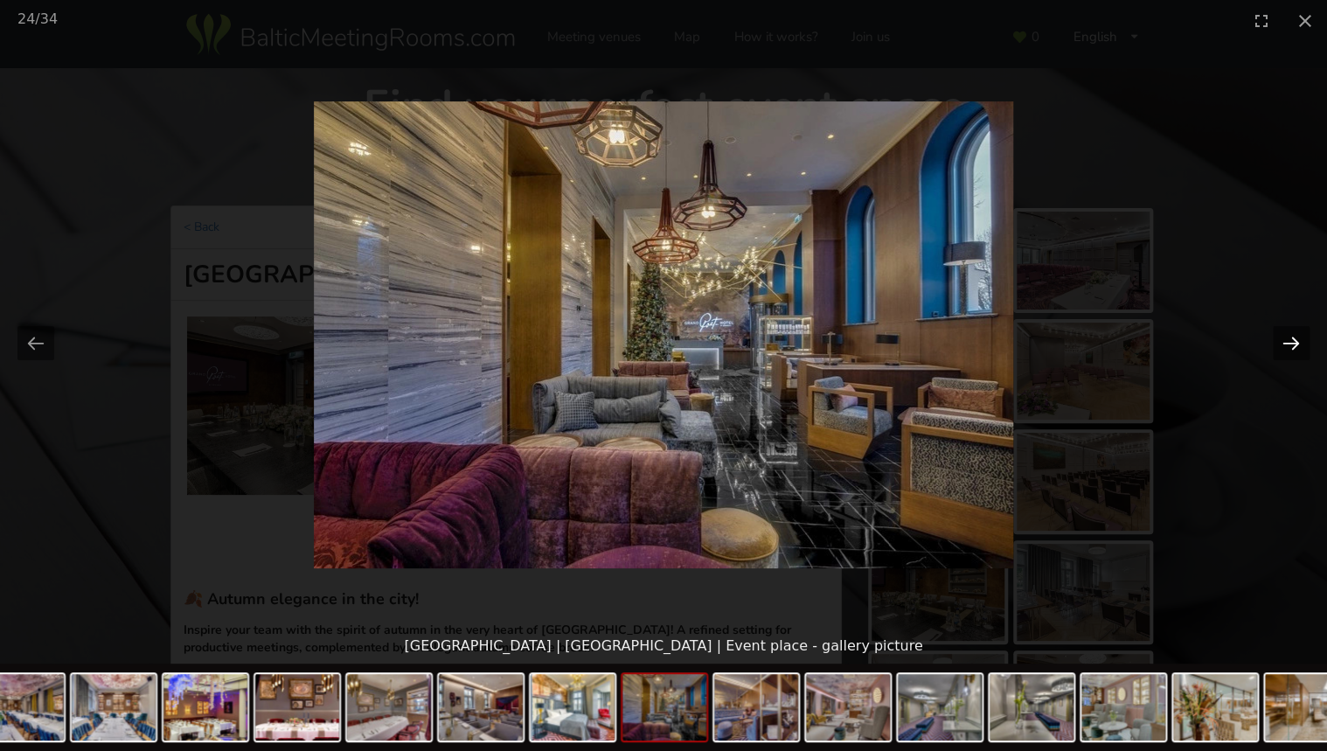
click at [1286, 341] on button "Next slide" at bounding box center [1291, 343] width 37 height 34
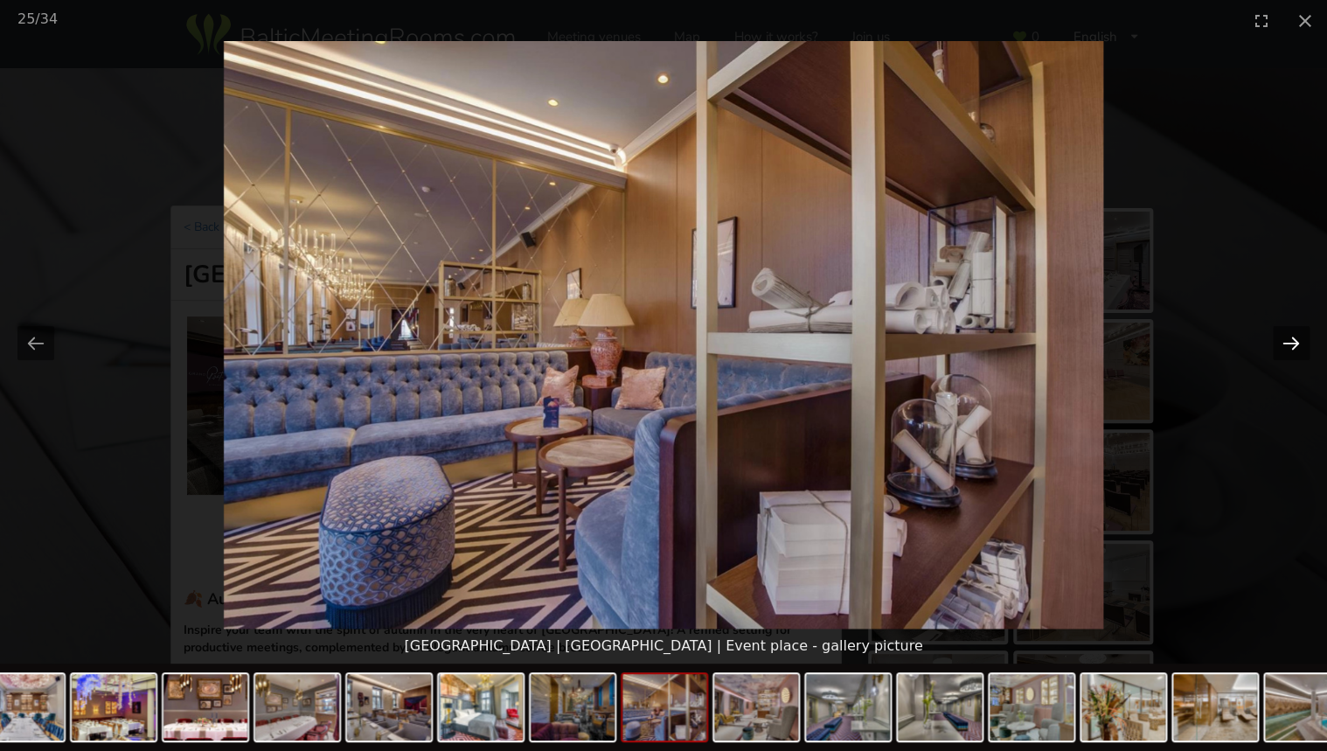
click at [1286, 341] on button "Next slide" at bounding box center [1291, 343] width 37 height 34
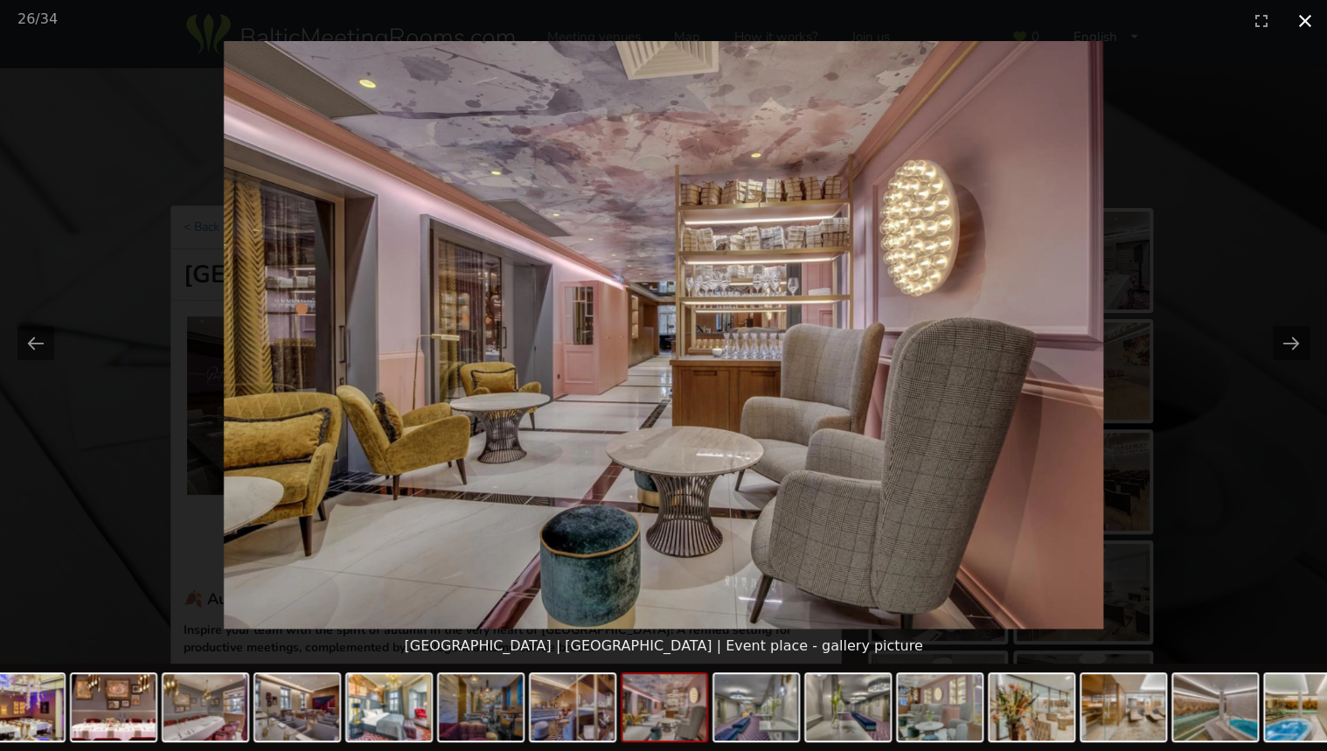
click at [1299, 21] on button "Close gallery" at bounding box center [1305, 20] width 44 height 41
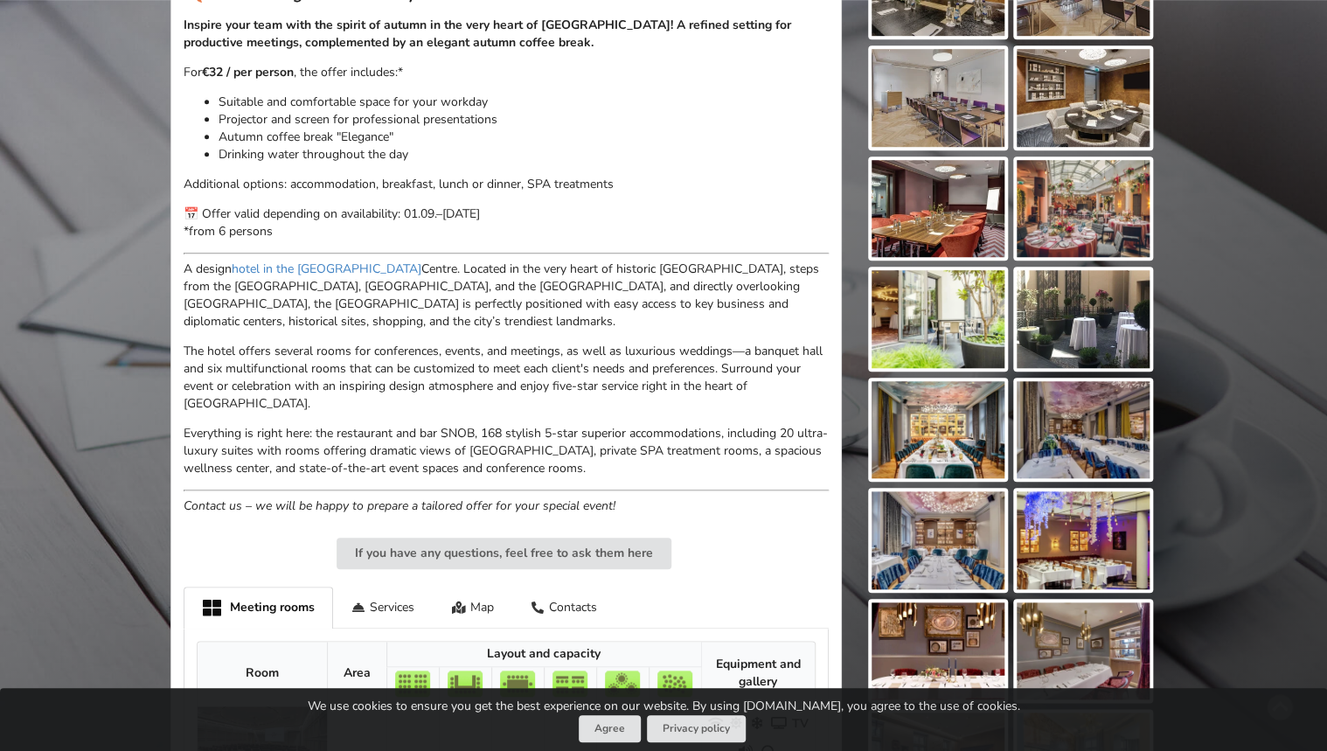
scroll to position [629, 0]
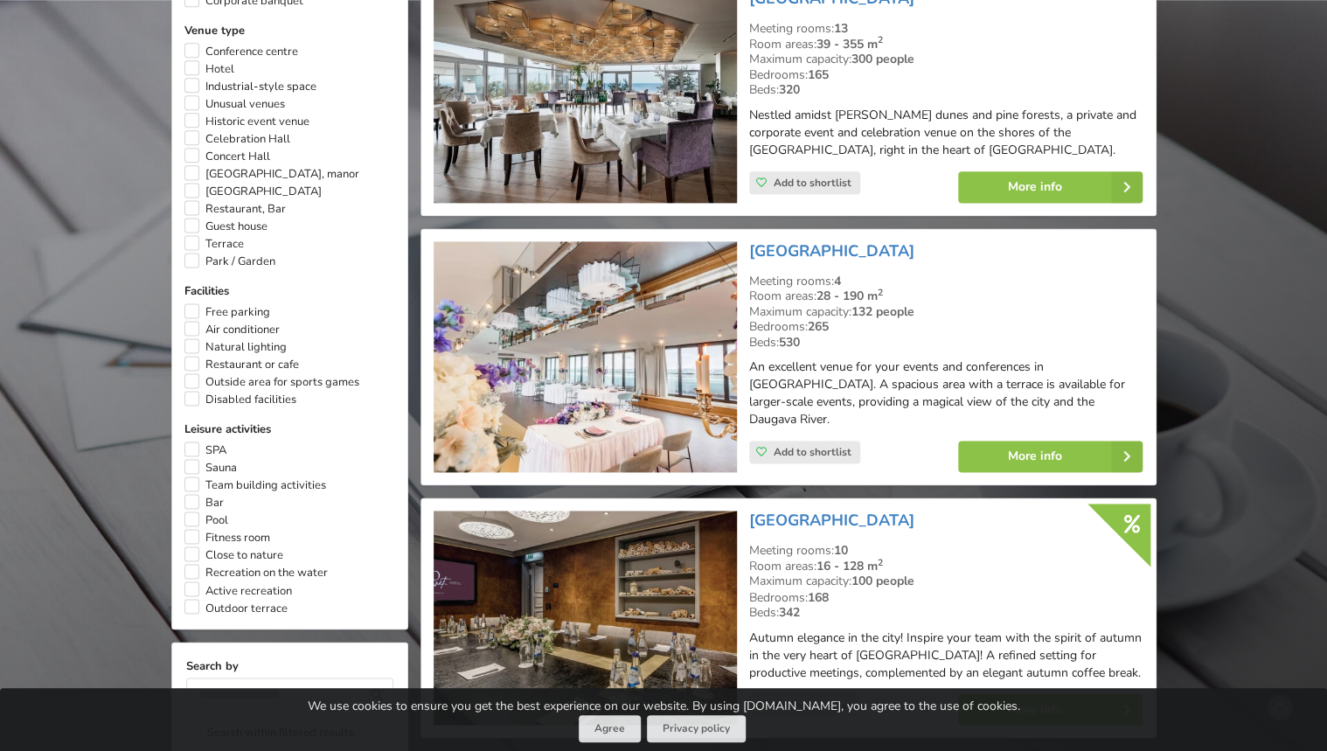
scroll to position [1091, 0]
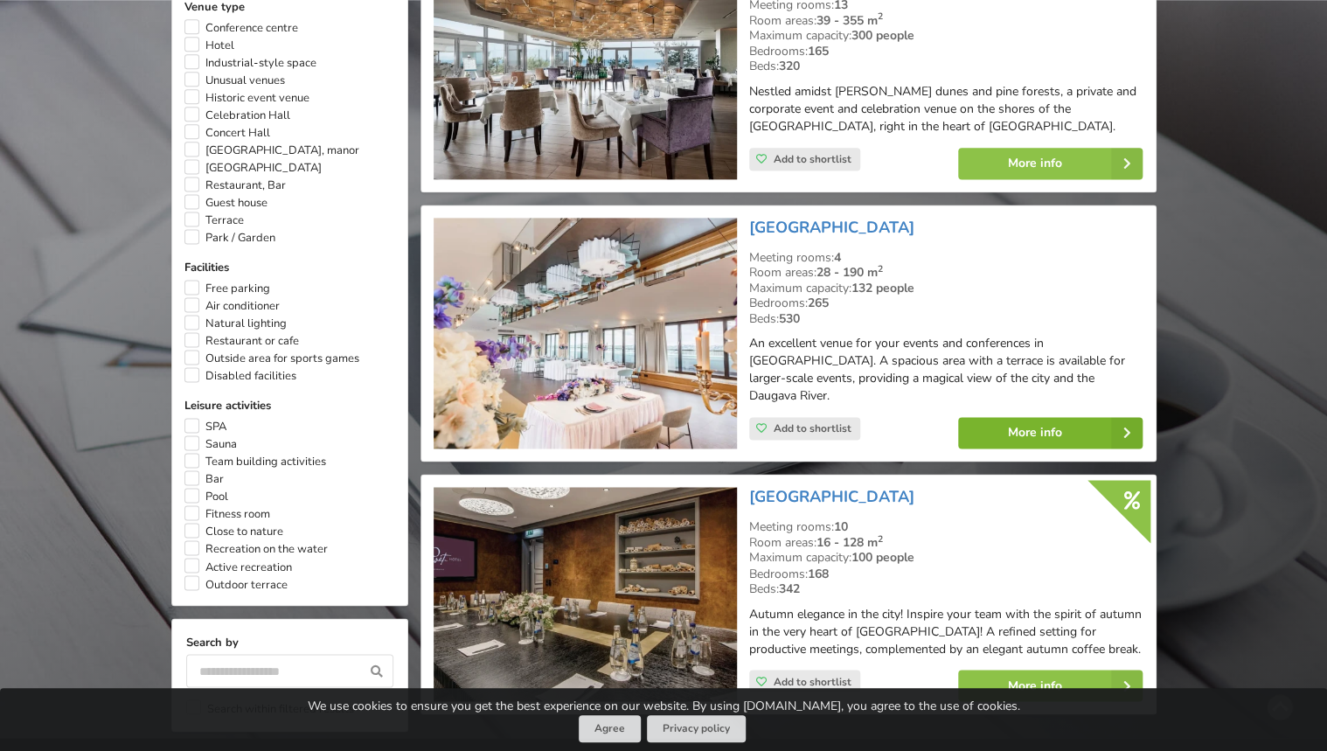
click at [1042, 417] on link "More info" at bounding box center [1050, 432] width 184 height 31
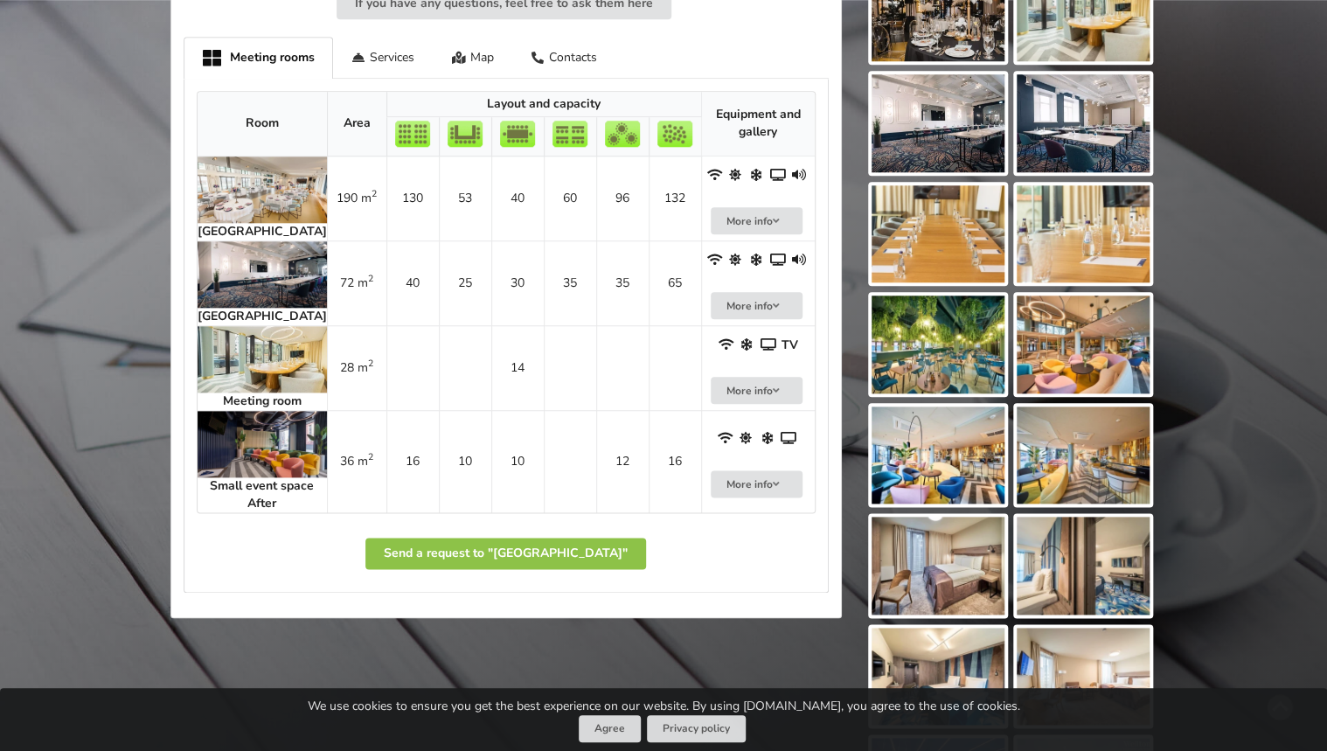
scroll to position [731, 0]
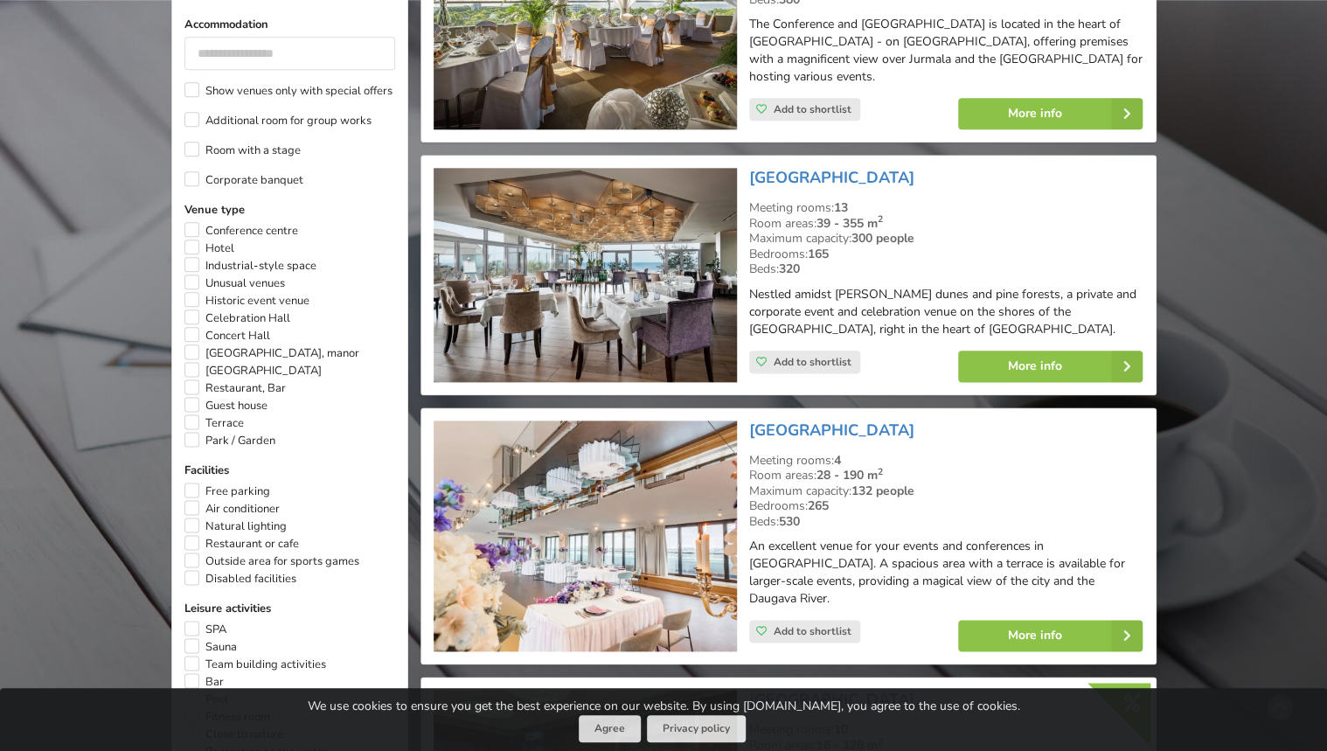
scroll to position [881, 0]
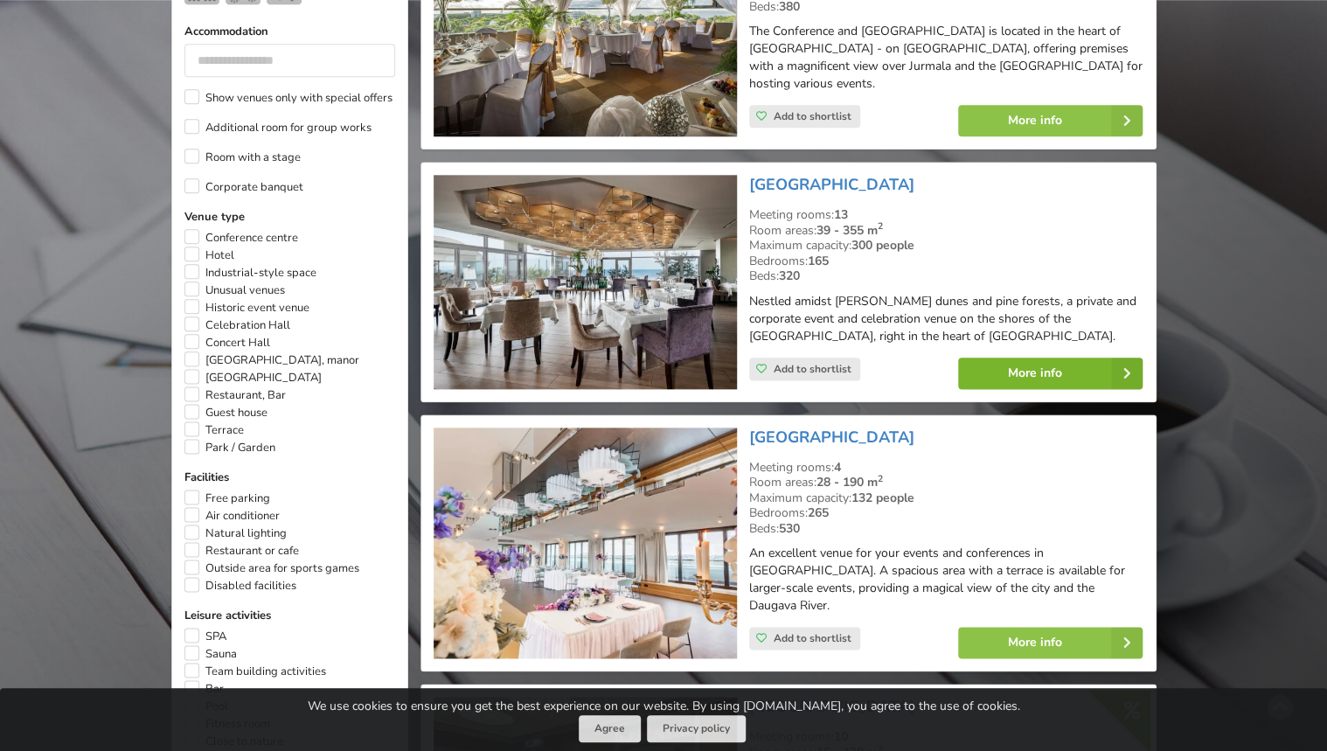
click at [1027, 358] on link "More info" at bounding box center [1050, 373] width 184 height 31
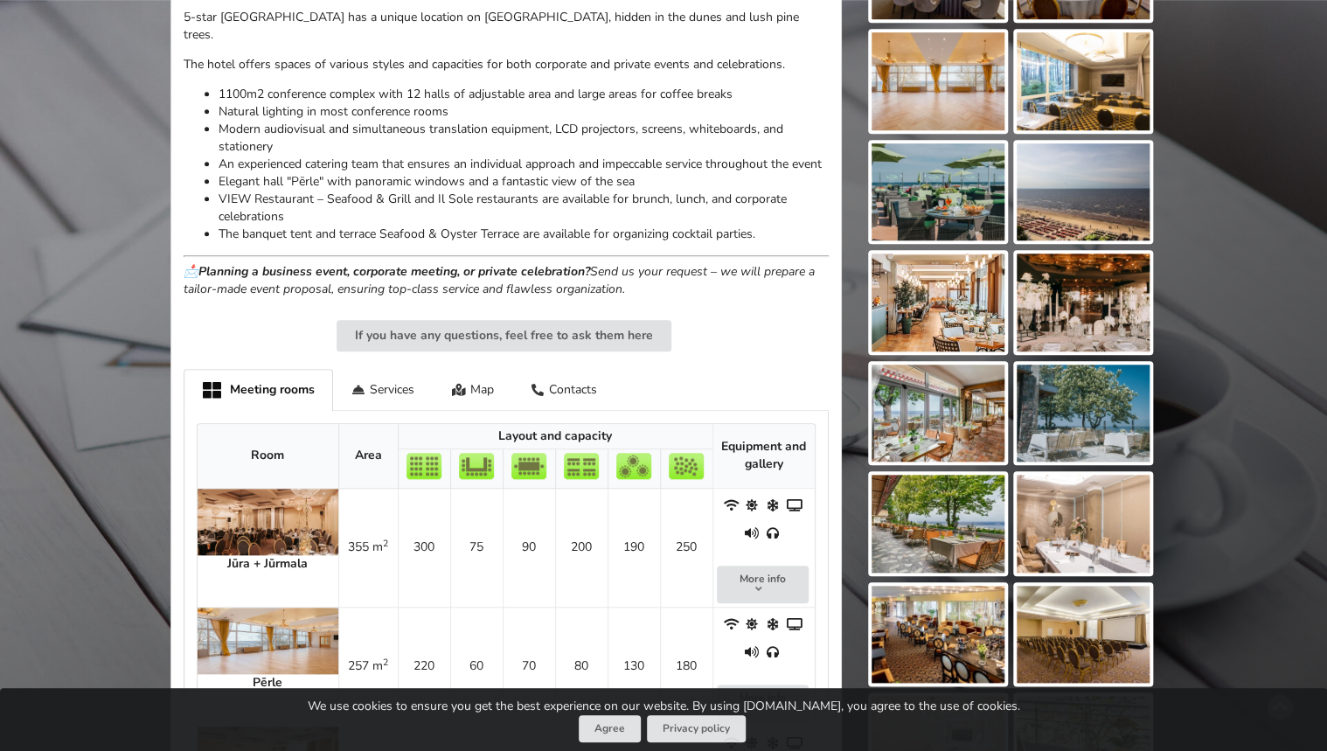
scroll to position [629, 0]
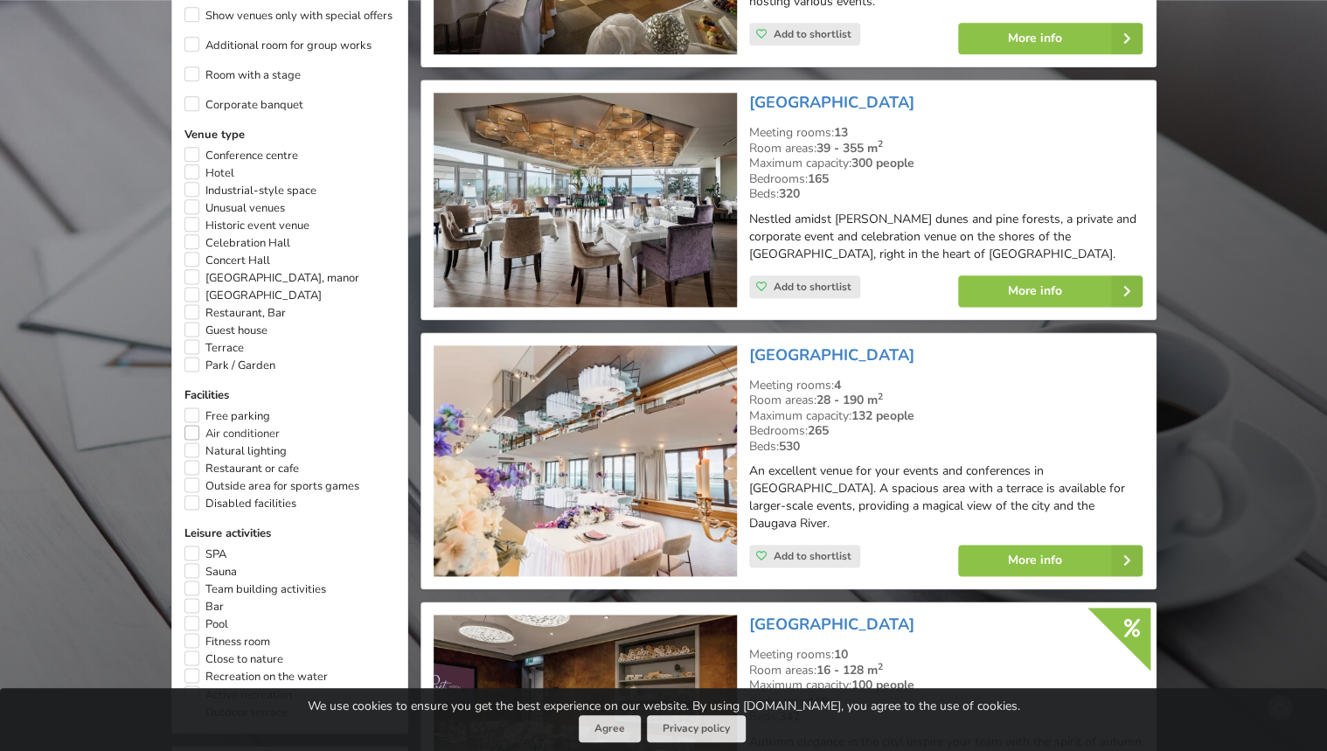
scroll to position [1160, 0]
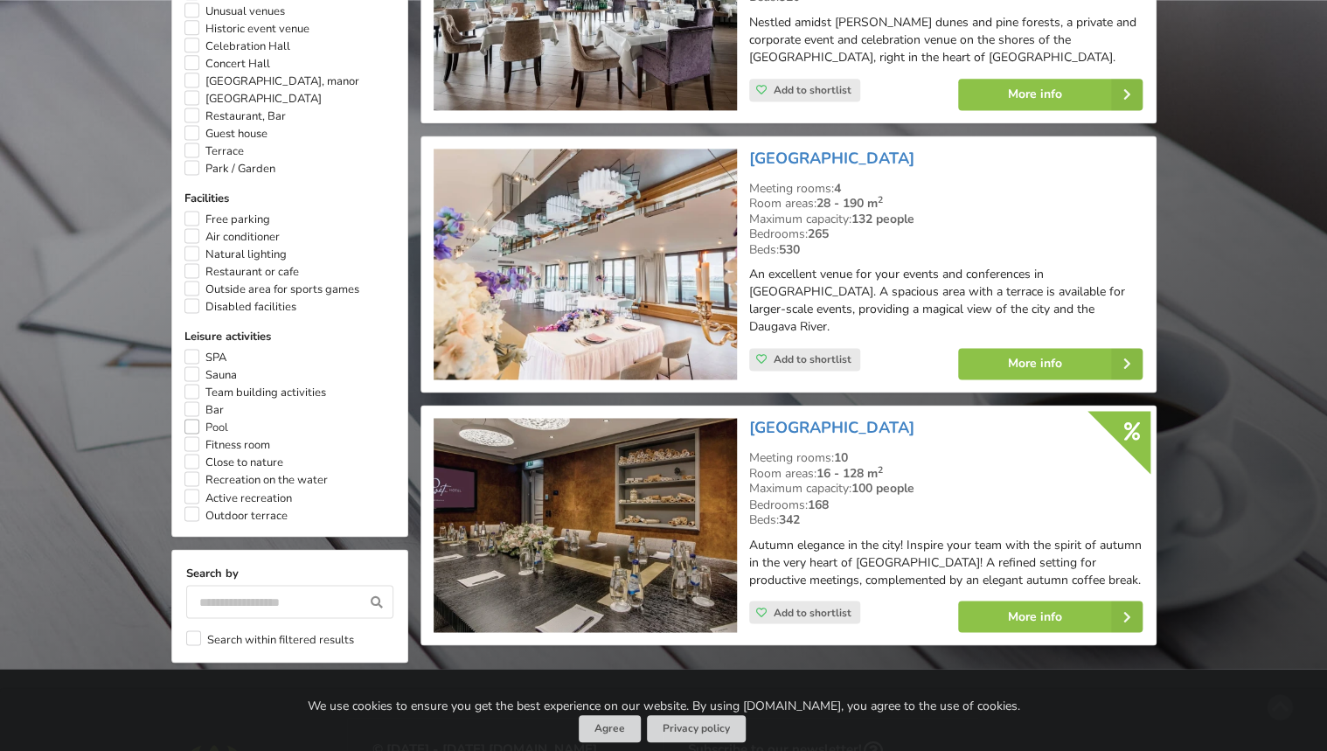
click at [194, 424] on label "Pool" at bounding box center [206, 427] width 44 height 17
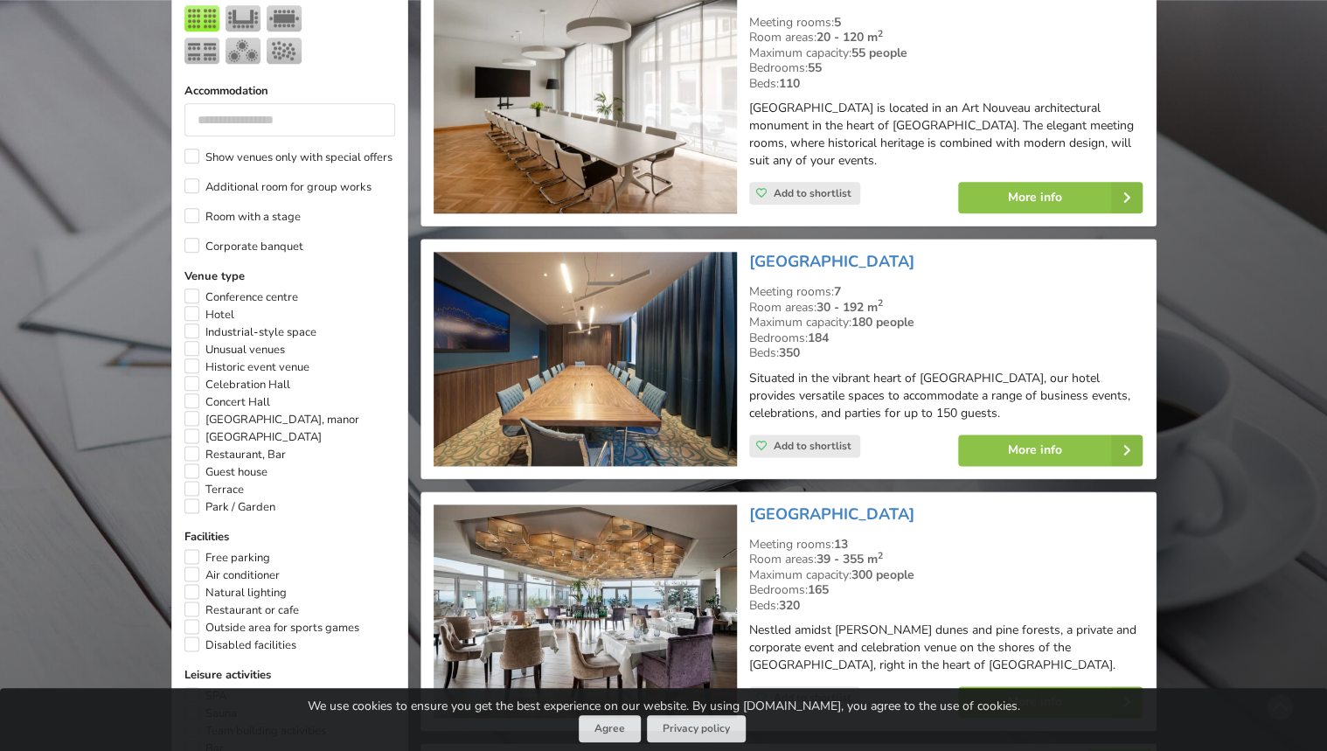
scroll to position [741, 0]
